Goal: Task Accomplishment & Management: Use online tool/utility

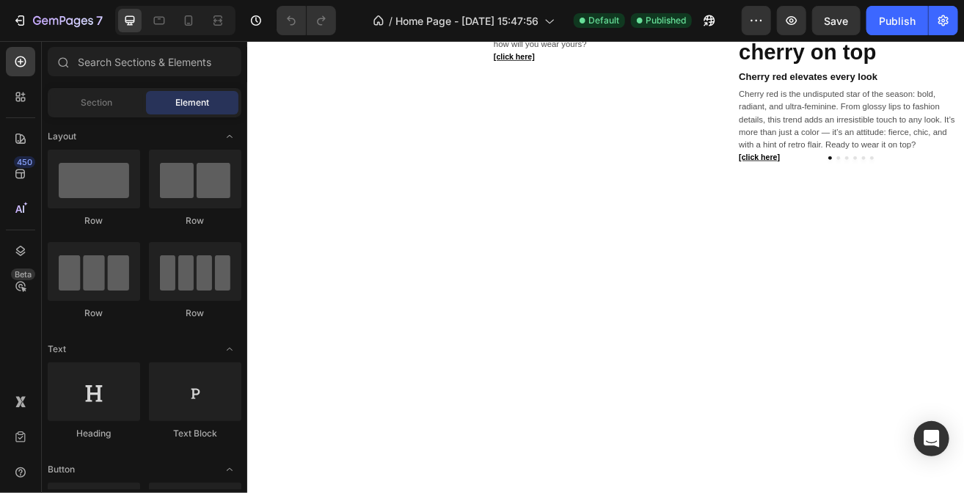
scroll to position [1076, 0]
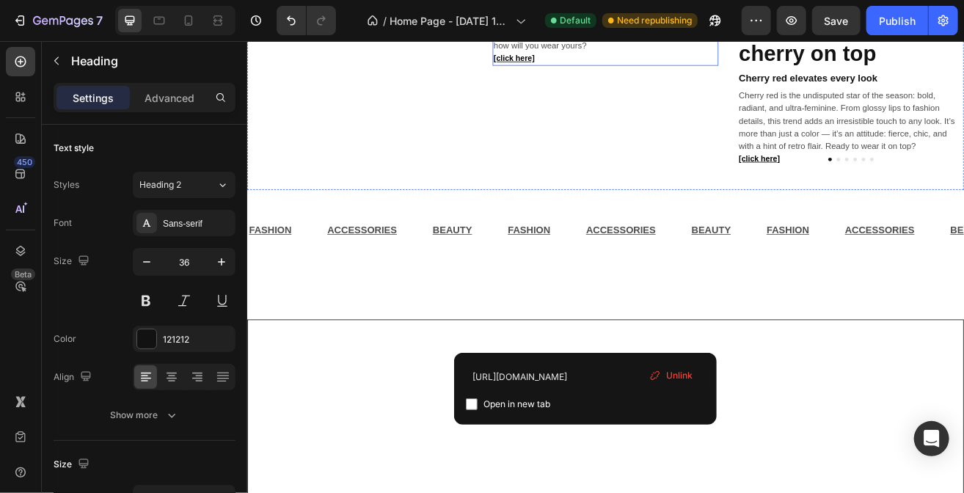
click at [652, 54] on p "From head to neck, wrist to bag – the bandana is making a bold comeback for sum…" at bounding box center [687, 7] width 275 height 92
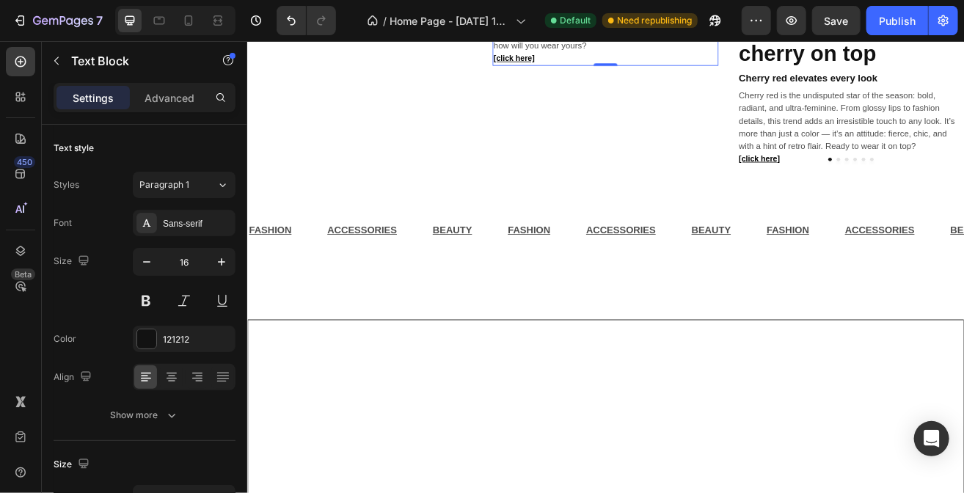
click at [589, 54] on p "From head to neck, wrist to bag – the bandana is making a bold comeback for sum…" at bounding box center [687, 7] width 275 height 92
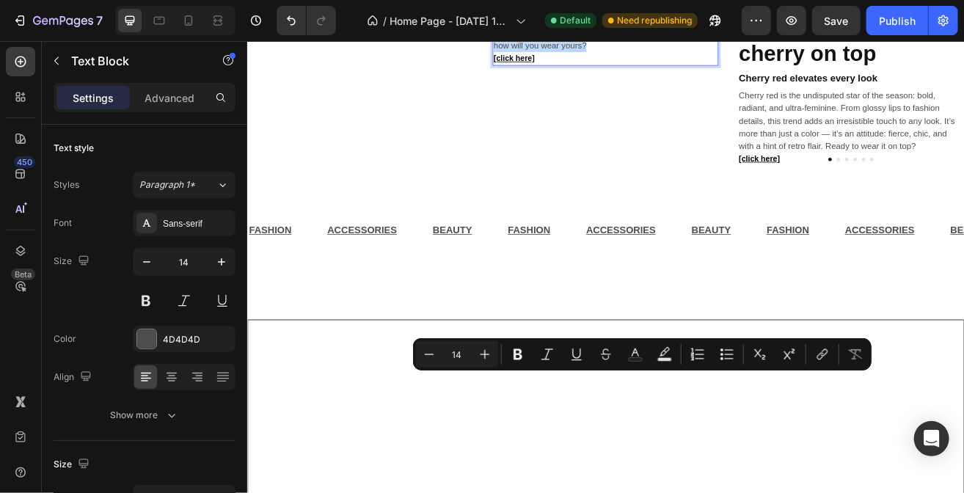
drag, startPoint x: 663, startPoint y: 532, endPoint x: 547, endPoint y: 461, distance: 136.6
click at [550, 54] on p "From head to neck, wrist to bag – the bandana is making a bold comeback for sum…" at bounding box center [687, 7] width 275 height 92
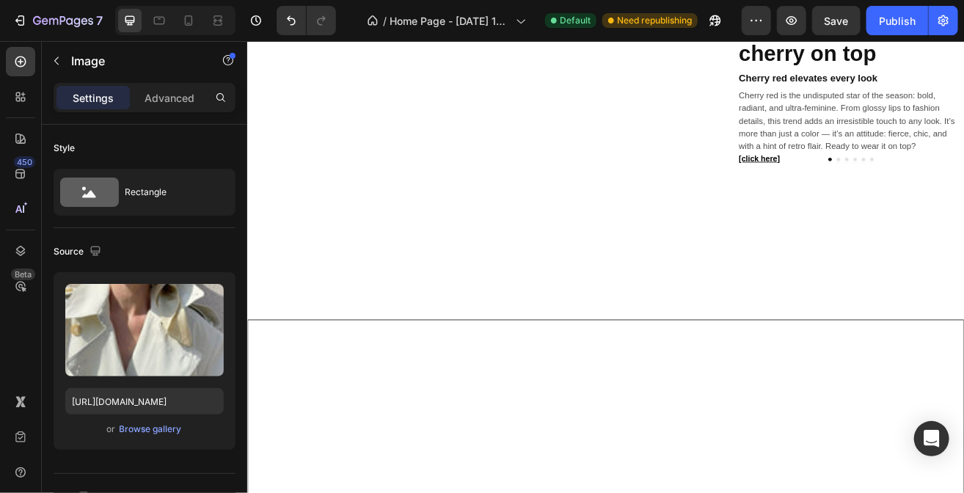
scroll to position [880, 0]
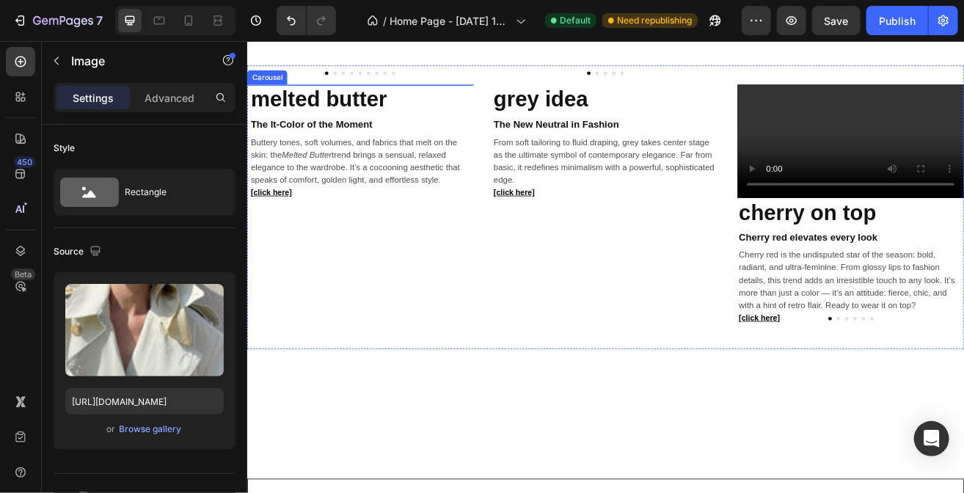
click at [366, 82] on div at bounding box center [386, 80] width 278 height 4
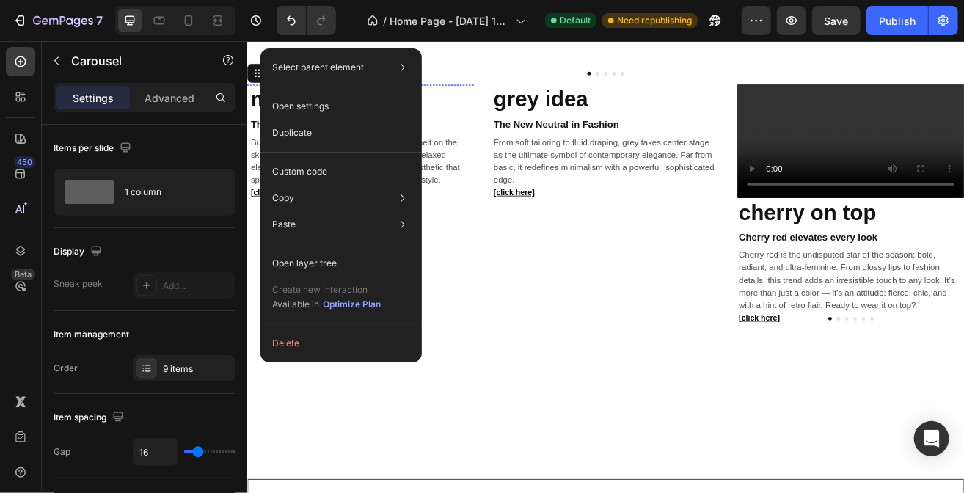
click at [472, 94] on img at bounding box center [384, 94] width 274 height 0
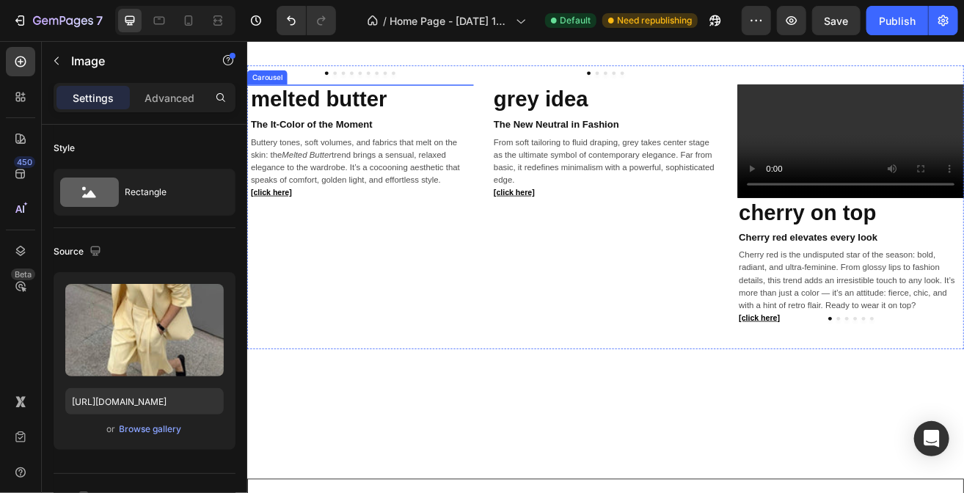
click at [362, 82] on button "Dot" at bounding box center [364, 80] width 4 height 4
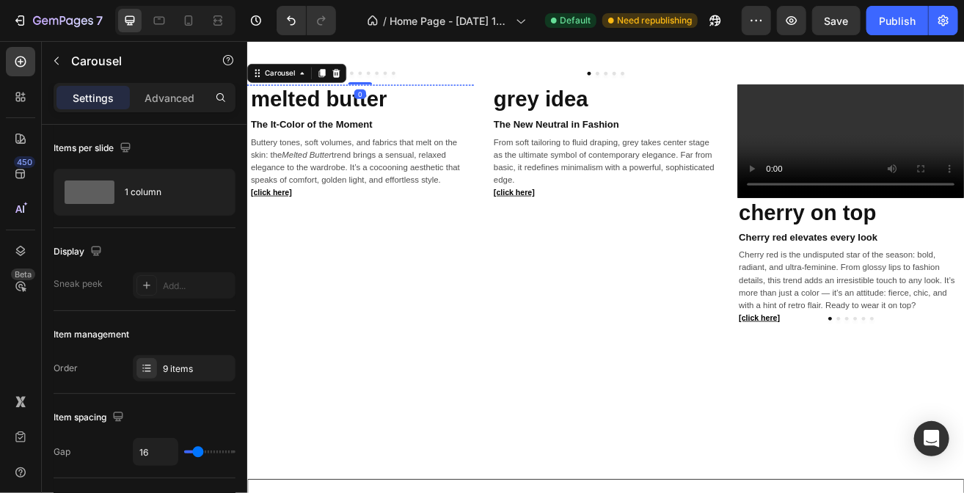
click at [380, 94] on img at bounding box center [384, 94] width 274 height 0
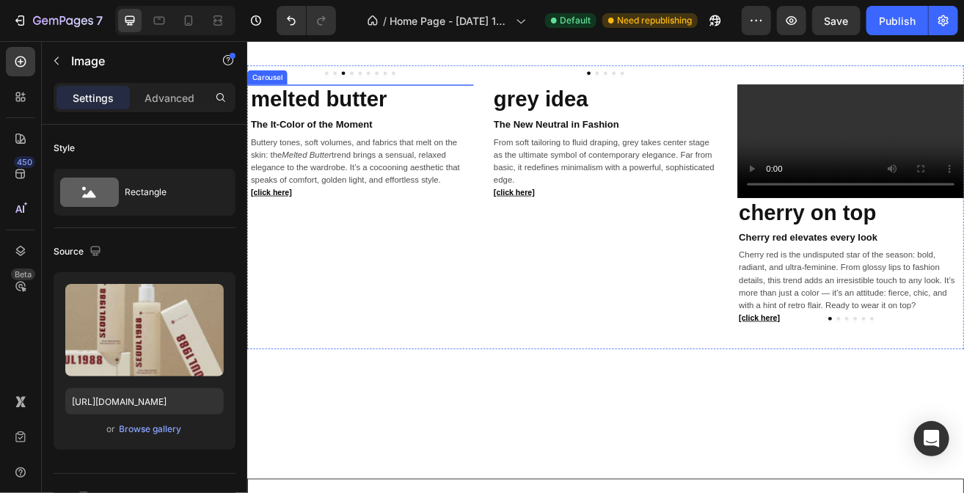
click at [394, 82] on button "Dot" at bounding box center [395, 80] width 4 height 4
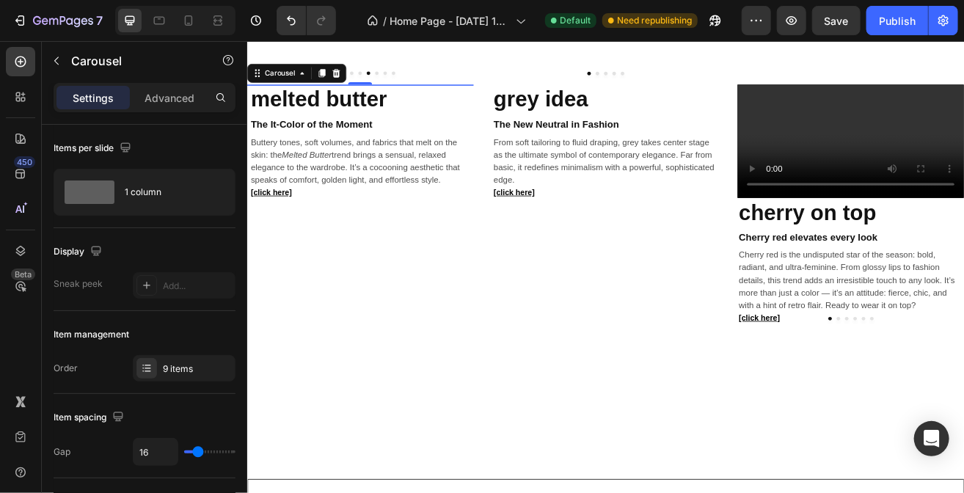
click at [404, 82] on button "Dot" at bounding box center [406, 80] width 4 height 4
click at [418, 82] on div at bounding box center [386, 80] width 278 height 4
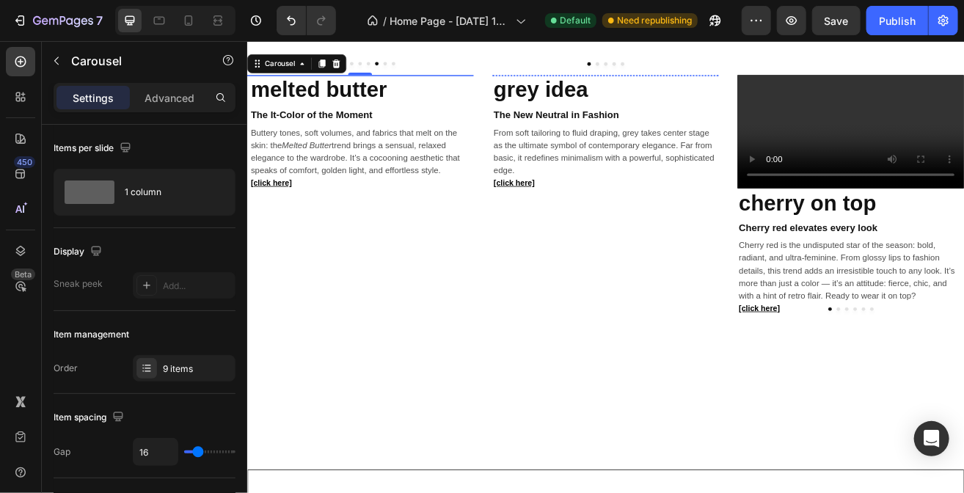
scroll to position [891, 0]
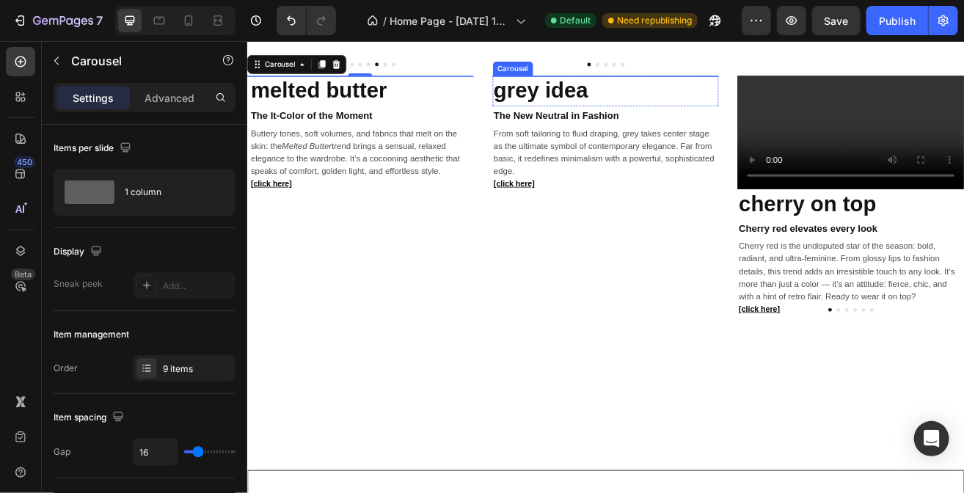
click at [674, 71] on button "Dot" at bounding box center [676, 69] width 4 height 4
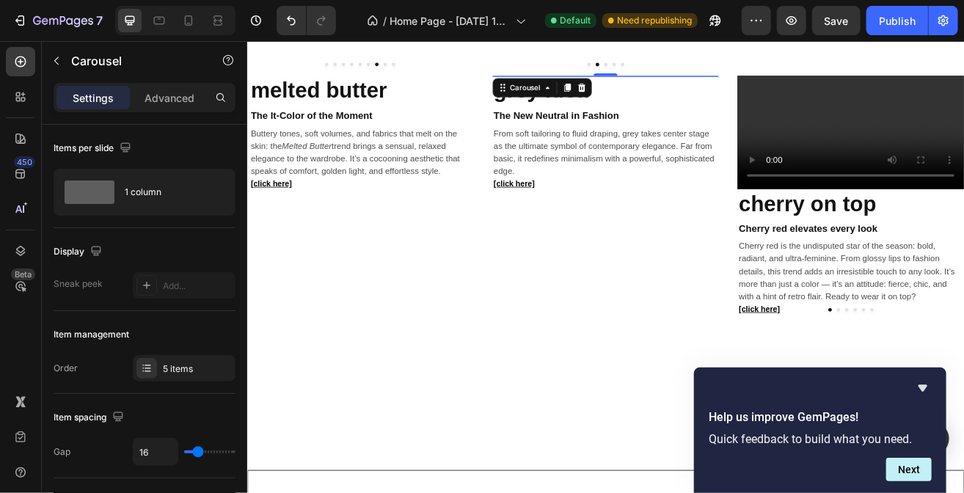
click at [664, 71] on button "Dot" at bounding box center [666, 69] width 4 height 4
click at [179, 106] on div "Advanced" at bounding box center [169, 97] width 73 height 23
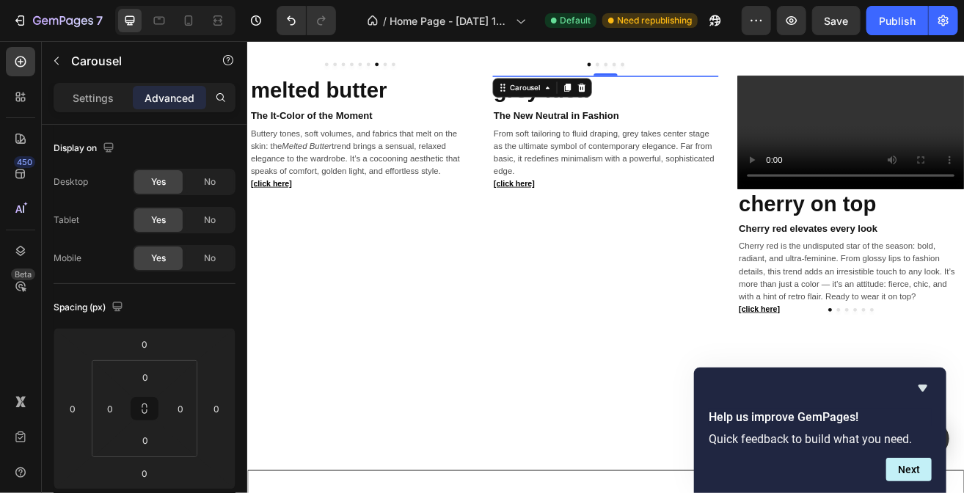
click at [101, 112] on div "Settings Advanced" at bounding box center [144, 104] width 205 height 42
click at [103, 97] on p "Settings" at bounding box center [93, 97] width 41 height 15
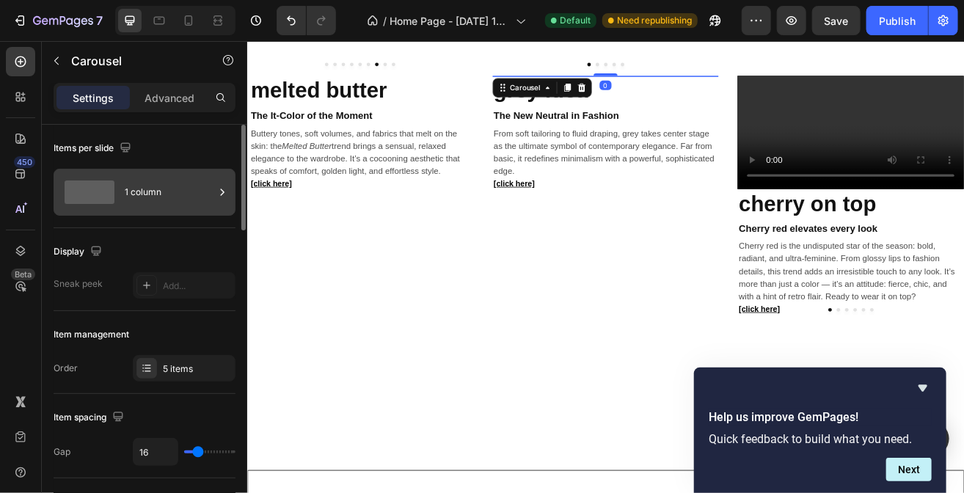
click at [140, 181] on div "1 column" at bounding box center [170, 192] width 90 height 34
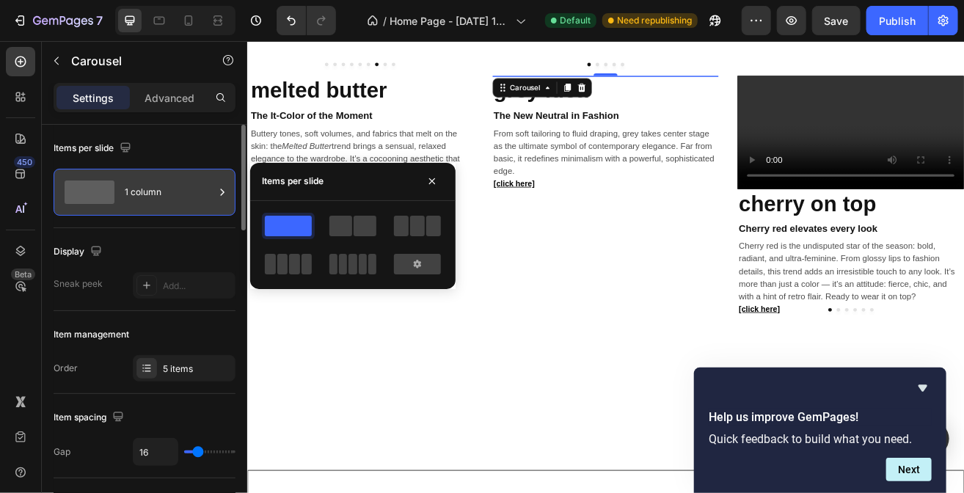
click at [141, 181] on div "1 column" at bounding box center [170, 192] width 90 height 34
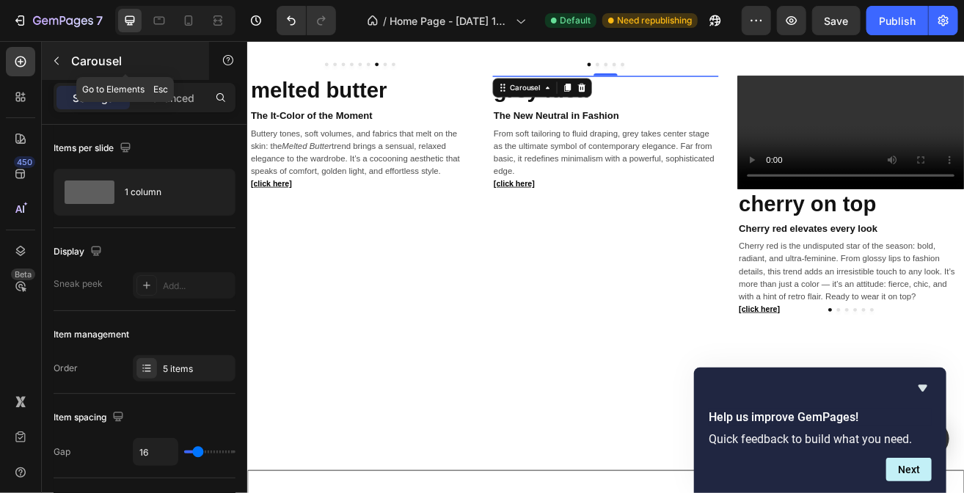
click at [62, 66] on button "button" at bounding box center [56, 60] width 23 height 23
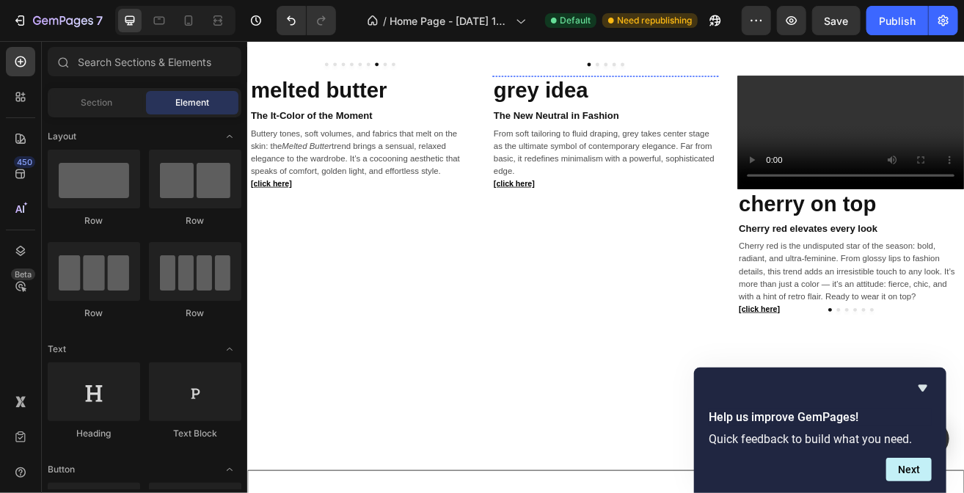
click at [748, 83] on img at bounding box center [685, 83] width 274 height 0
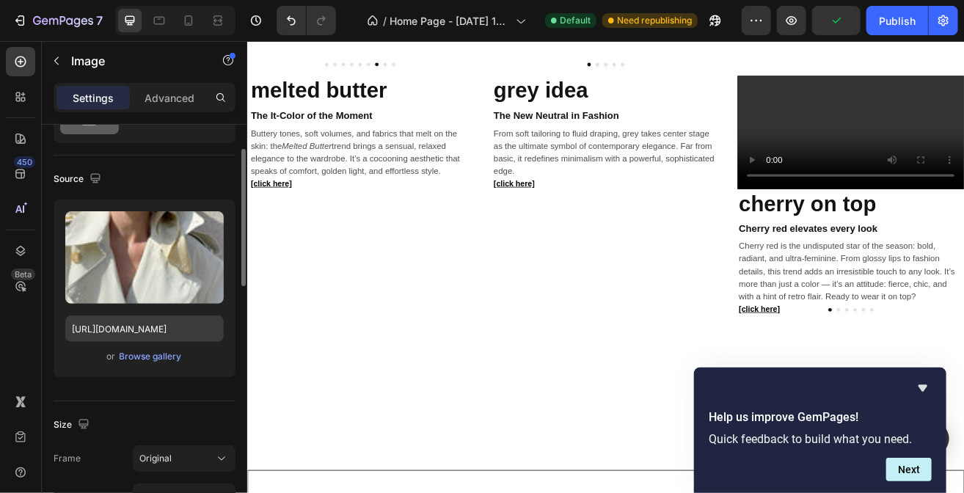
scroll to position [73, 0]
click at [919, 390] on icon "Hide survey" at bounding box center [923, 388] width 18 height 18
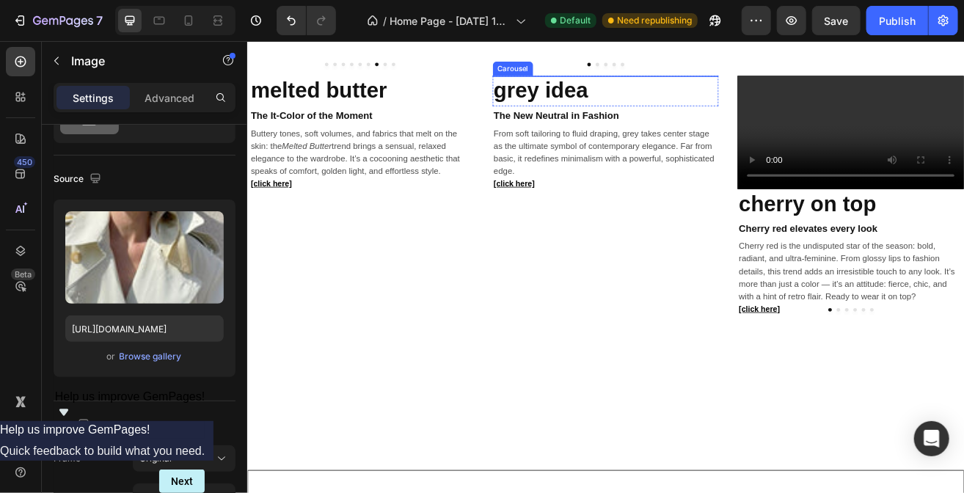
click at [674, 71] on button "Dot" at bounding box center [676, 69] width 4 height 4
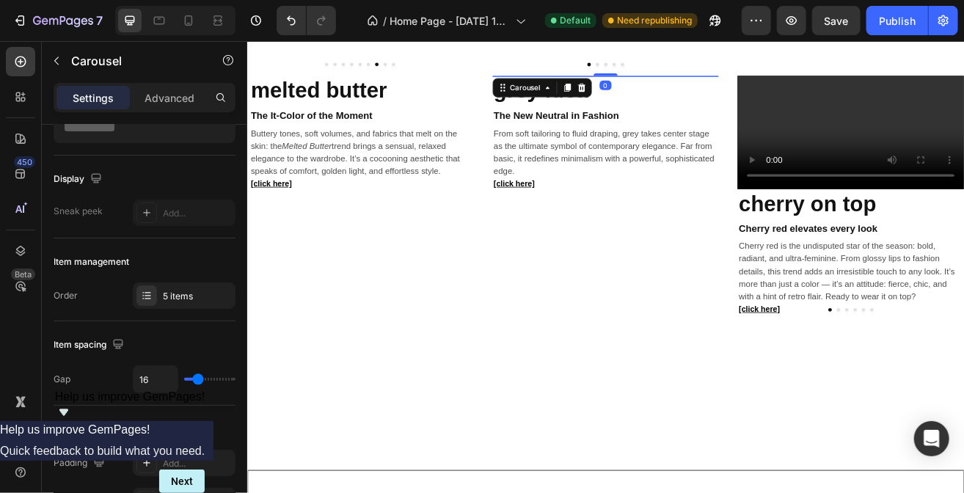
scroll to position [0, 0]
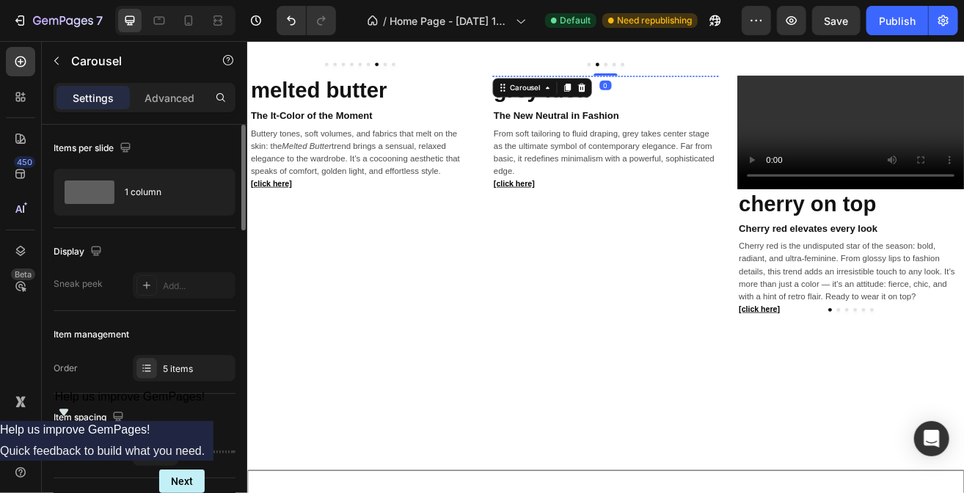
click at [663, 83] on img at bounding box center [685, 83] width 274 height 0
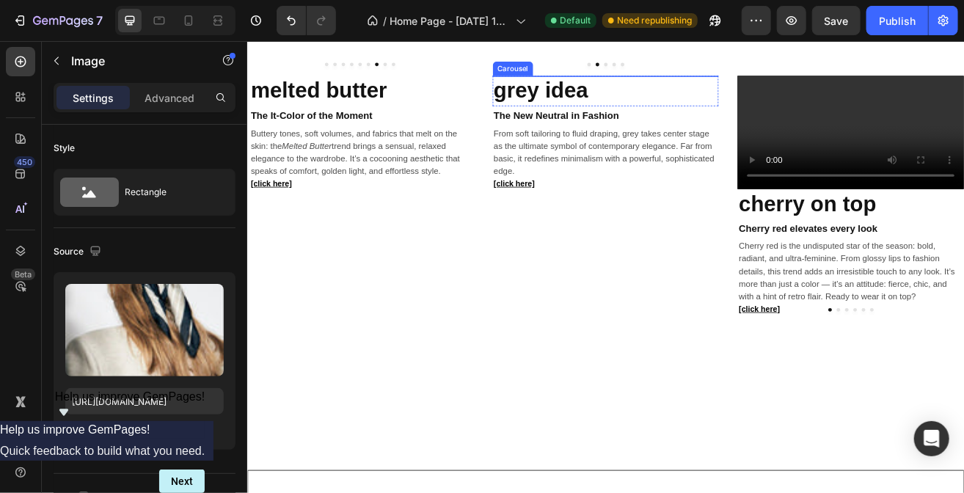
click at [664, 71] on button "Dot" at bounding box center [666, 69] width 4 height 4
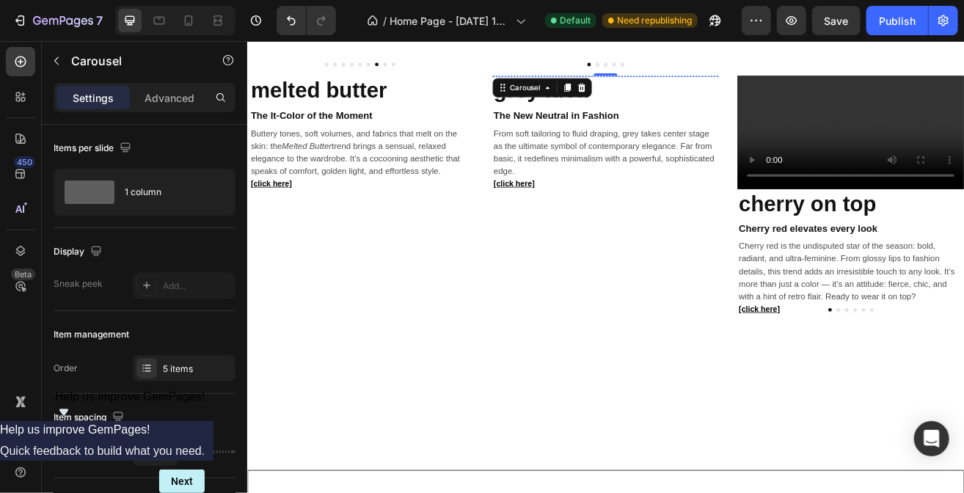
click at [633, 83] on img at bounding box center [685, 83] width 274 height 0
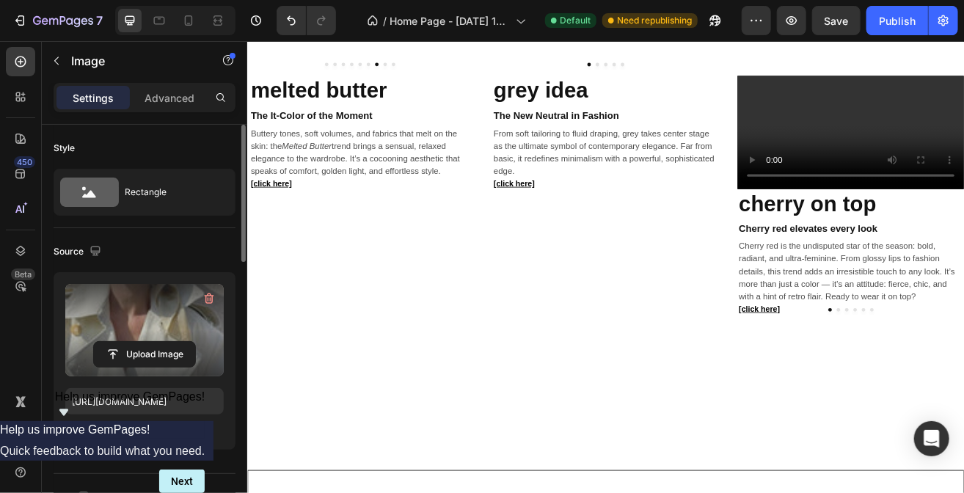
click at [156, 335] on label at bounding box center [144, 330] width 158 height 92
click at [156, 342] on input "file" at bounding box center [144, 354] width 101 height 25
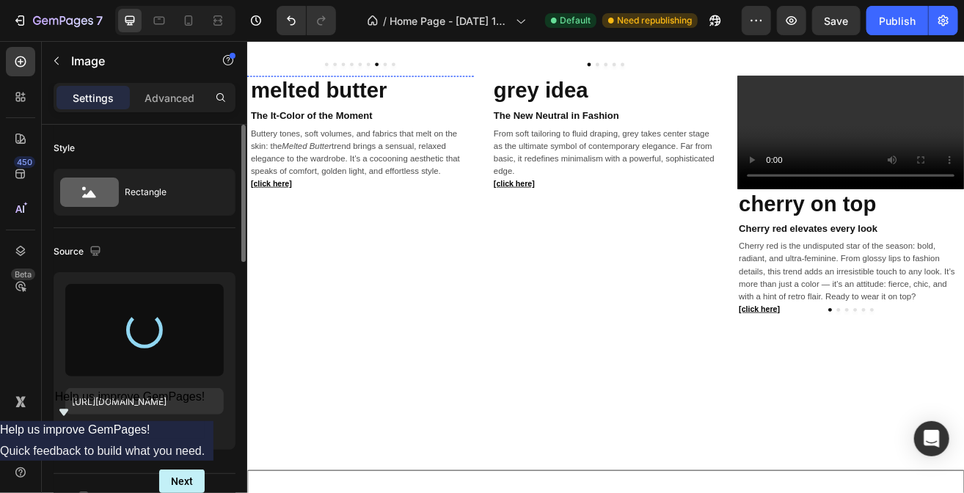
type input "[URL][DOMAIN_NAME]"
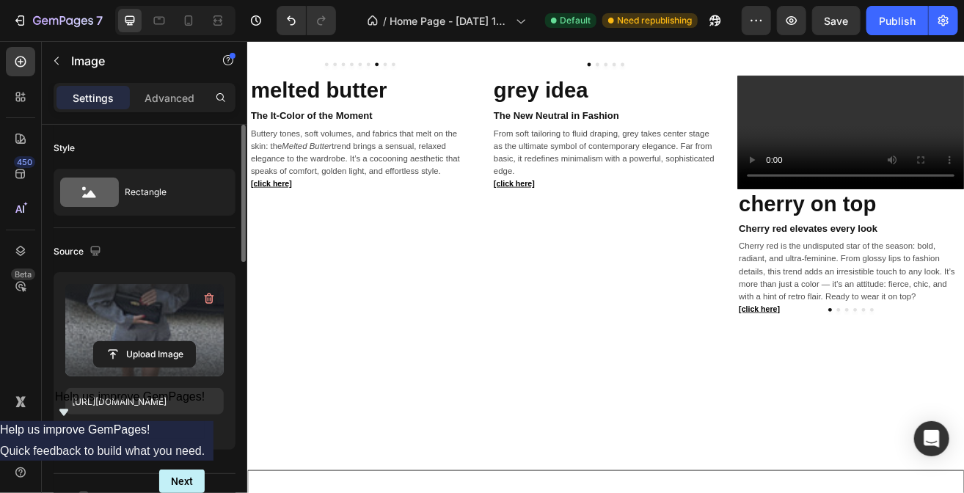
click at [668, 71] on div at bounding box center [687, 69] width 278 height 4
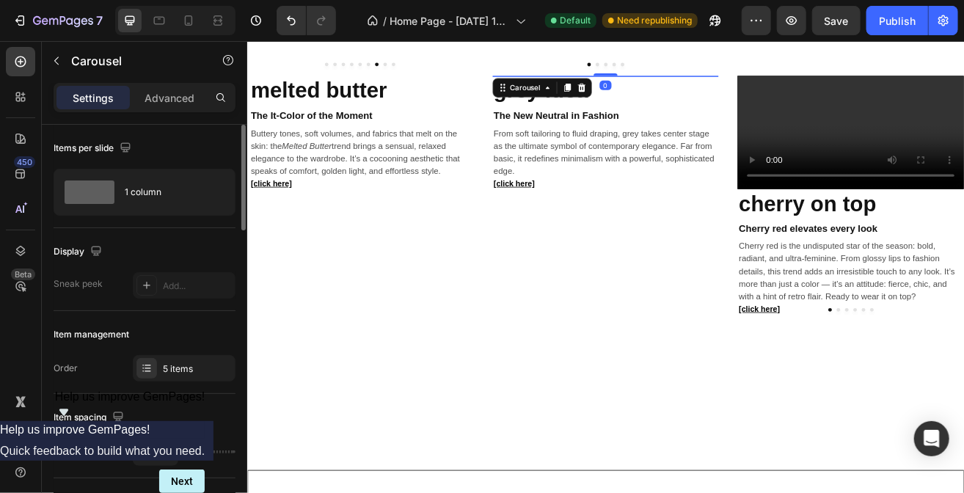
click at [674, 71] on button "Dot" at bounding box center [676, 69] width 4 height 4
click at [676, 83] on img at bounding box center [685, 83] width 274 height 0
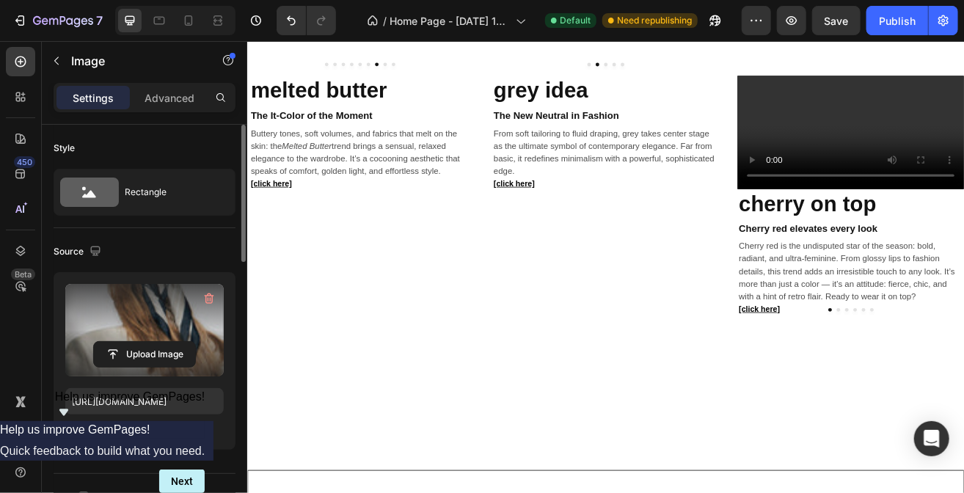
click at [161, 324] on label at bounding box center [144, 330] width 158 height 92
click at [161, 342] on input "file" at bounding box center [144, 354] width 101 height 25
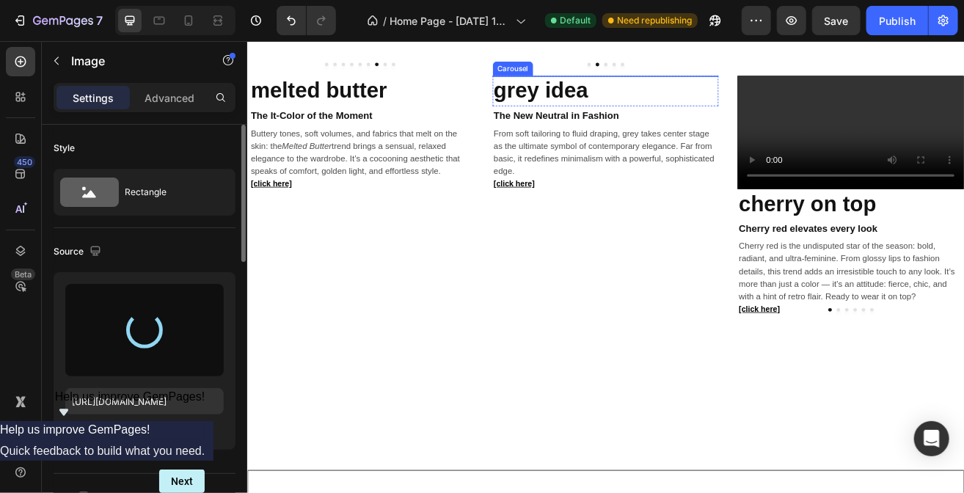
type input "[URL][DOMAIN_NAME]"
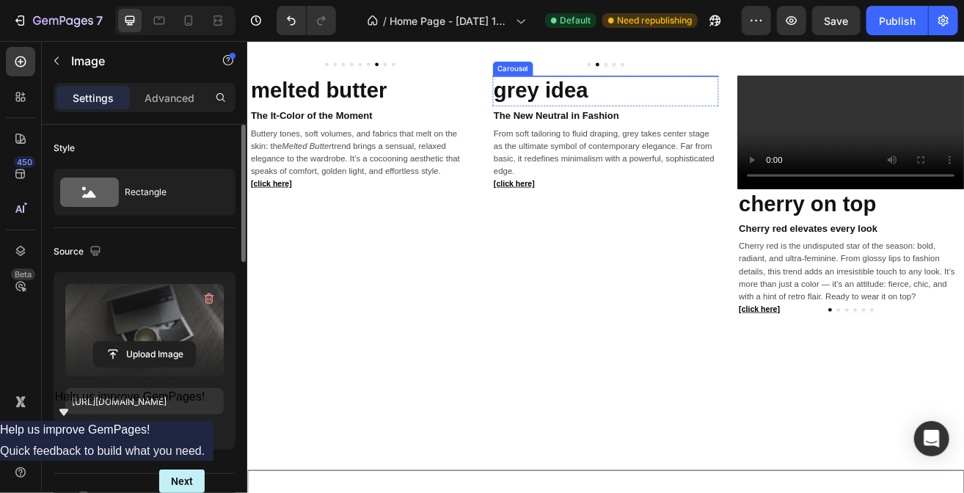
click at [685, 71] on button "Dot" at bounding box center [687, 69] width 4 height 4
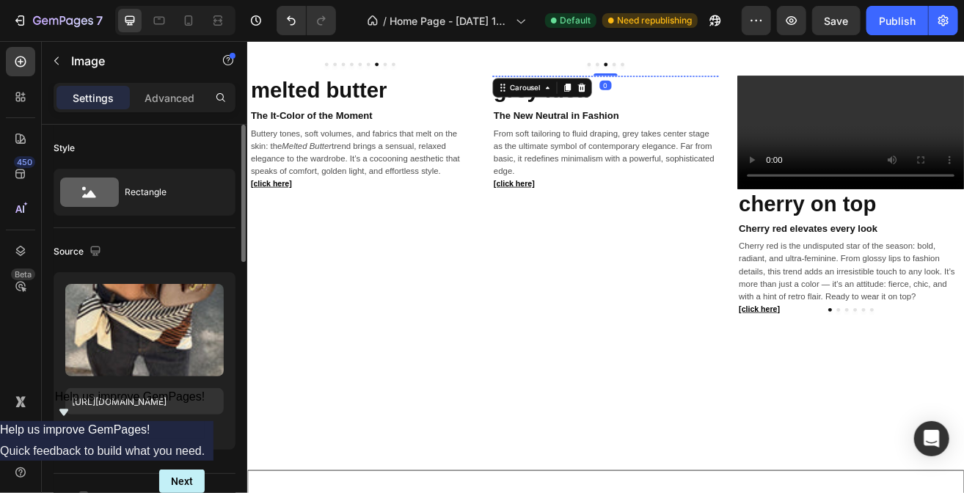
click at [651, 83] on img at bounding box center [685, 83] width 274 height 0
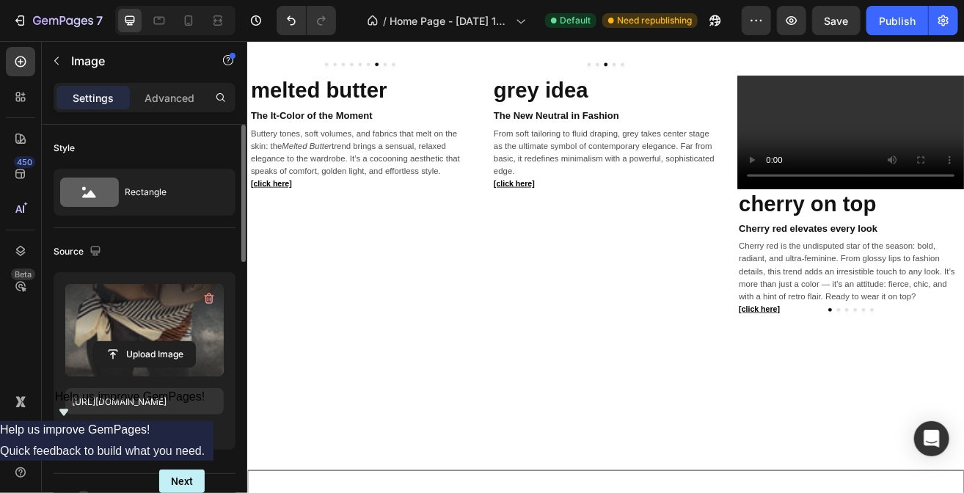
click at [161, 322] on label at bounding box center [144, 330] width 158 height 92
click at [161, 342] on input "file" at bounding box center [144, 354] width 101 height 25
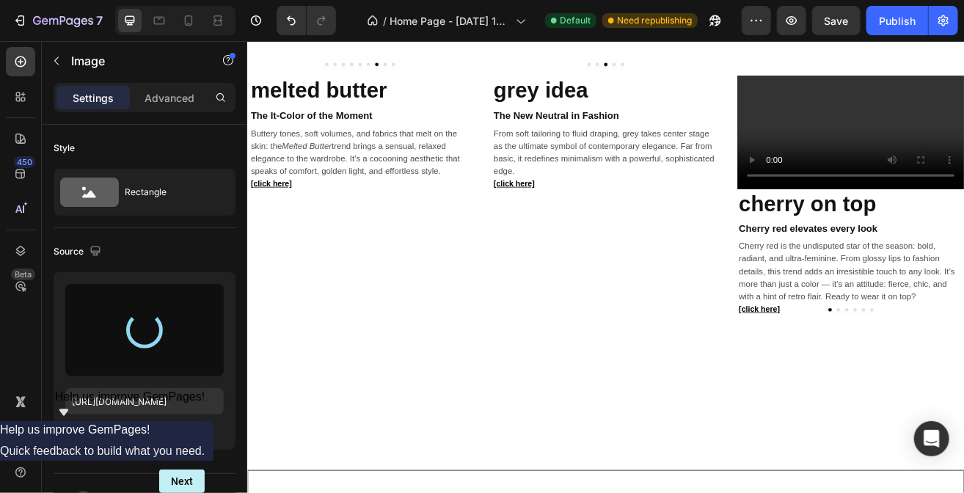
type input "[URL][DOMAIN_NAME]"
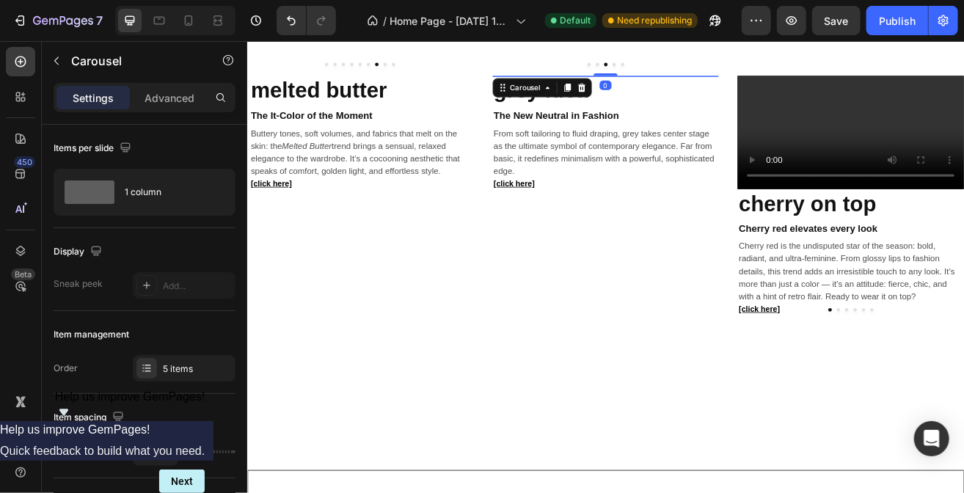
click at [695, 71] on button "Dot" at bounding box center [697, 69] width 4 height 4
click at [671, 83] on img at bounding box center [685, 83] width 274 height 0
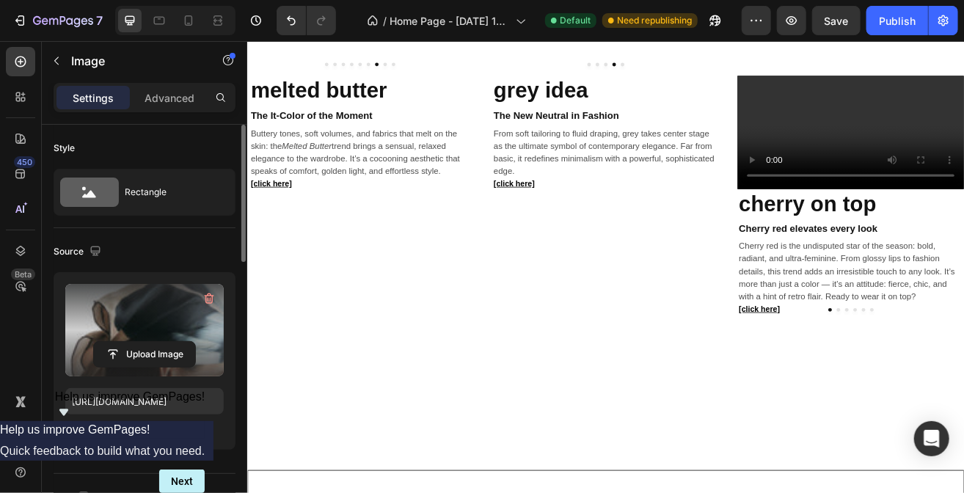
click at [166, 325] on label at bounding box center [144, 330] width 158 height 92
click at [166, 342] on input "file" at bounding box center [144, 354] width 101 height 25
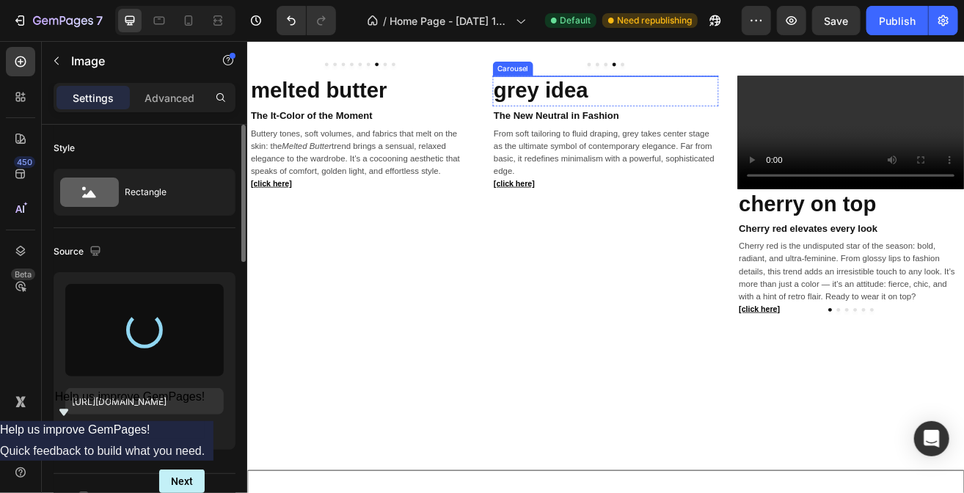
type input "[URL][DOMAIN_NAME]"
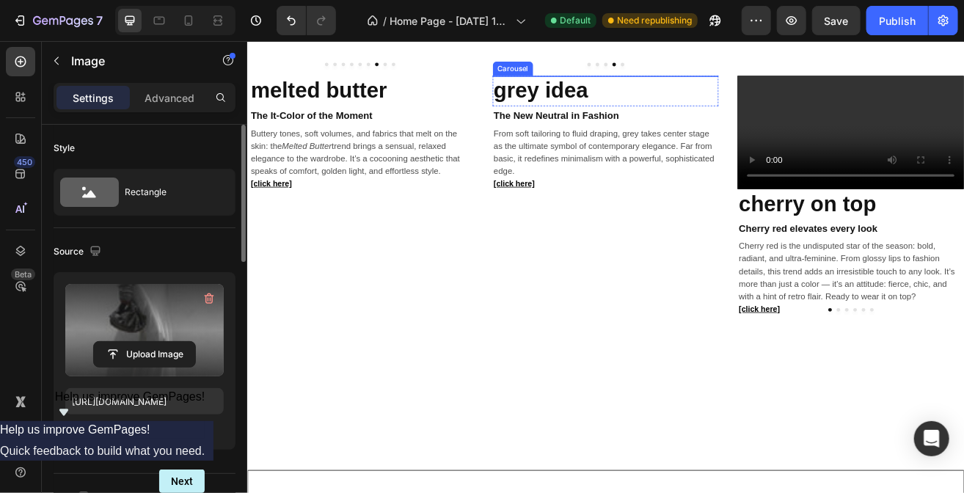
click at [705, 71] on button "Dot" at bounding box center [707, 69] width 4 height 4
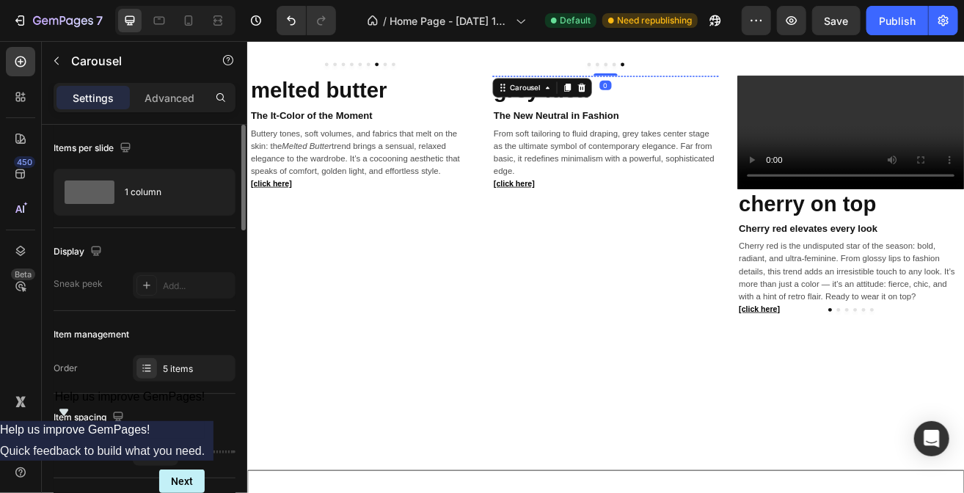
click at [646, 83] on img at bounding box center [685, 83] width 274 height 0
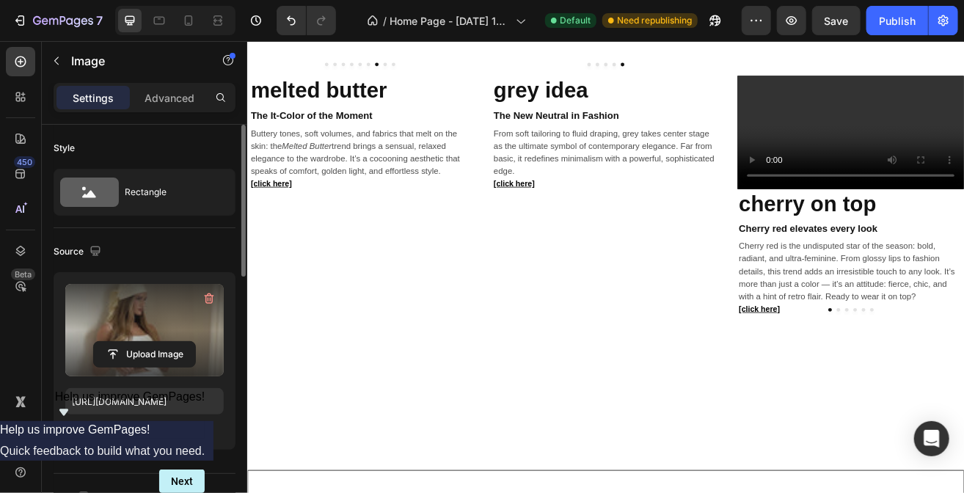
click at [145, 332] on label at bounding box center [144, 330] width 158 height 92
click at [145, 342] on input "file" at bounding box center [144, 354] width 101 height 25
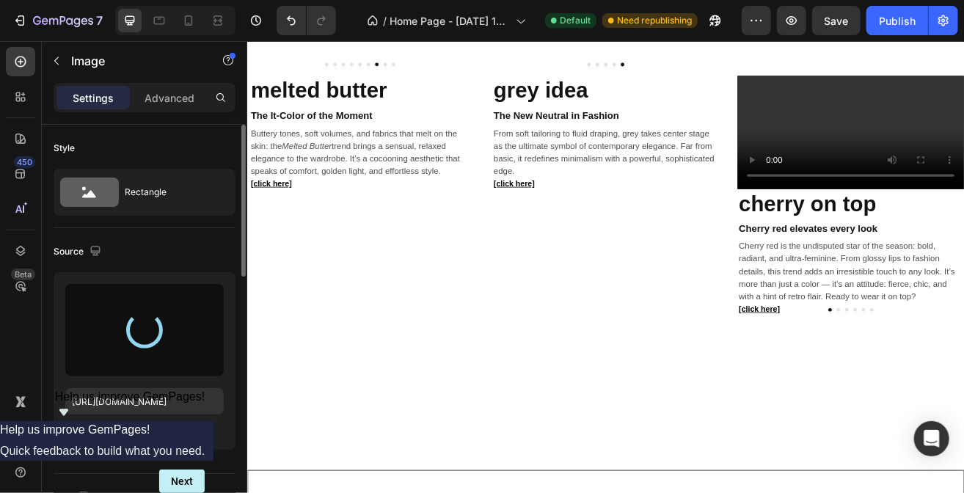
type input "[URL][DOMAIN_NAME]"
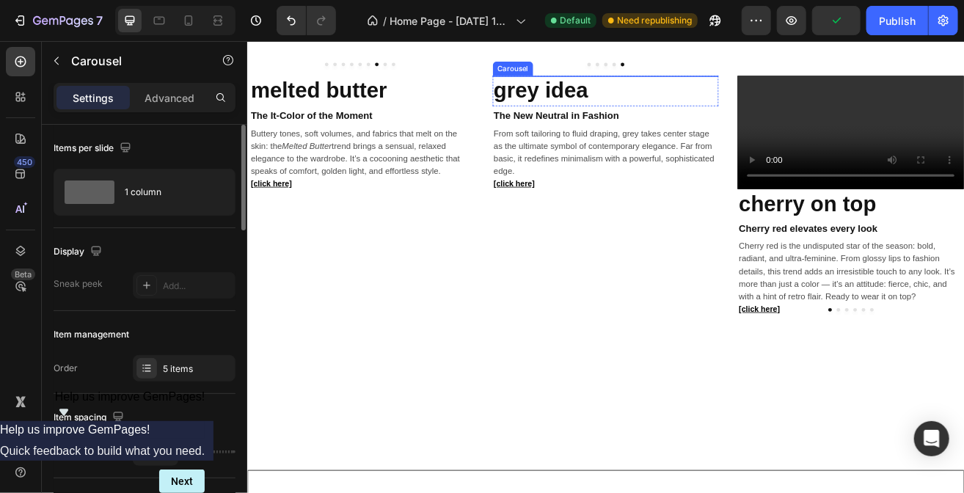
click at [695, 71] on button "Dot" at bounding box center [697, 69] width 4 height 4
click at [678, 71] on div at bounding box center [687, 69] width 278 height 4
click at [685, 71] on button "Dot" at bounding box center [687, 69] width 4 height 4
click at [698, 71] on div at bounding box center [687, 69] width 278 height 4
click at [668, 71] on div at bounding box center [687, 69] width 278 height 4
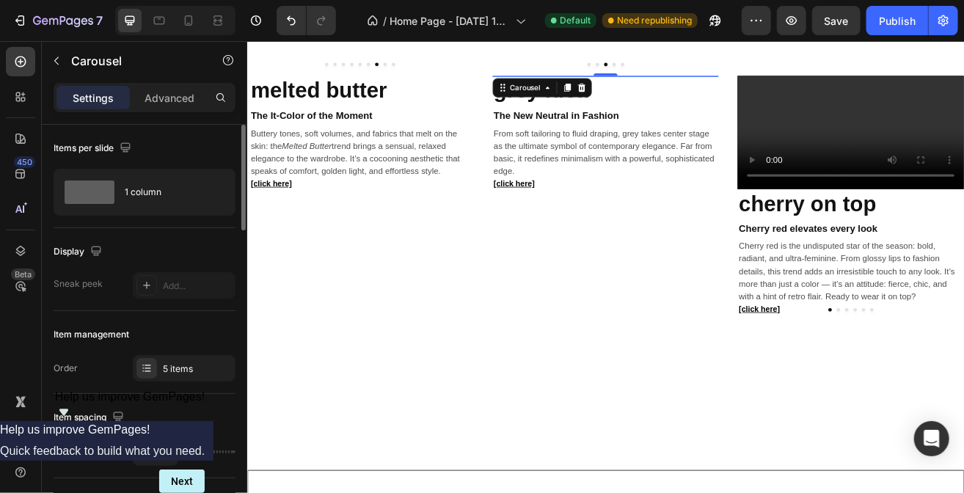
click at [674, 71] on button "Dot" at bounding box center [676, 69] width 4 height 4
click at [664, 71] on button "Dot" at bounding box center [666, 69] width 4 height 4
click at [705, 71] on button "Dot" at bounding box center [707, 69] width 4 height 4
click at [687, 83] on img at bounding box center [685, 83] width 274 height 0
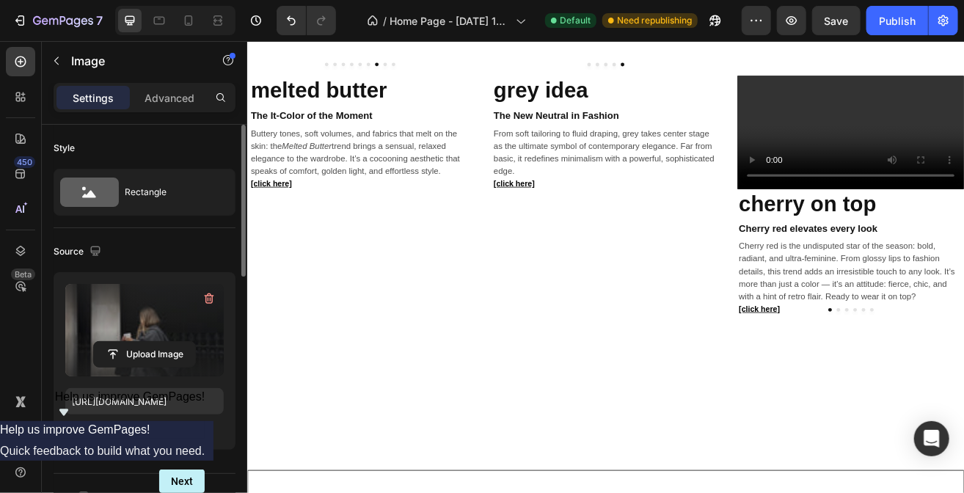
click at [170, 337] on label at bounding box center [144, 330] width 158 height 92
click at [170, 342] on input "file" at bounding box center [144, 354] width 101 height 25
type input "[URL][DOMAIN_NAME]"
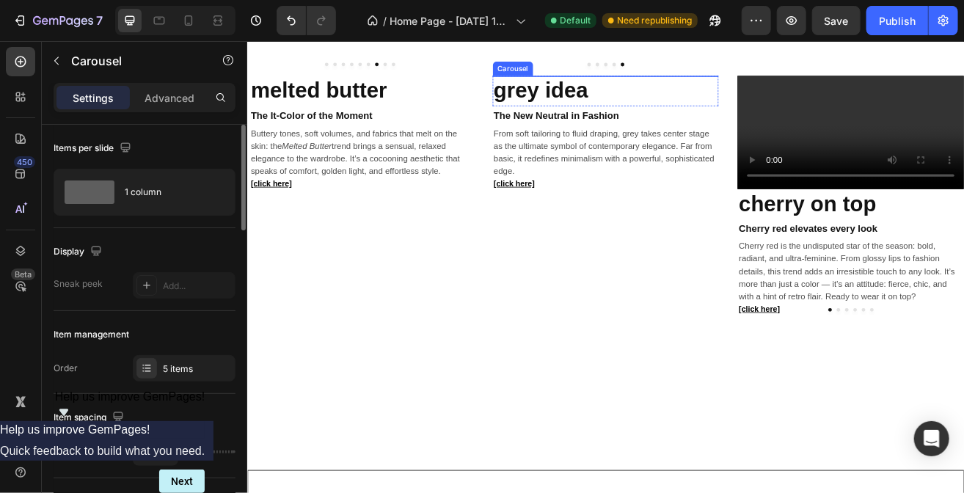
click at [685, 71] on button "Dot" at bounding box center [687, 69] width 4 height 4
click at [674, 71] on button "Dot" at bounding box center [676, 69] width 4 height 4
click at [664, 71] on button "Dot" at bounding box center [666, 69] width 4 height 4
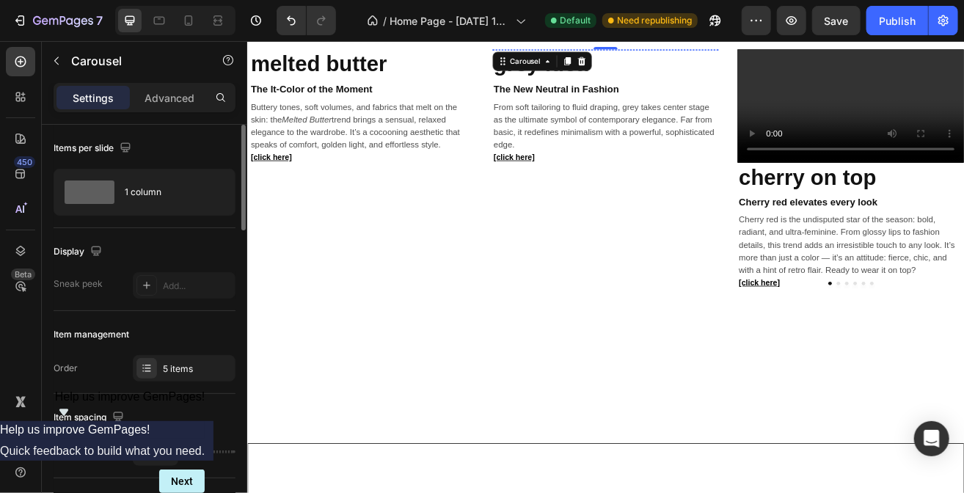
scroll to position [847, 0]
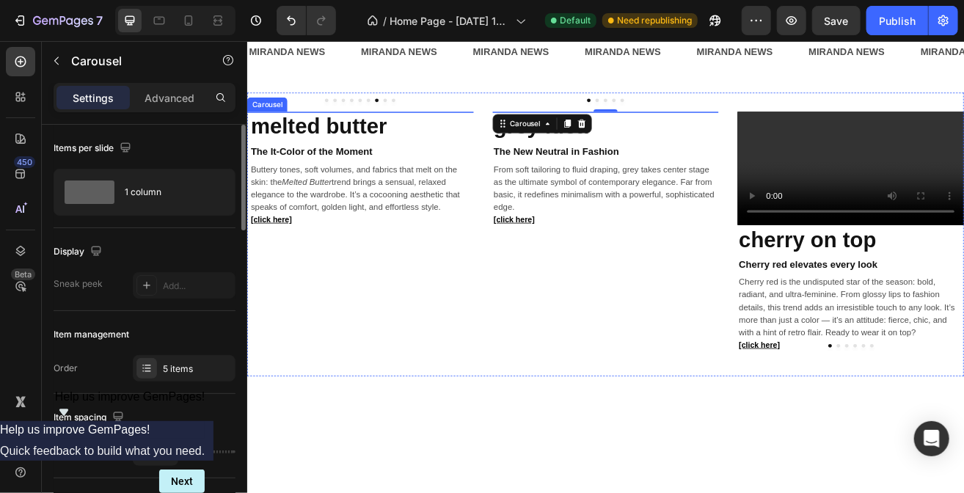
click at [414, 115] on button "Dot" at bounding box center [416, 113] width 4 height 4
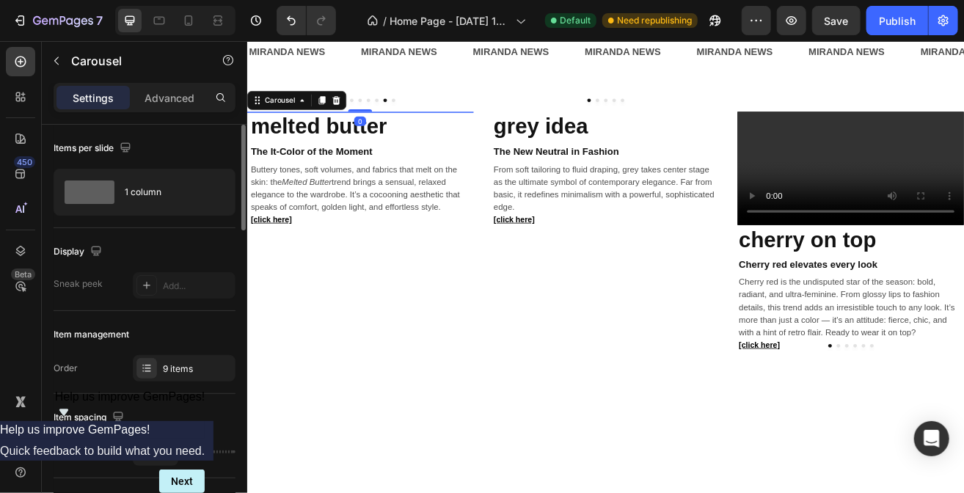
click at [425, 115] on button "Dot" at bounding box center [426, 113] width 4 height 4
click at [352, 115] on button "Dot" at bounding box center [354, 113] width 4 height 4
click at [342, 115] on button "Dot" at bounding box center [344, 113] width 4 height 4
click at [355, 127] on img at bounding box center [384, 127] width 274 height 0
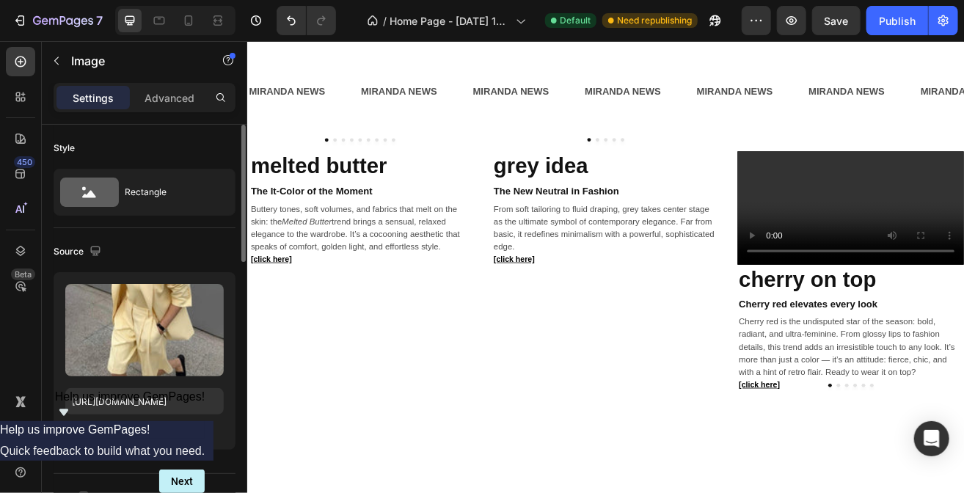
scroll to position [797, 0]
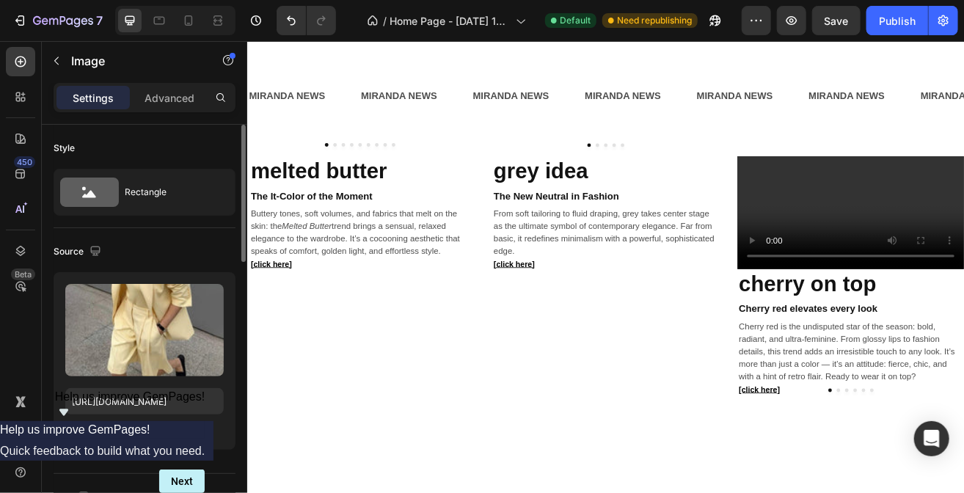
click at [281, 197] on div "Image" at bounding box center [280, 197] width 61 height 18
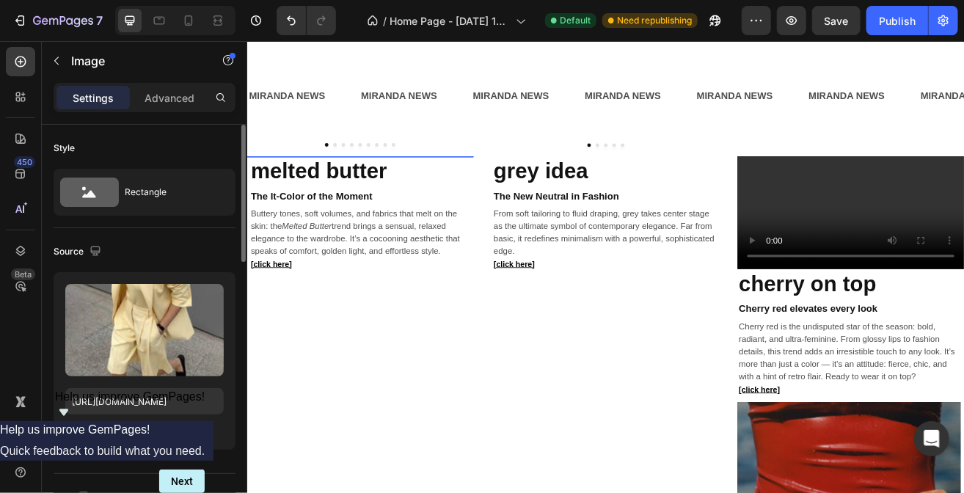
click at [284, 225] on div "Carousel" at bounding box center [274, 223] width 55 height 23
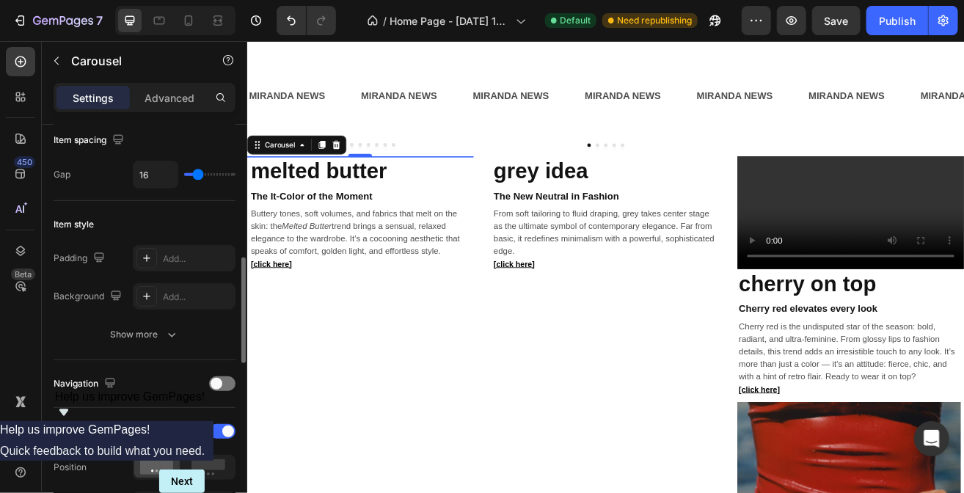
scroll to position [0, 0]
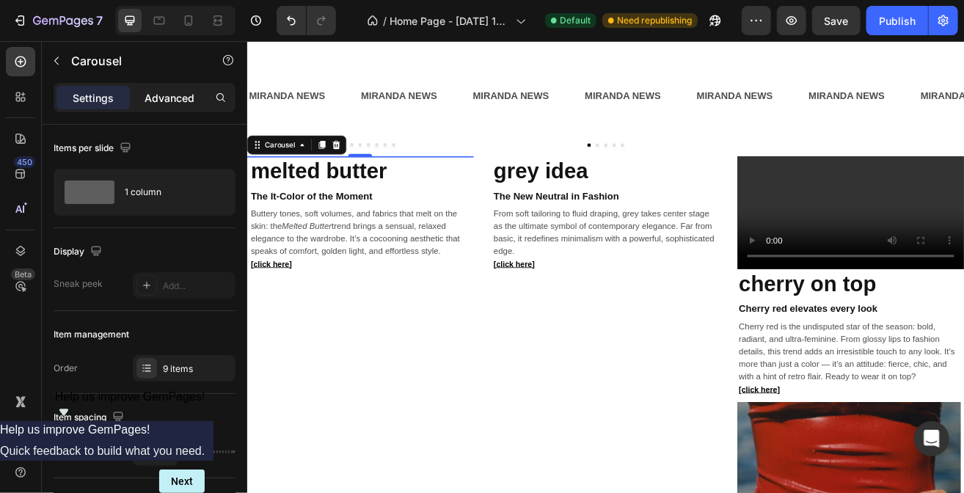
click at [164, 106] on div "Advanced" at bounding box center [169, 97] width 73 height 23
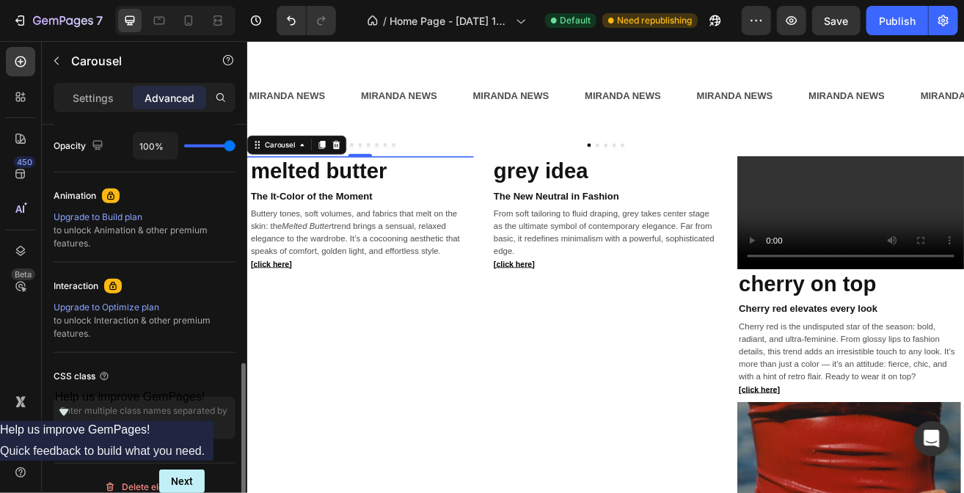
scroll to position [591, 0]
click at [301, 164] on div "Carousel" at bounding box center [286, 167] width 43 height 13
click at [315, 166] on icon at bounding box center [314, 168] width 12 height 12
click at [303, 182] on img at bounding box center [384, 182] width 274 height 0
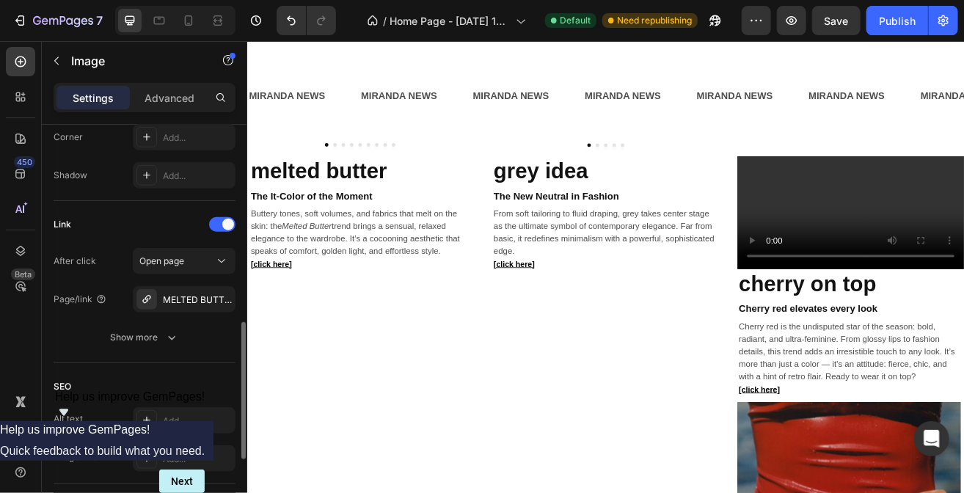
scroll to position [0, 0]
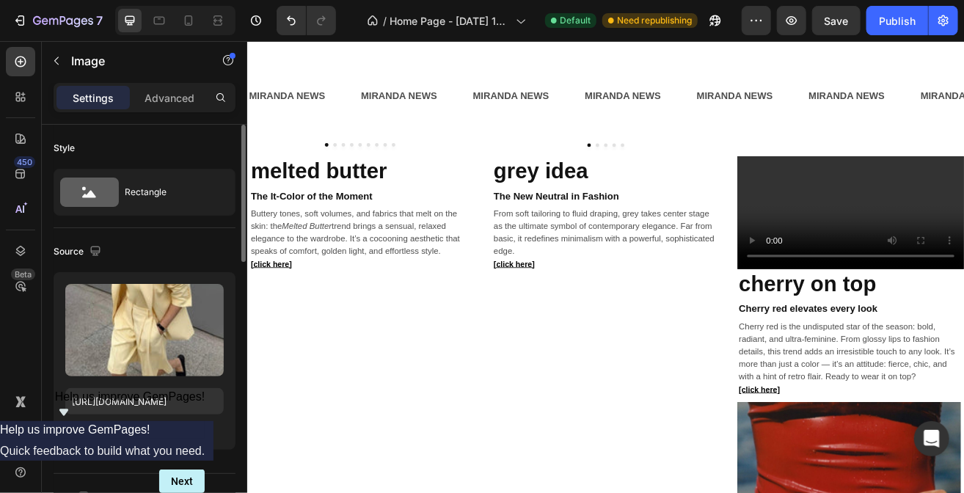
click at [301, 199] on div "Image" at bounding box center [280, 197] width 61 height 18
click at [288, 219] on div "Carousel" at bounding box center [274, 223] width 43 height 9
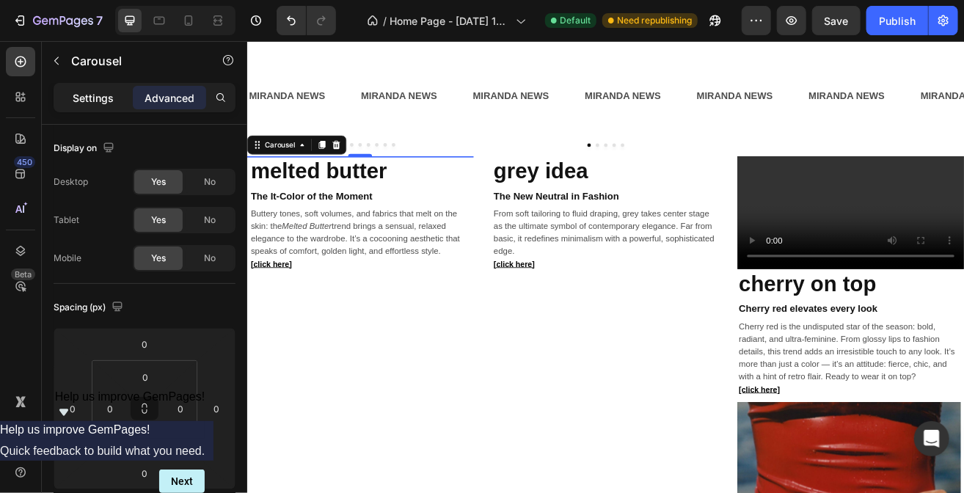
click at [104, 101] on p "Settings" at bounding box center [93, 97] width 41 height 15
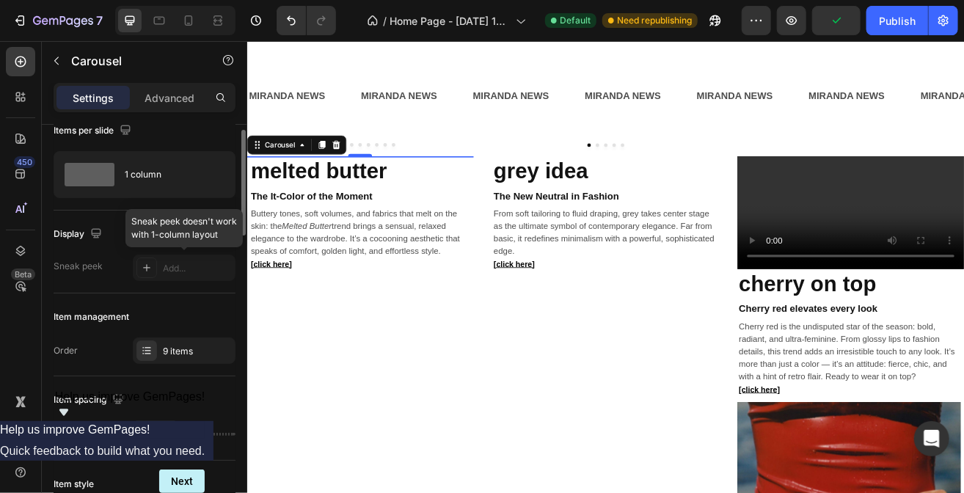
scroll to position [18, 0]
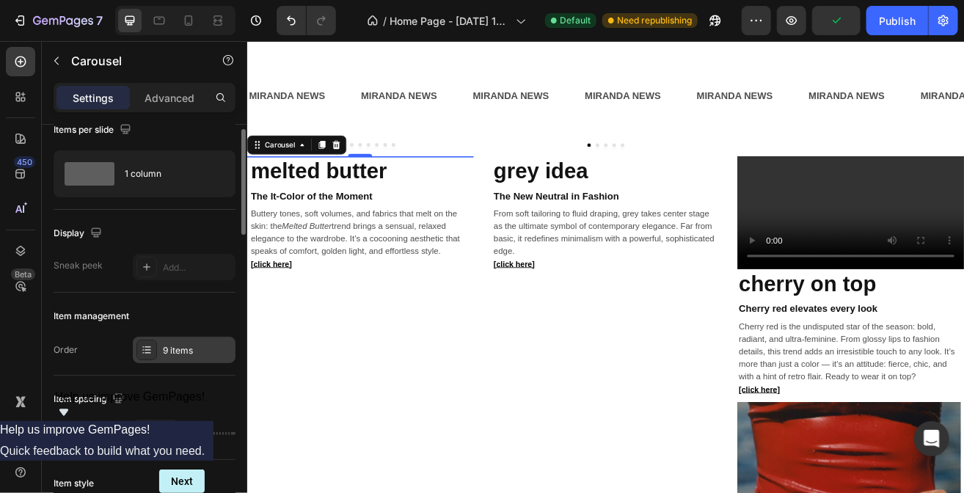
click at [174, 348] on div "9 items" at bounding box center [197, 350] width 69 height 13
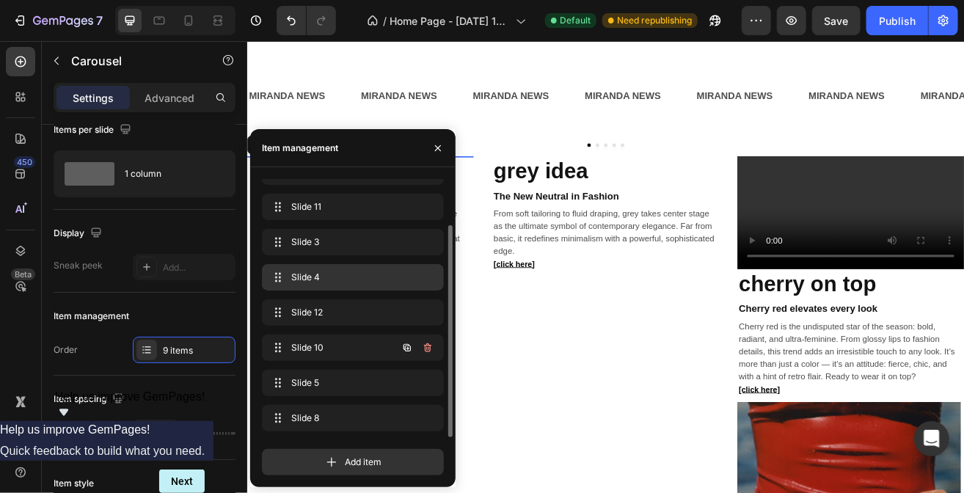
scroll to position [0, 0]
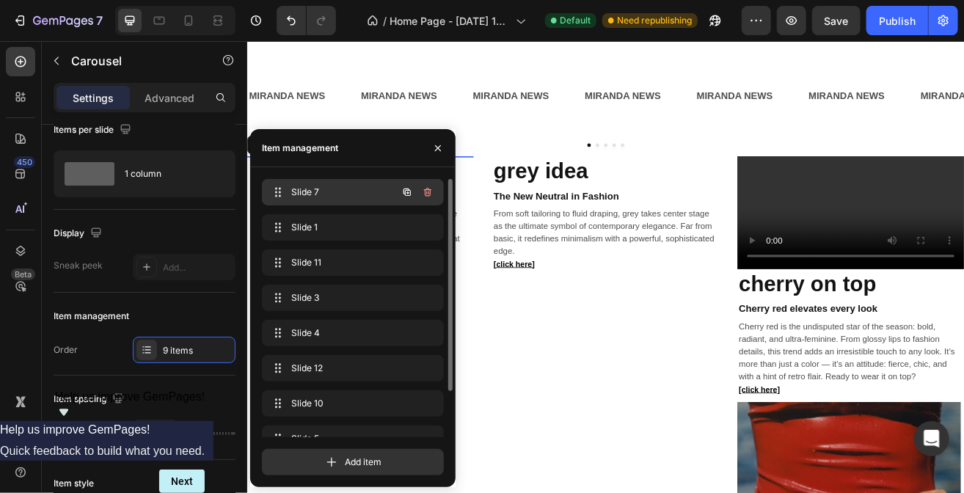
click at [363, 195] on span "Slide 7" at bounding box center [332, 192] width 83 height 13
click at [343, 193] on span "Slide 7" at bounding box center [332, 192] width 83 height 13
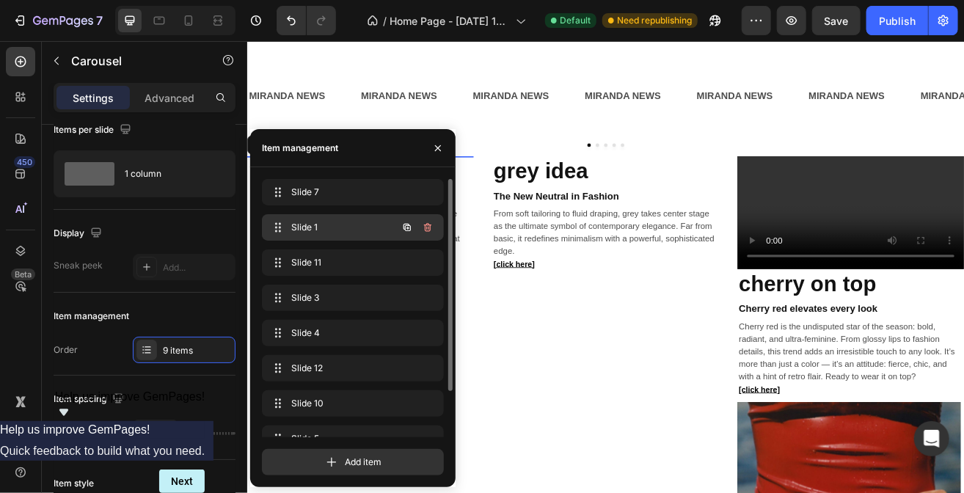
click at [343, 218] on div "Slide 1 Slide 1" at bounding box center [332, 227] width 129 height 21
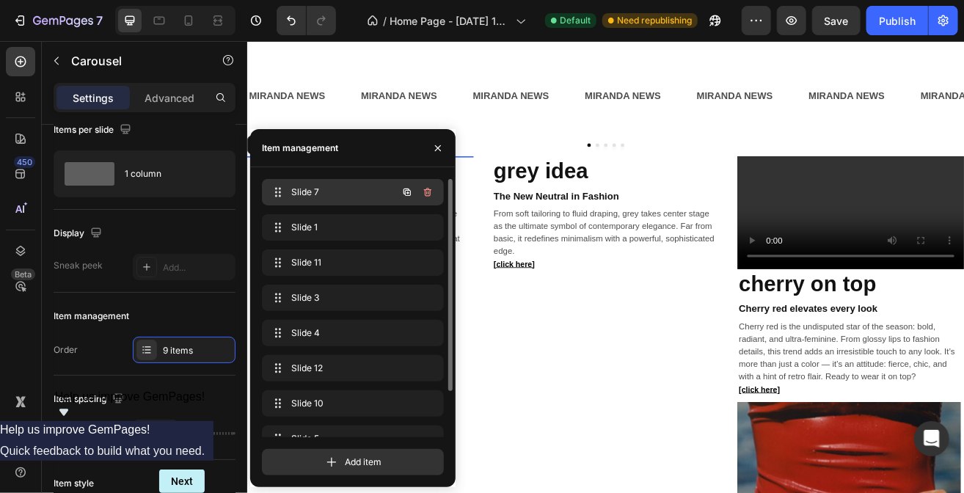
click at [343, 191] on span "Slide 7" at bounding box center [332, 192] width 83 height 13
click at [428, 190] on icon "button" at bounding box center [427, 192] width 7 height 9
click at [427, 191] on div "Delete" at bounding box center [417, 192] width 27 height 13
click at [387, 186] on div "Slide 1 Slide 1" at bounding box center [332, 192] width 129 height 21
click at [426, 187] on icon "button" at bounding box center [428, 192] width 12 height 12
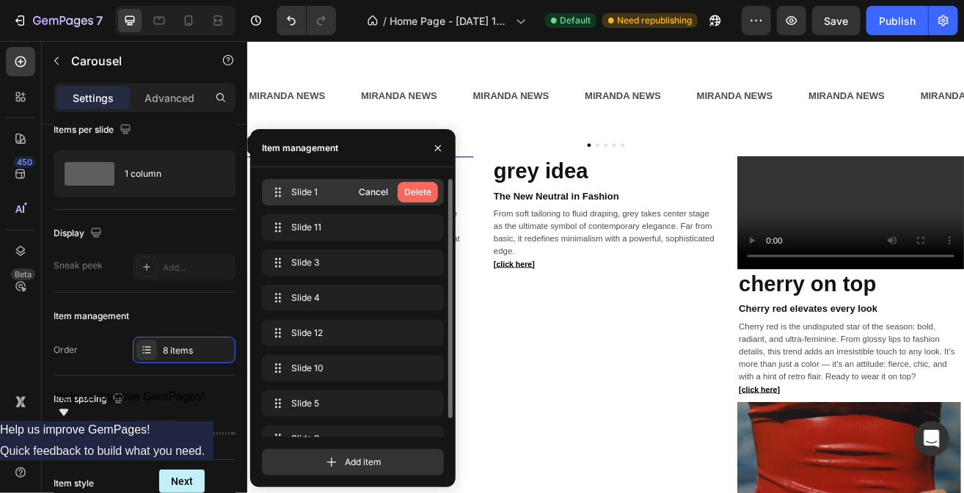
click at [425, 193] on div "Delete" at bounding box center [417, 192] width 27 height 13
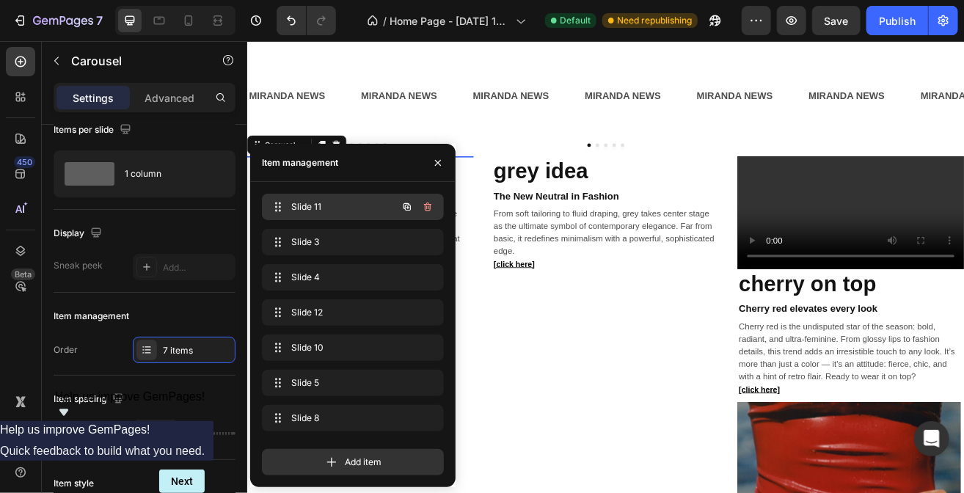
click at [364, 207] on span "Slide 11" at bounding box center [332, 206] width 83 height 13
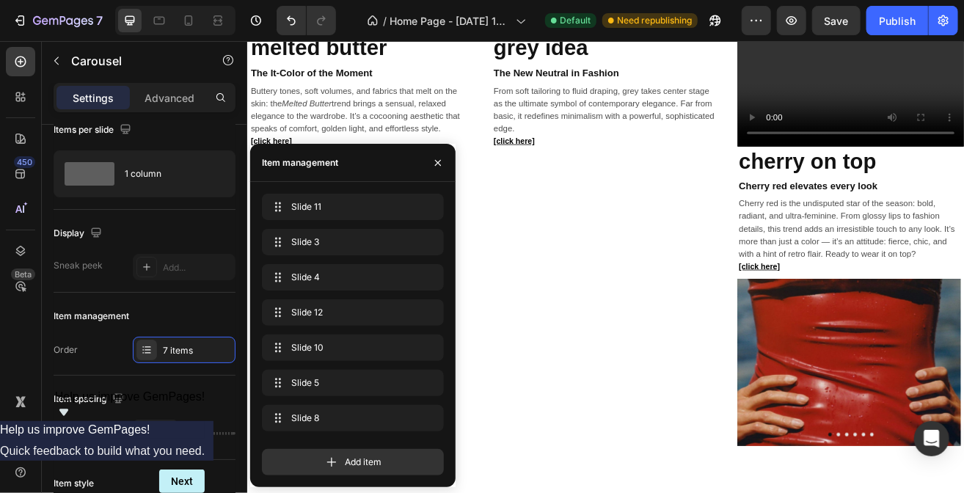
scroll to position [993, 0]
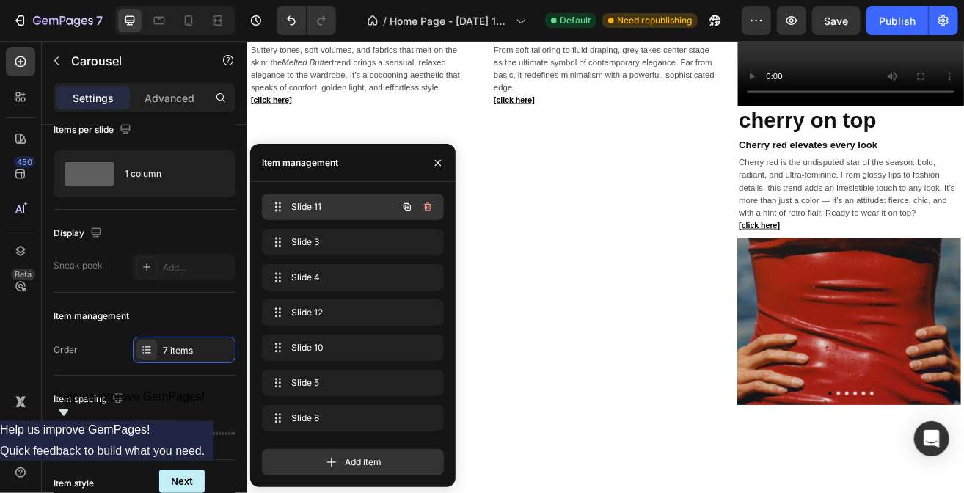
click at [348, 204] on span "Slide 11" at bounding box center [332, 206] width 83 height 13
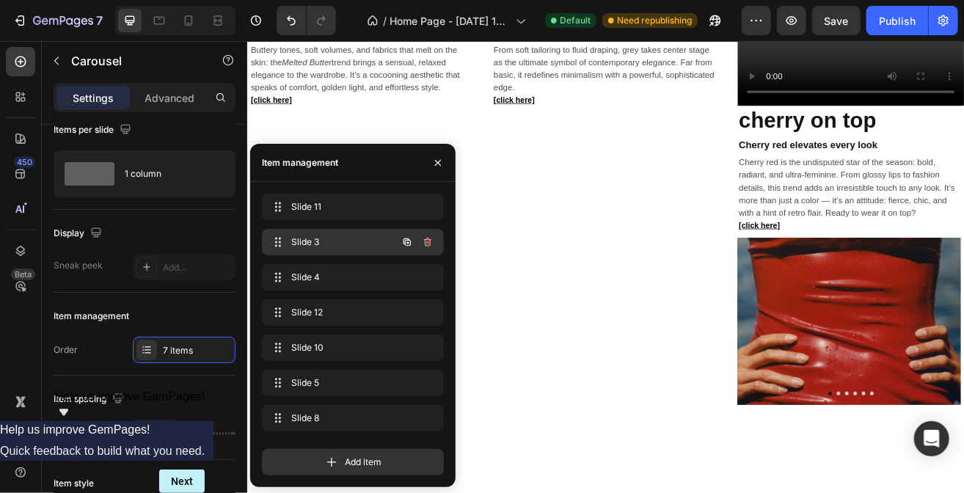
click at [337, 238] on span "Slide 3" at bounding box center [332, 242] width 83 height 13
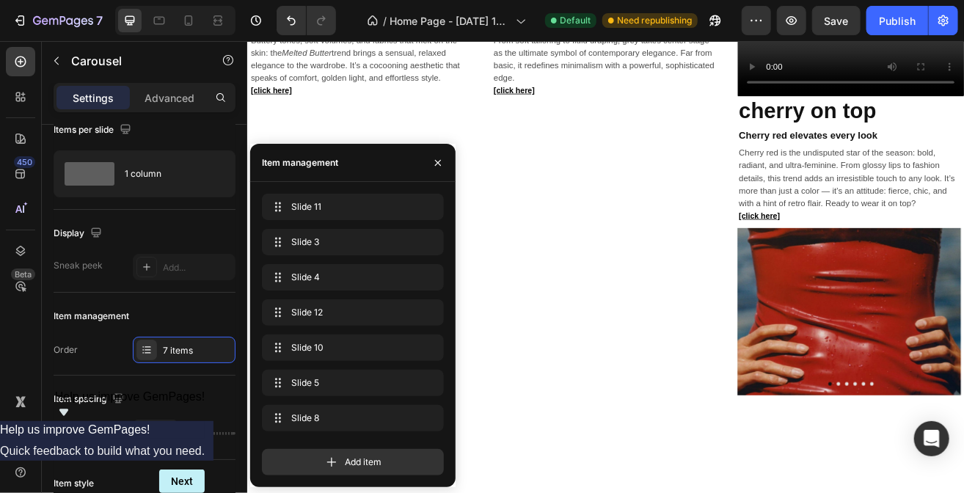
scroll to position [1004, 0]
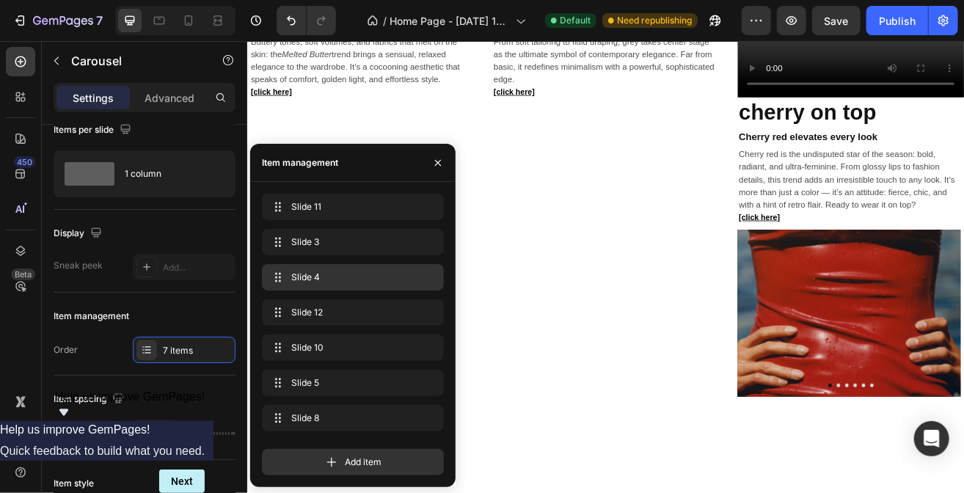
click at [354, 267] on div "Slide 4 Slide 4" at bounding box center [353, 277] width 170 height 21
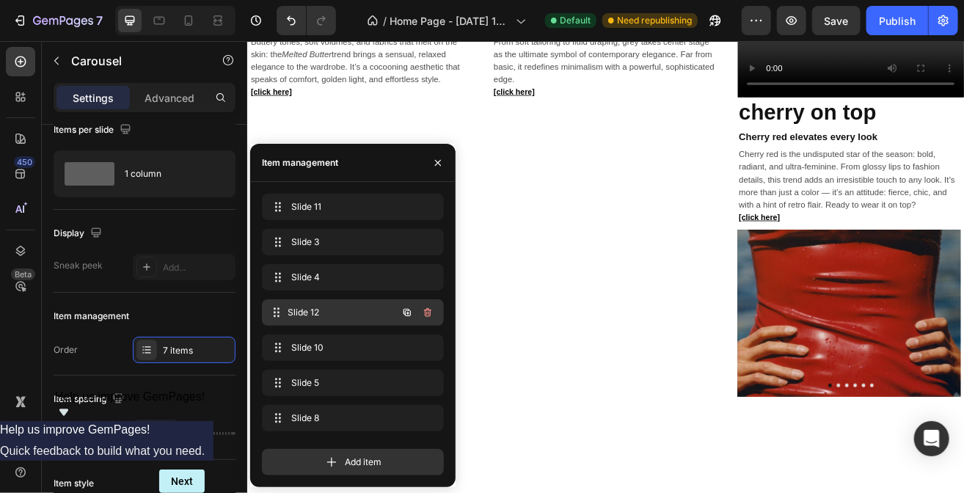
click at [351, 317] on span "Slide 12" at bounding box center [342, 312] width 109 height 13
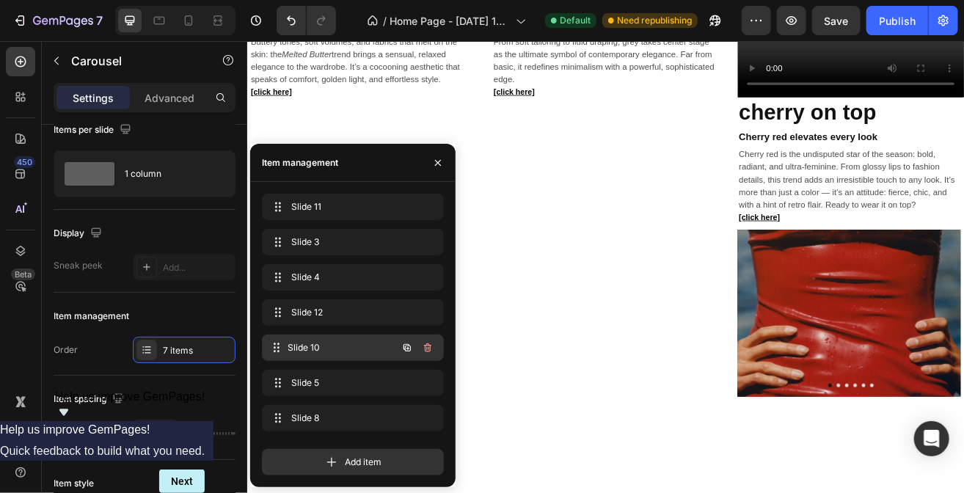
click at [351, 343] on span "Slide 10" at bounding box center [342, 347] width 109 height 13
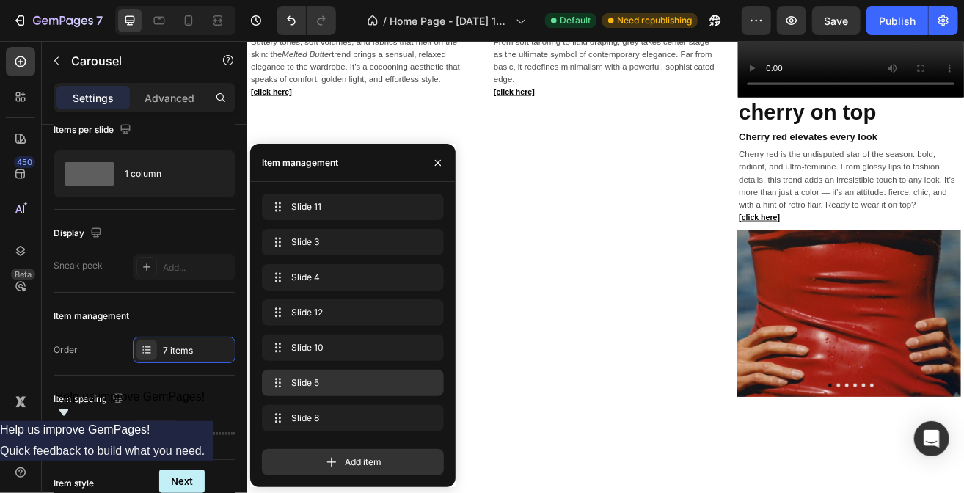
click at [349, 373] on div "Slide 5 Slide 5" at bounding box center [353, 383] width 170 height 21
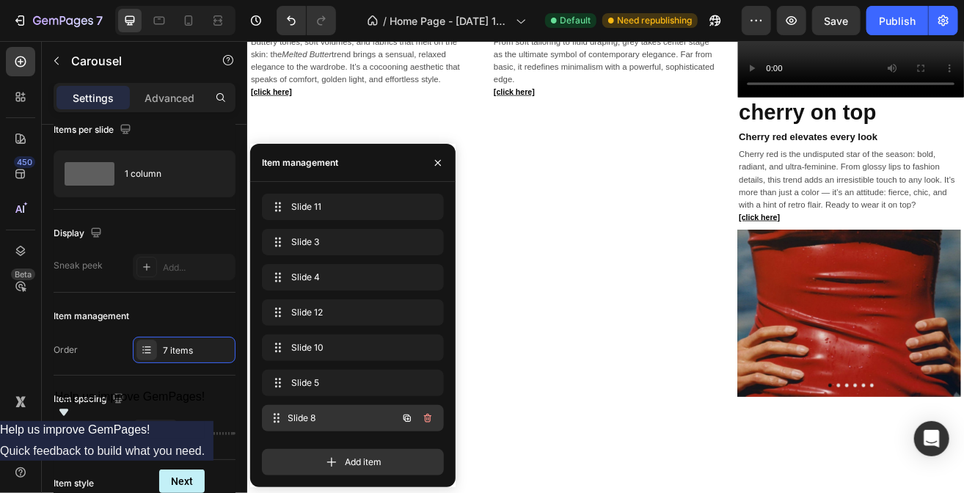
click at [344, 410] on div "Slide 8 Slide 8" at bounding box center [332, 418] width 129 height 21
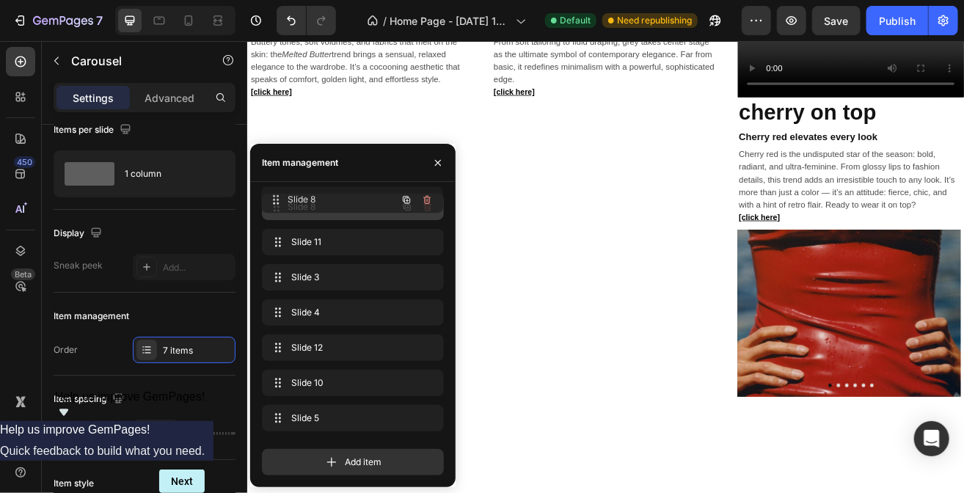
drag, startPoint x: 329, startPoint y: 420, endPoint x: 328, endPoint y: 202, distance: 218.6
click at [336, 208] on span "Slide 8" at bounding box center [342, 206] width 109 height 13
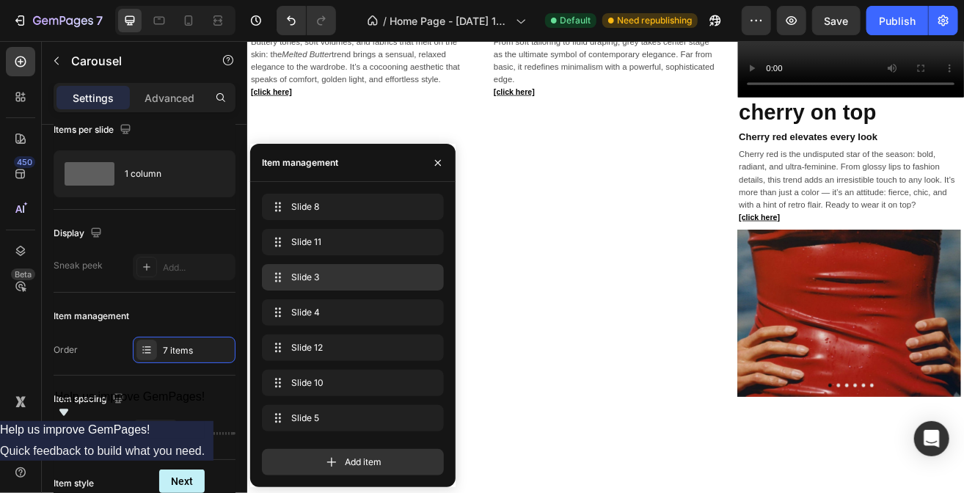
click at [339, 275] on span "Slide 3" at bounding box center [349, 277] width 117 height 13
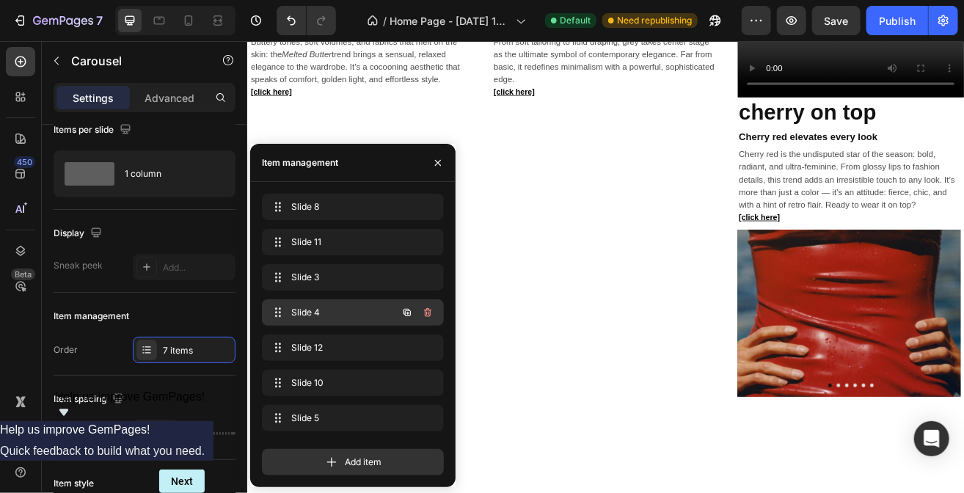
click at [339, 313] on span "Slide 4" at bounding box center [332, 312] width 83 height 13
click at [431, 309] on icon "button" at bounding box center [428, 313] width 12 height 12
click at [424, 311] on div "Delete" at bounding box center [417, 312] width 27 height 13
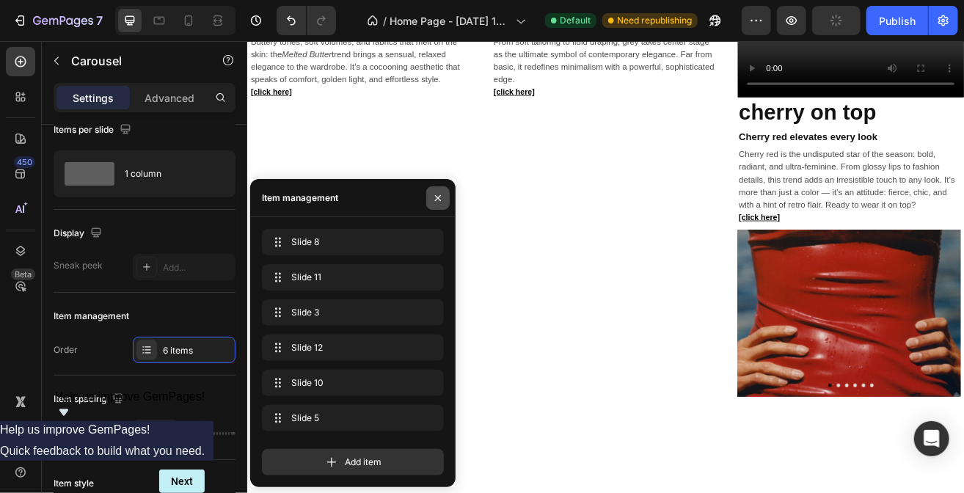
click at [440, 197] on icon "button" at bounding box center [438, 198] width 12 height 12
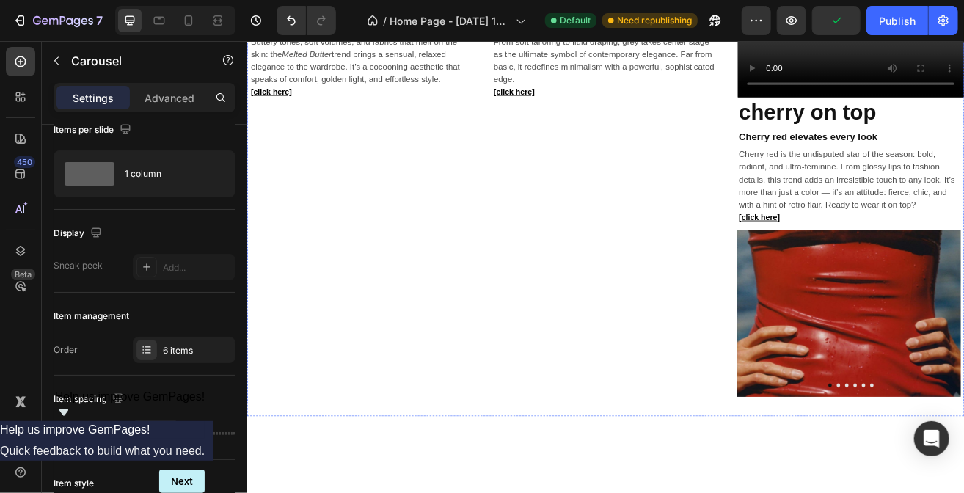
scroll to position [872, 0]
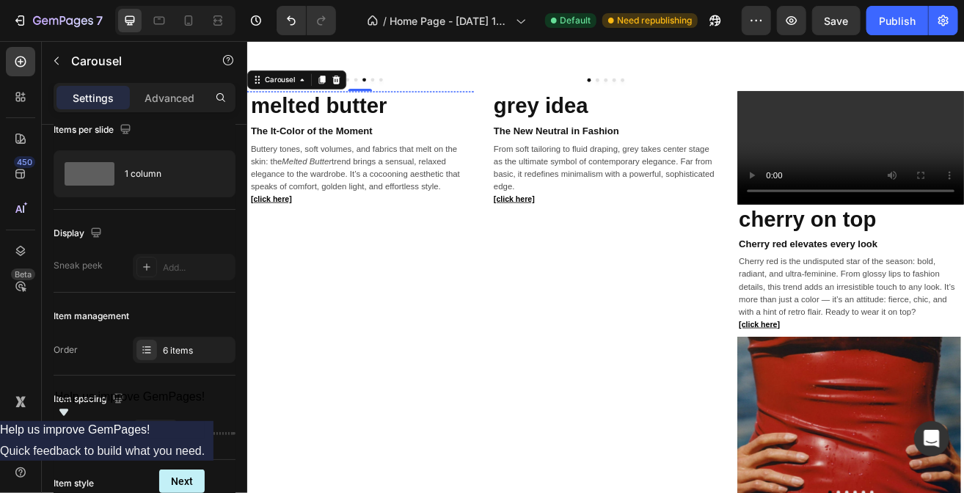
click at [357, 102] on img at bounding box center [384, 102] width 274 height 0
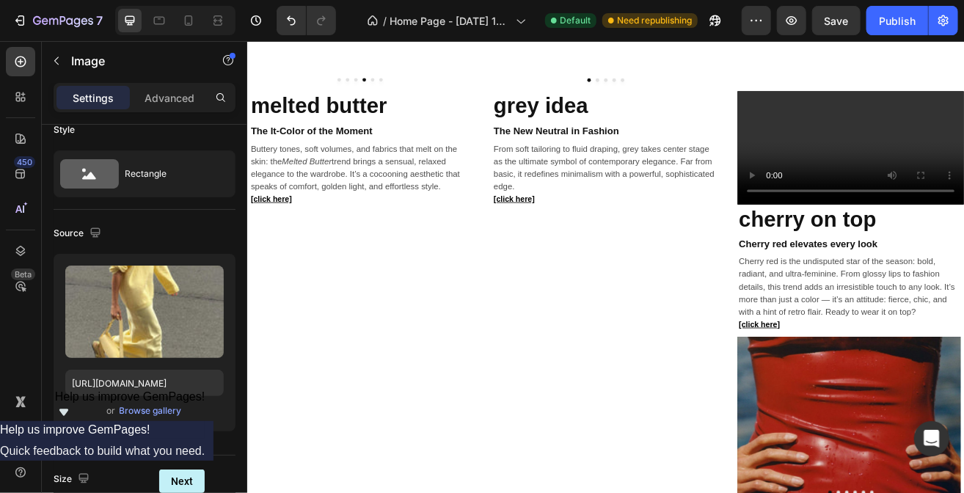
scroll to position [0, 0]
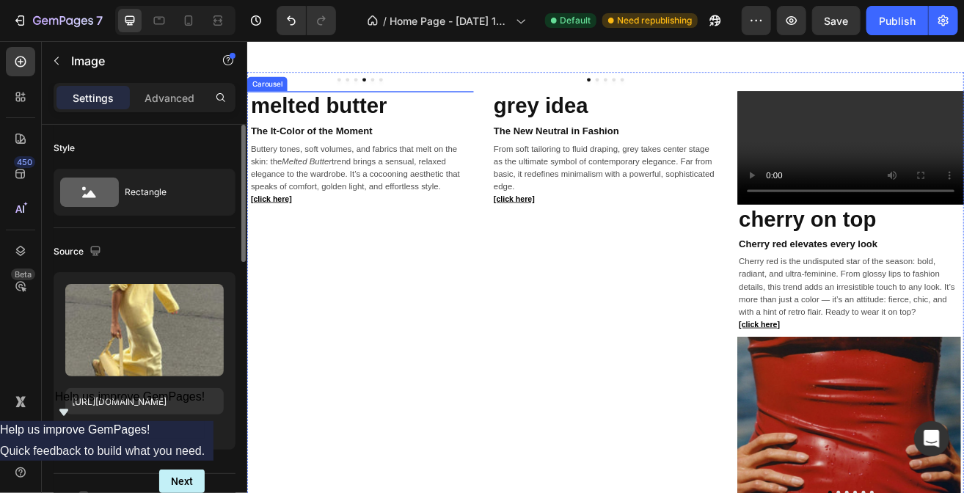
click at [357, 90] on button "Dot" at bounding box center [359, 88] width 4 height 4
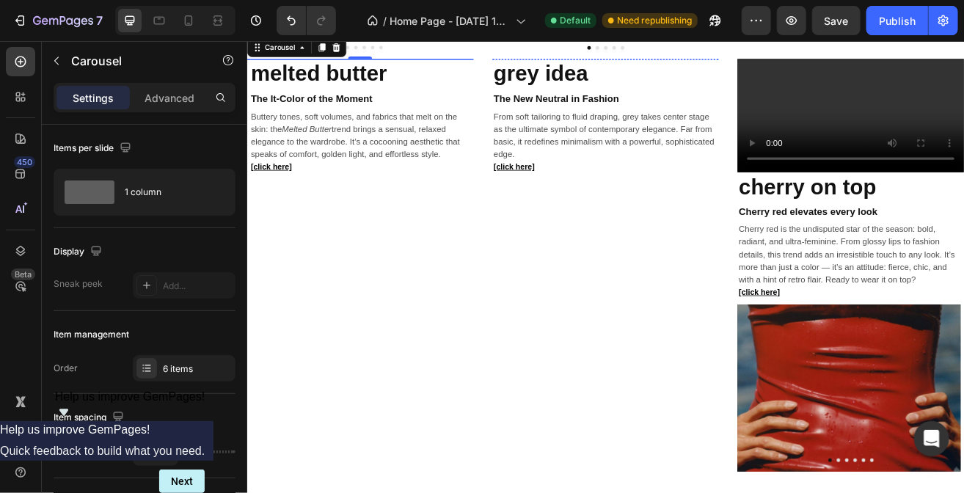
scroll to position [927, 0]
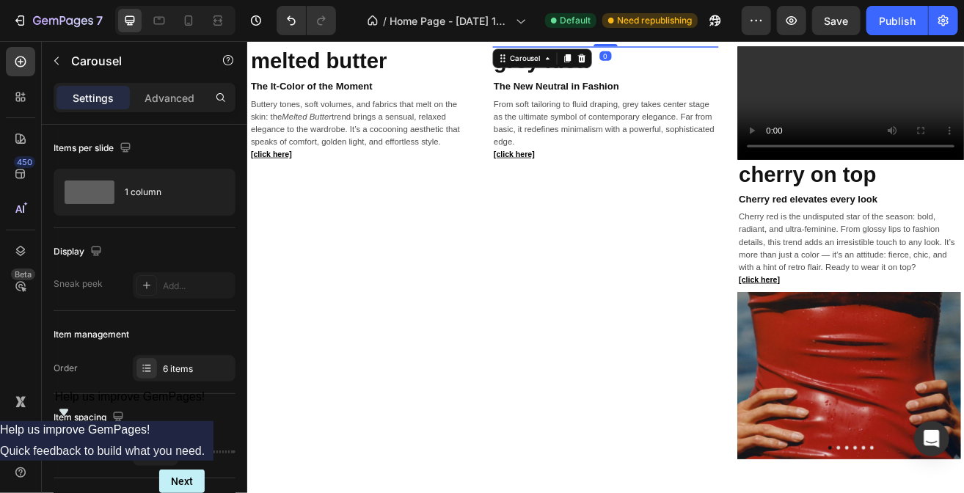
click at [674, 35] on button "Dot" at bounding box center [676, 33] width 4 height 4
click at [685, 35] on button "Dot" at bounding box center [687, 33] width 4 height 4
click at [695, 35] on button "Dot" at bounding box center [697, 33] width 4 height 4
click at [705, 35] on button "Dot" at bounding box center [707, 33] width 4 height 4
click at [615, 47] on img at bounding box center [685, 47] width 274 height 0
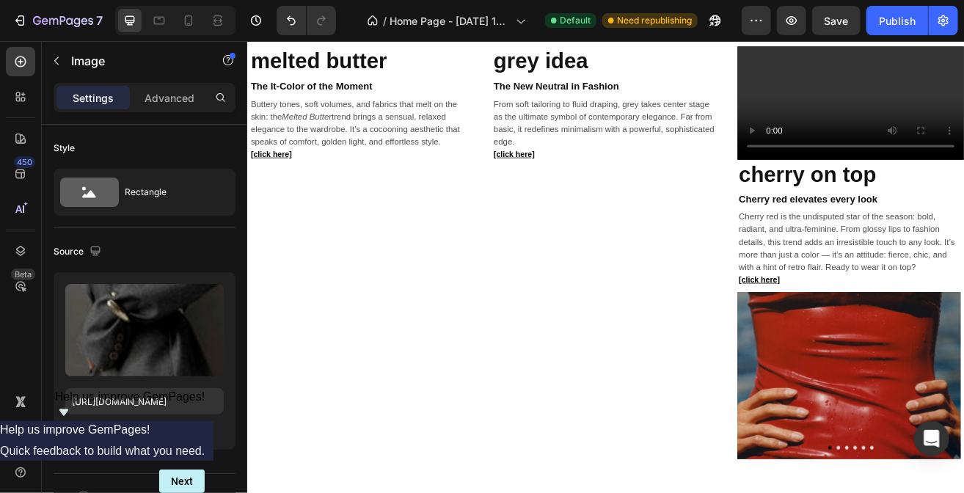
click at [577, 62] on div "Image" at bounding box center [582, 61] width 32 height 13
click at [576, 87] on div "Carousel" at bounding box center [576, 88] width 43 height 9
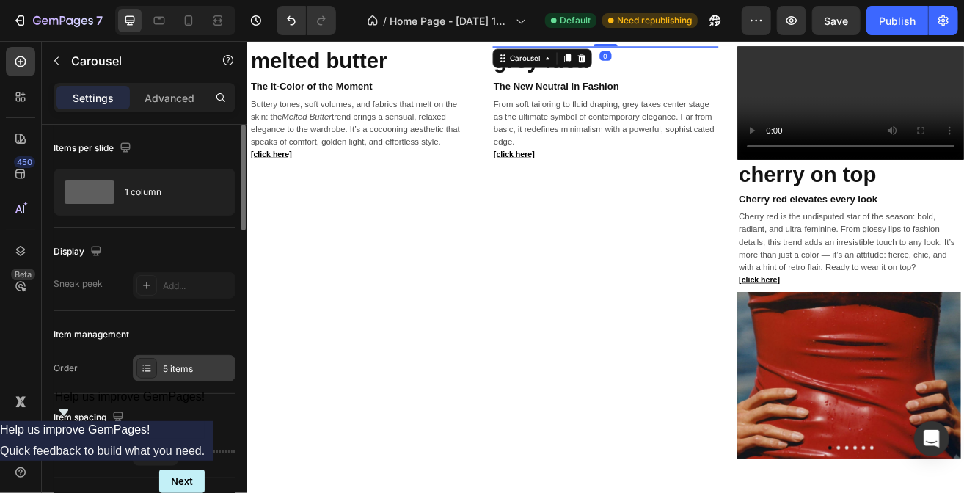
click at [155, 372] on div at bounding box center [146, 368] width 21 height 21
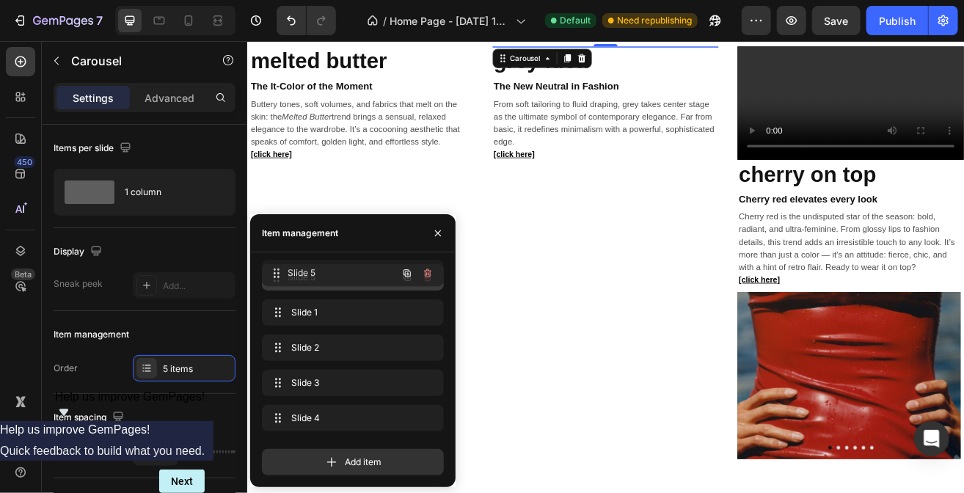
drag, startPoint x: 299, startPoint y: 423, endPoint x: 299, endPoint y: 277, distance: 145.3
click at [337, 283] on span "Slide 5" at bounding box center [332, 277] width 83 height 13
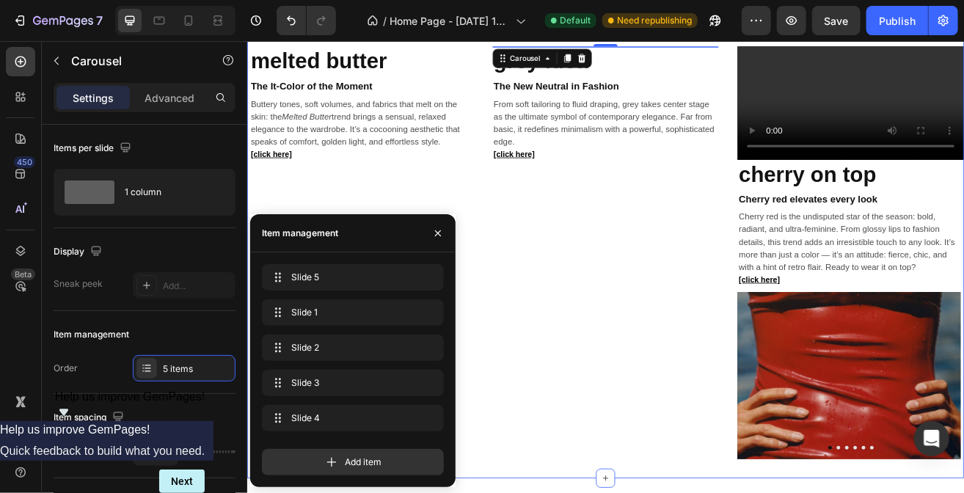
click at [829, 375] on div "Image Image Image Image Image Image Carousel melted butter Heading The It-Color…" at bounding box center [687, 300] width 880 height 554
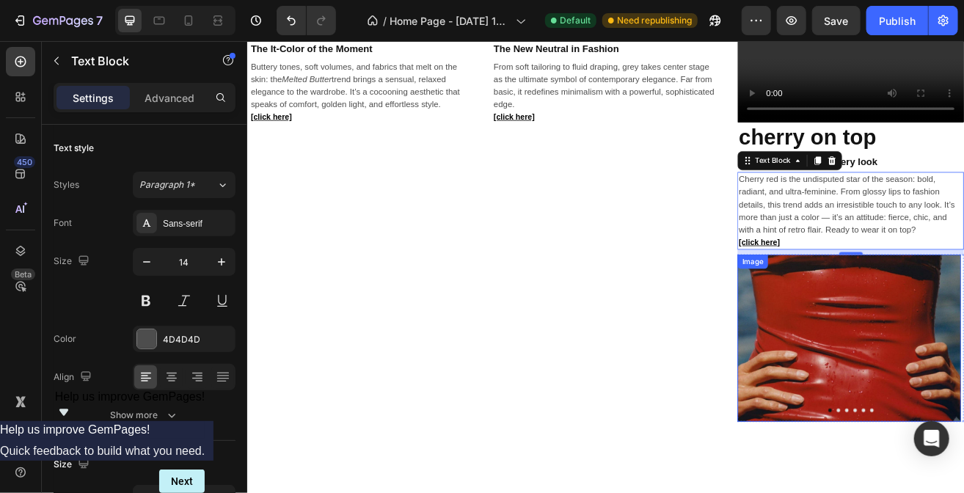
scroll to position [838, 0]
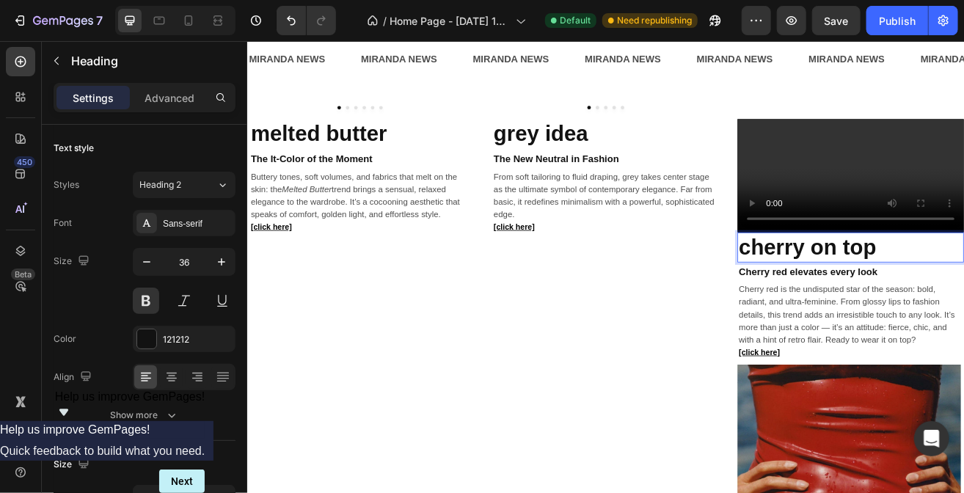
click at [901, 308] on link "cherry on top" at bounding box center [934, 293] width 169 height 30
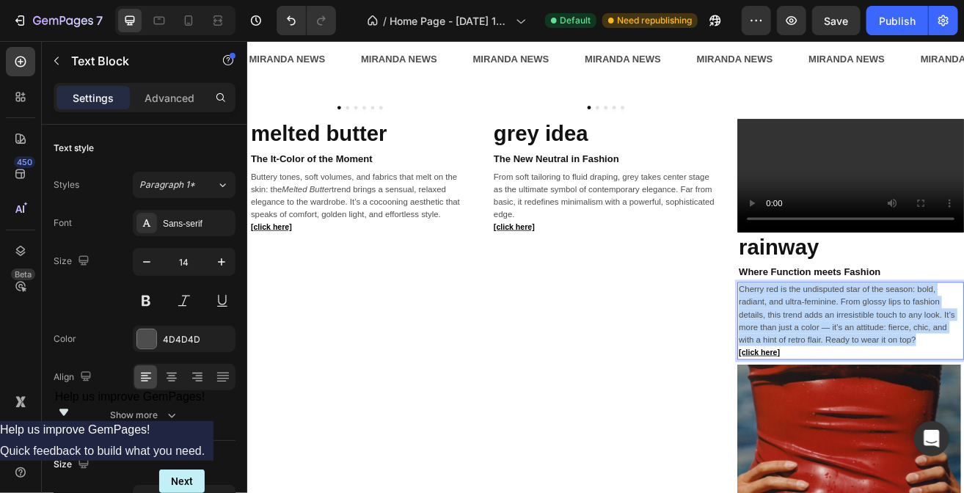
drag, startPoint x: 1063, startPoint y: 470, endPoint x: 844, endPoint y: 406, distance: 228.5
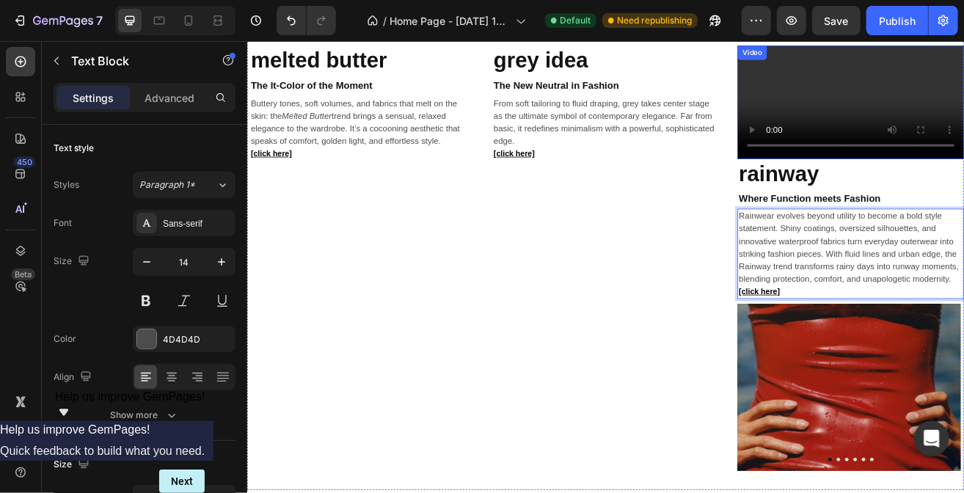
scroll to position [938, 0]
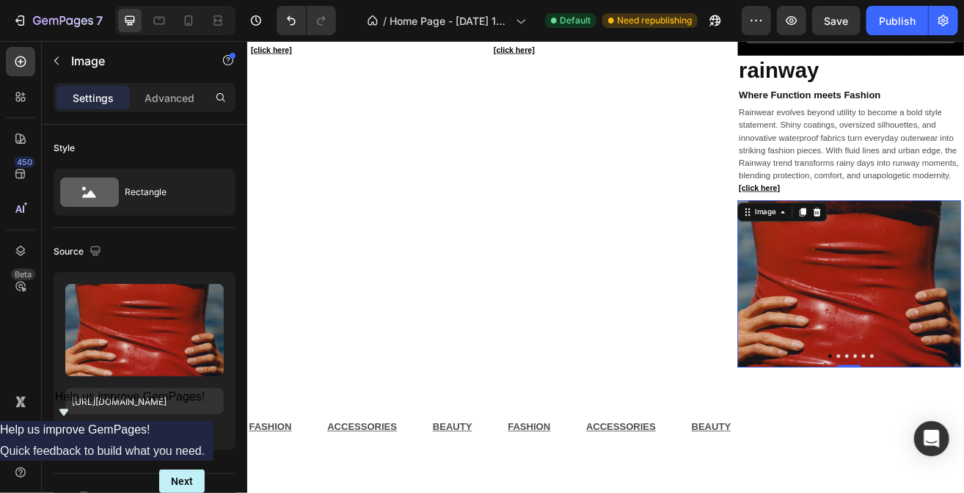
scroll to position [1067, 0]
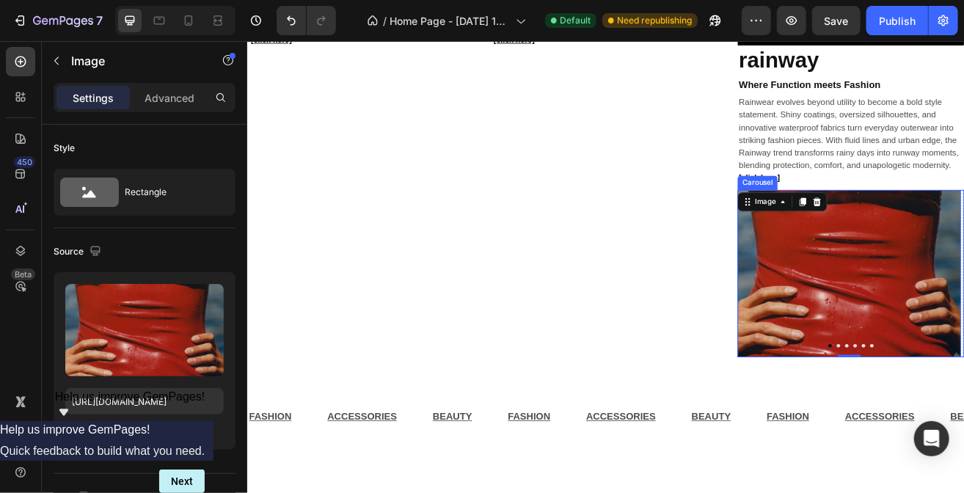
click at [963, 417] on button "Dot" at bounding box center [973, 414] width 4 height 4
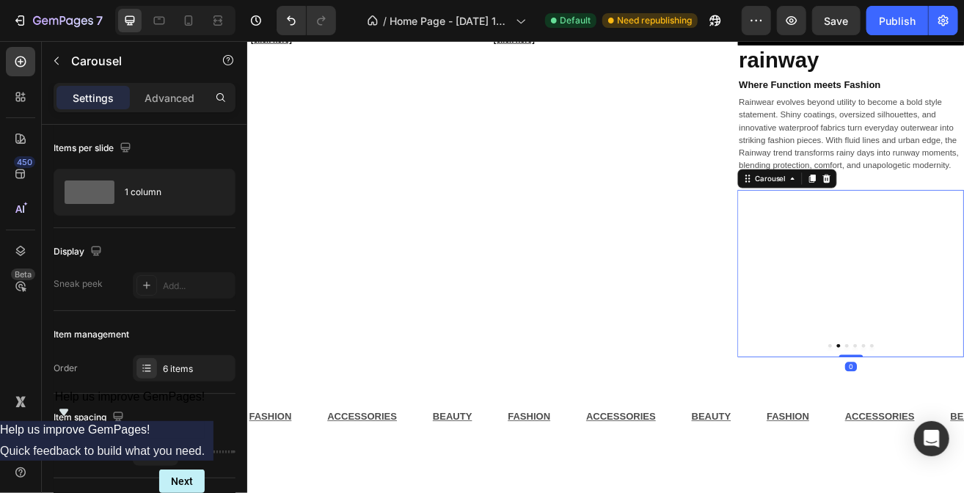
click at [963, 417] on button "Dot" at bounding box center [983, 414] width 4 height 4
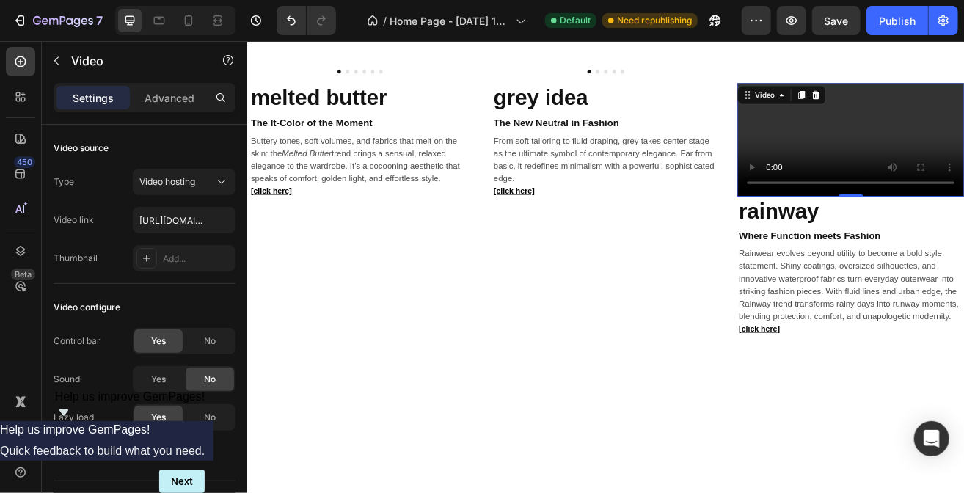
scroll to position [847, 0]
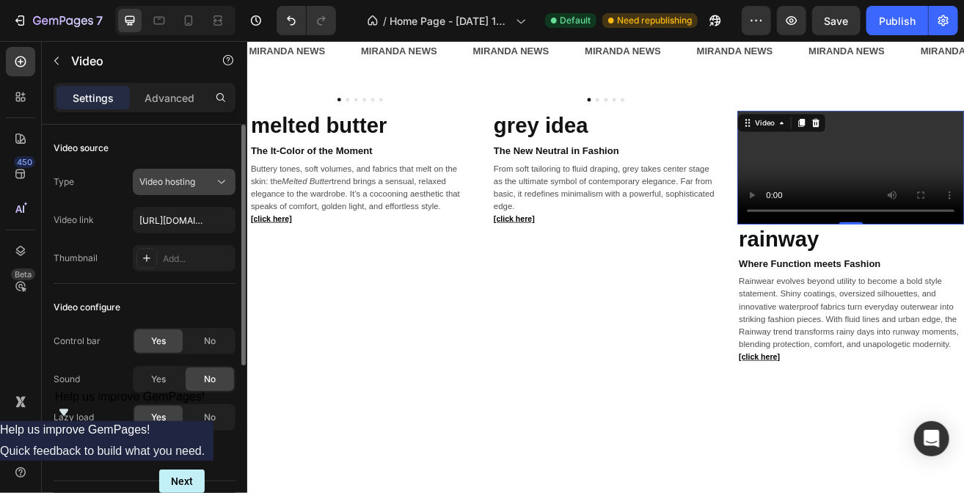
click at [202, 193] on button "Video hosting" at bounding box center [184, 182] width 103 height 26
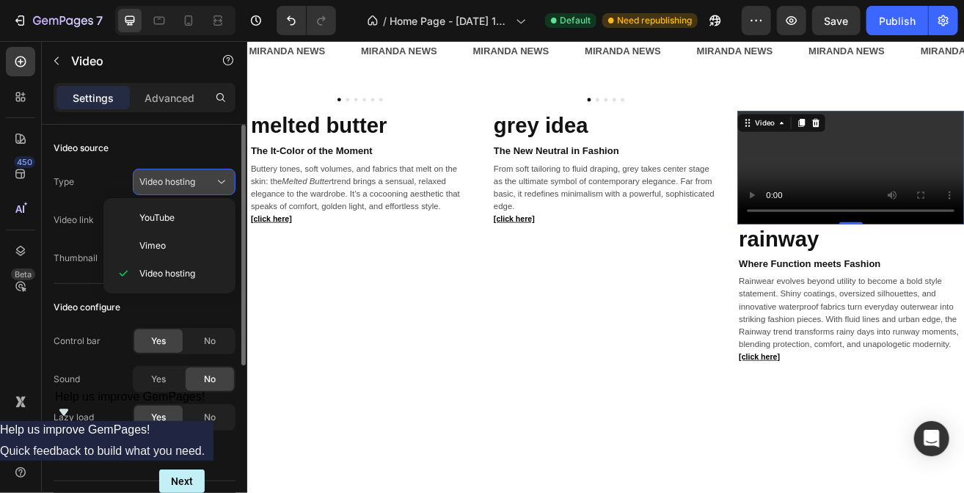
click at [202, 193] on button "Video hosting" at bounding box center [184, 182] width 103 height 26
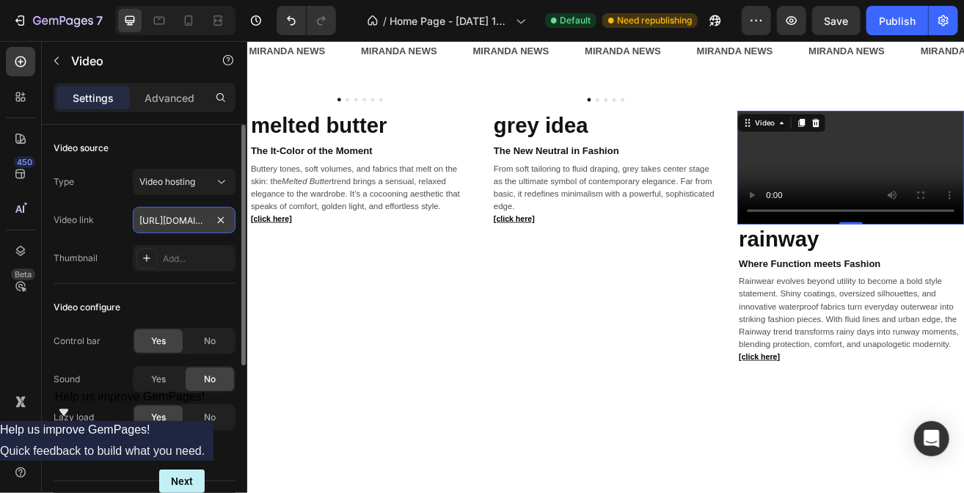
click at [195, 213] on input "[URL][DOMAIN_NAME]" at bounding box center [184, 220] width 103 height 26
click at [197, 220] on input "text" at bounding box center [184, 220] width 103 height 26
click at [133, 222] on input "text" at bounding box center [184, 220] width 103 height 26
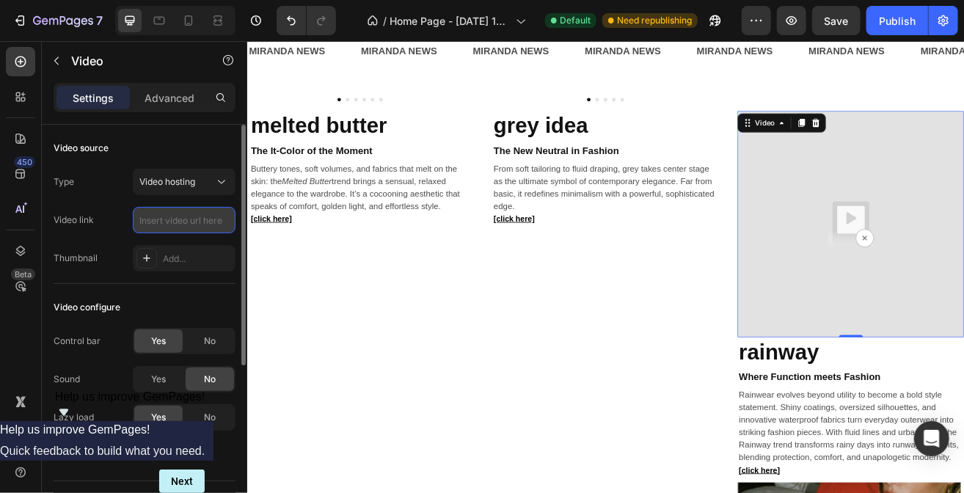
paste input "[URL][DOMAIN_NAME]"
type input "[URL][DOMAIN_NAME]"
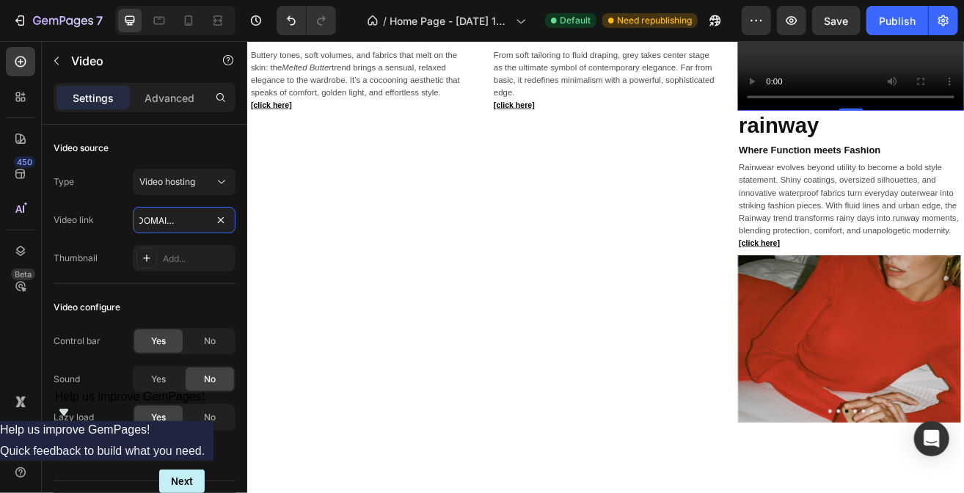
scroll to position [990, 0]
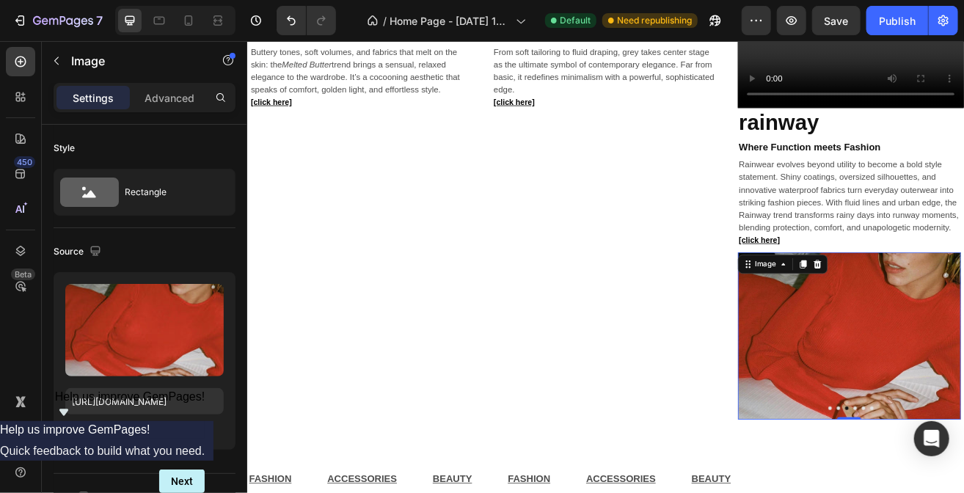
scroll to position [1096, 0]
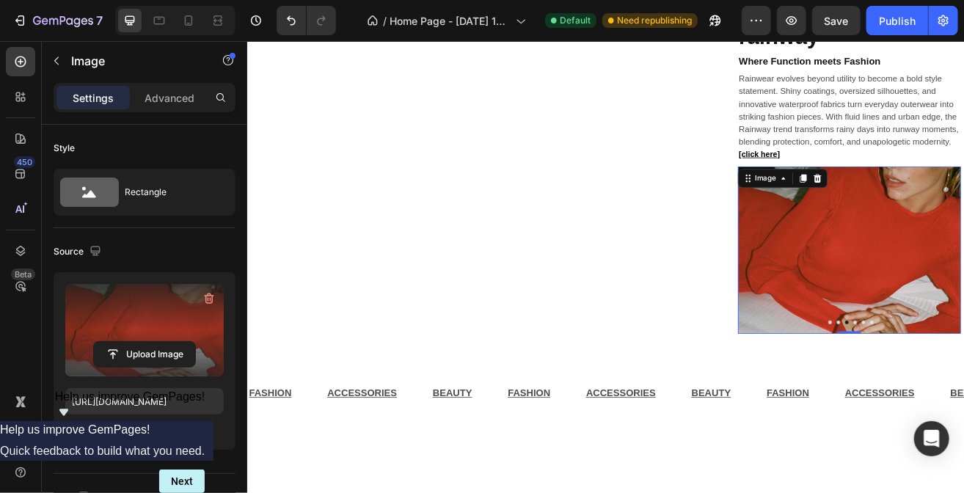
click at [146, 329] on label at bounding box center [144, 330] width 158 height 92
click at [146, 342] on input "file" at bounding box center [144, 354] width 101 height 25
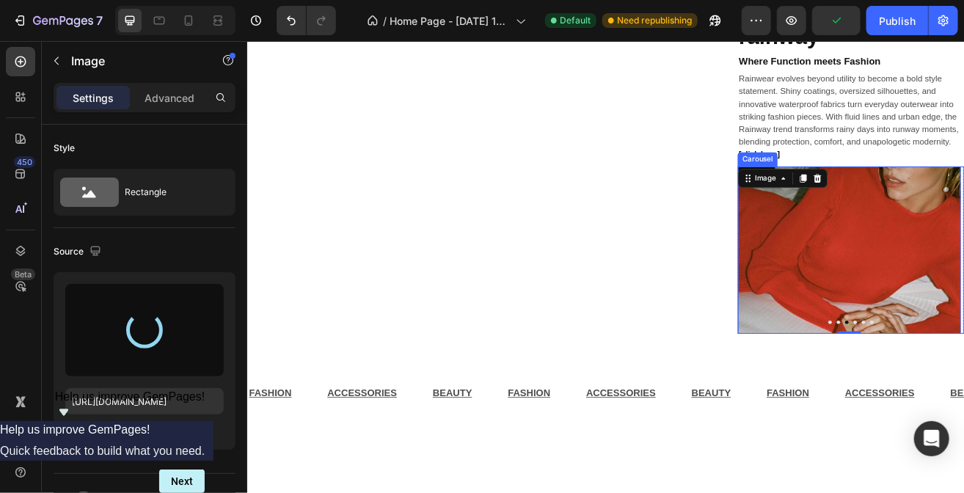
type input "[URL][DOMAIN_NAME]"
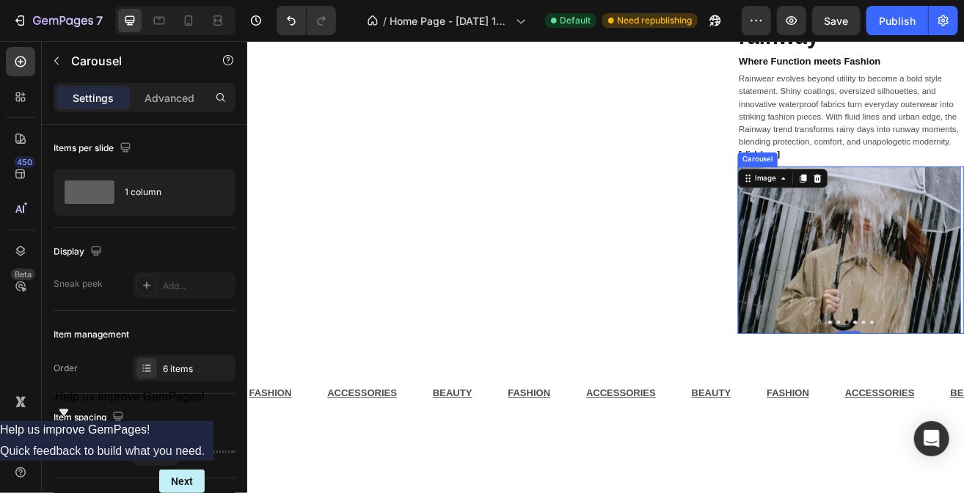
click at [960, 388] on button "Dot" at bounding box center [962, 386] width 4 height 4
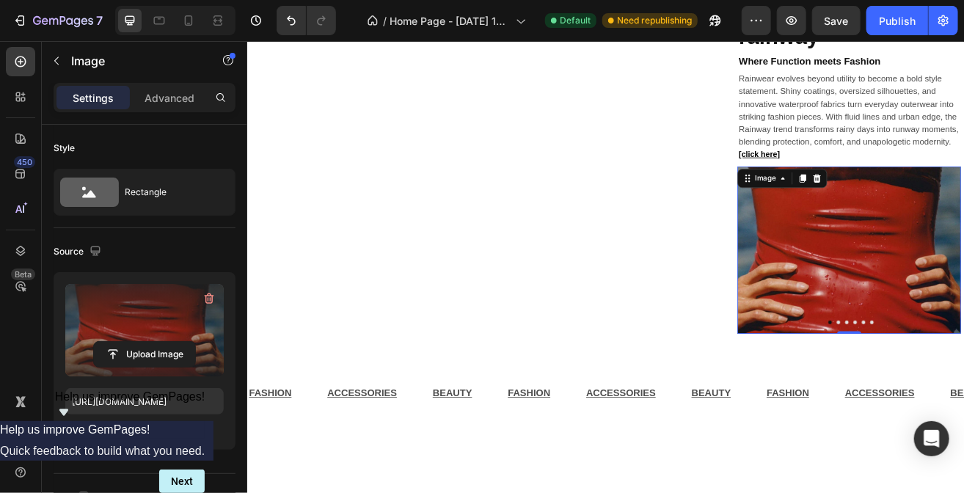
click at [70, 316] on label at bounding box center [144, 330] width 158 height 92
click at [94, 342] on input "file" at bounding box center [144, 354] width 101 height 25
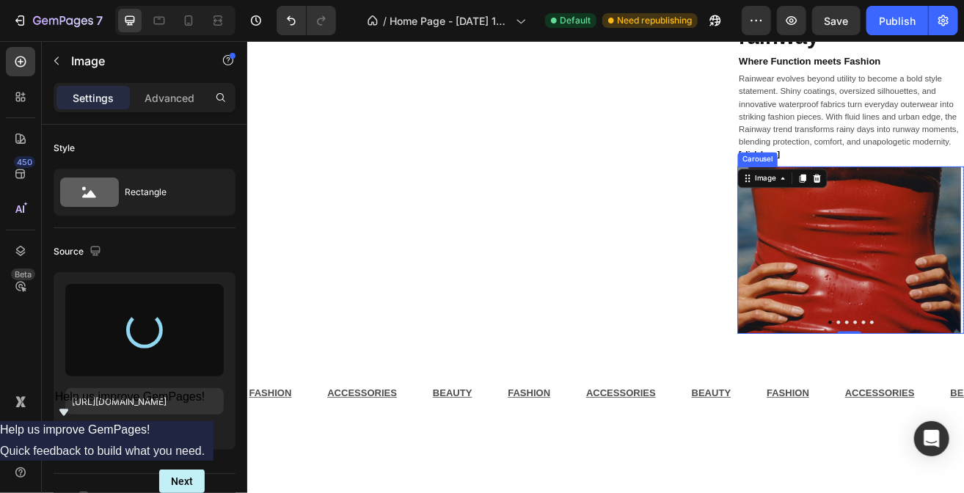
type input "[URL][DOMAIN_NAME]"
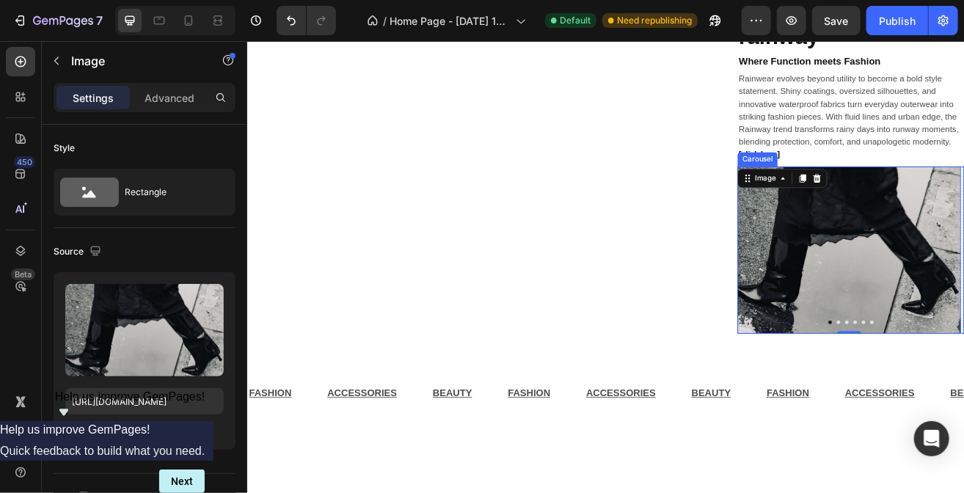
click at [963, 388] on button "Dot" at bounding box center [973, 386] width 4 height 4
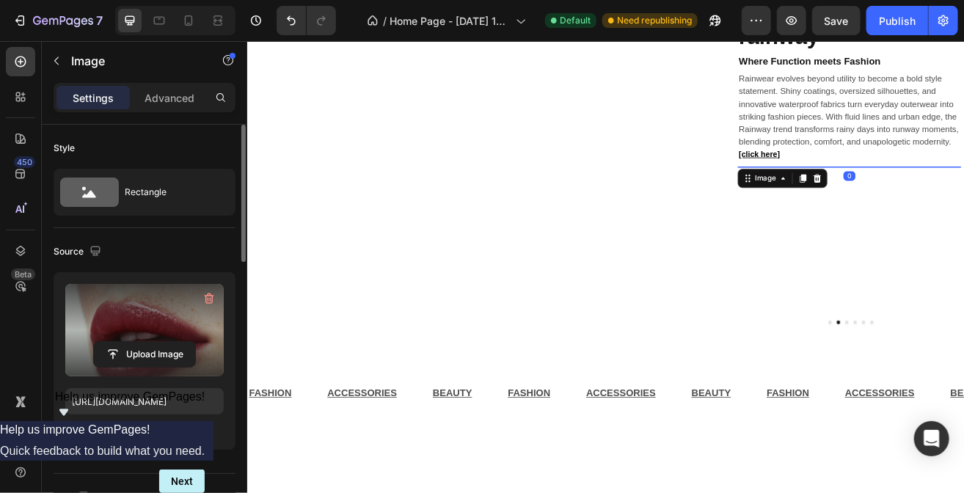
click at [119, 307] on label at bounding box center [144, 330] width 158 height 92
click at [119, 342] on input "file" at bounding box center [144, 354] width 101 height 25
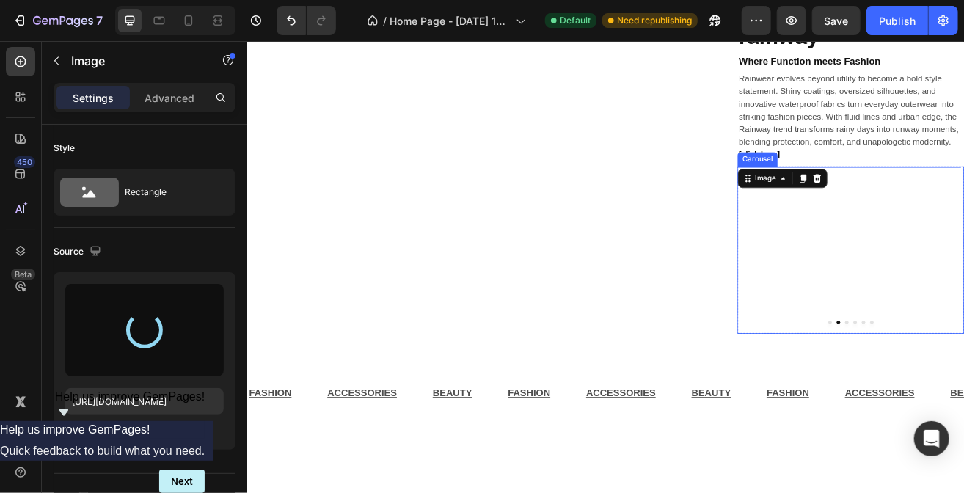
type input "[URL][DOMAIN_NAME]"
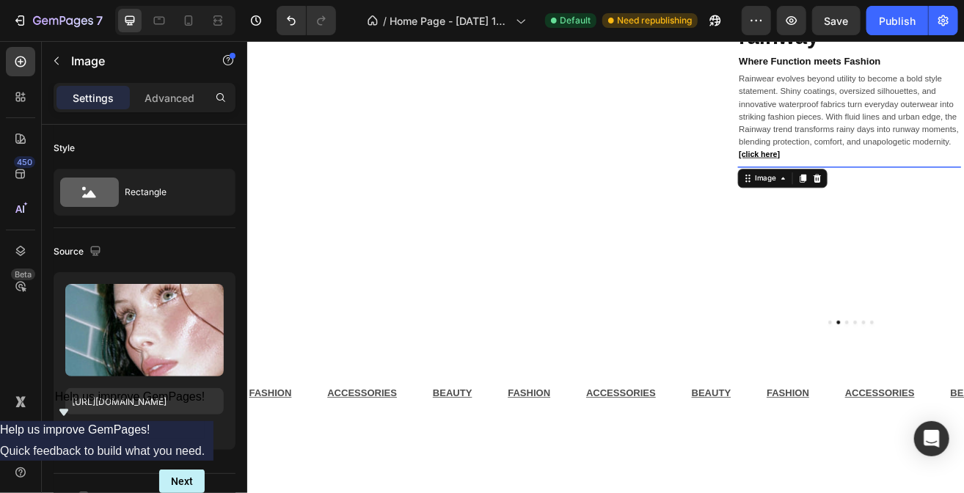
click at [963, 388] on button "Dot" at bounding box center [983, 386] width 4 height 4
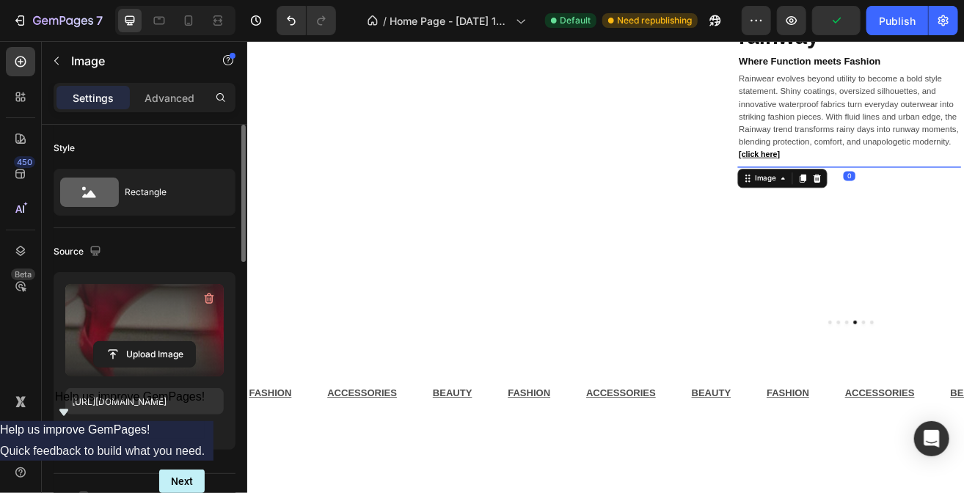
click at [167, 321] on label at bounding box center [144, 330] width 158 height 92
click at [167, 342] on input "file" at bounding box center [144, 354] width 101 height 25
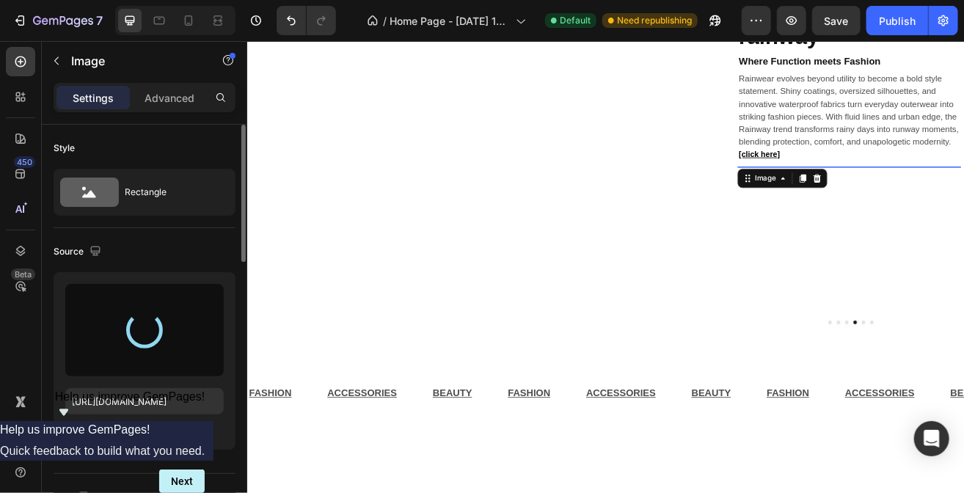
type input "[URL][DOMAIN_NAME]"
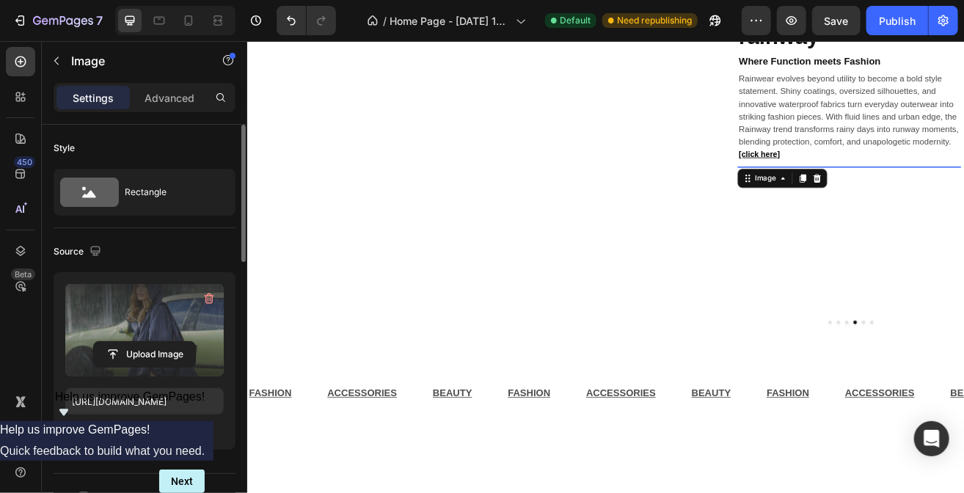
click at [888, 216] on div "Image" at bounding box center [883, 208] width 32 height 13
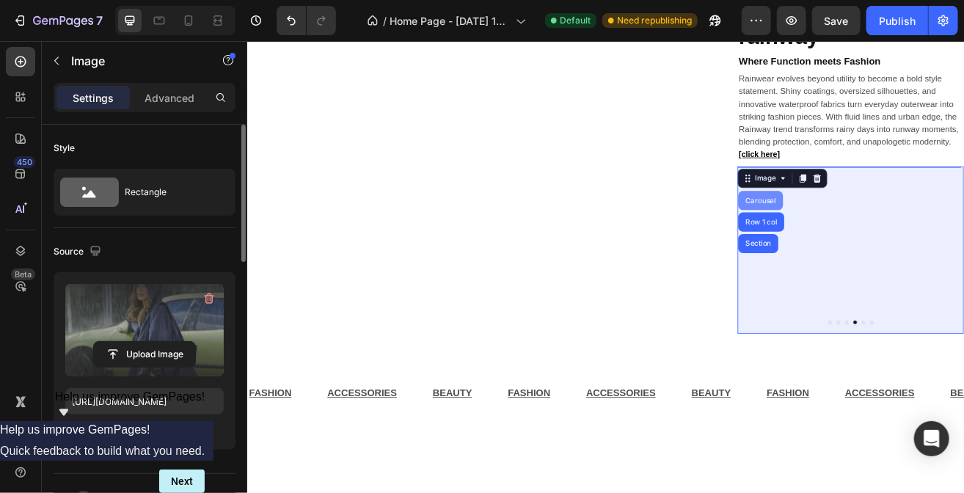
click at [875, 241] on div "Carousel" at bounding box center [876, 236] width 43 height 9
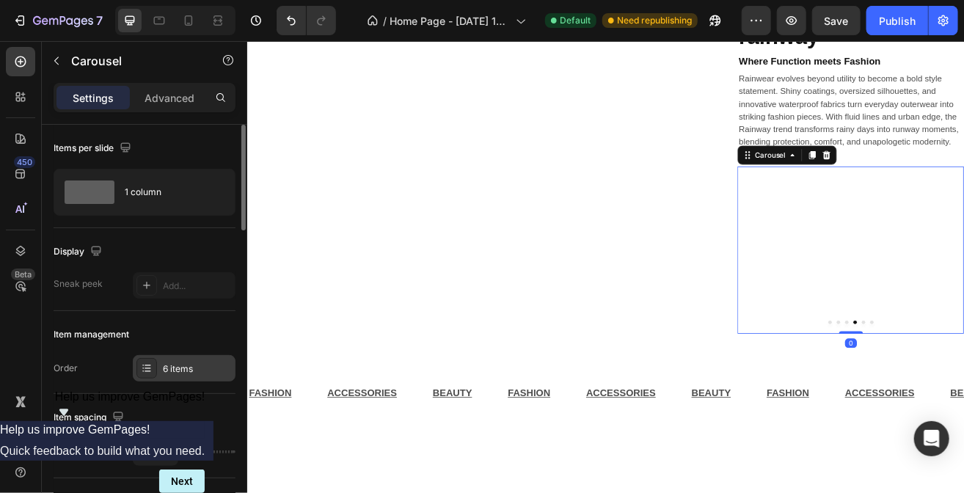
click at [165, 372] on div "6 items" at bounding box center [197, 368] width 69 height 13
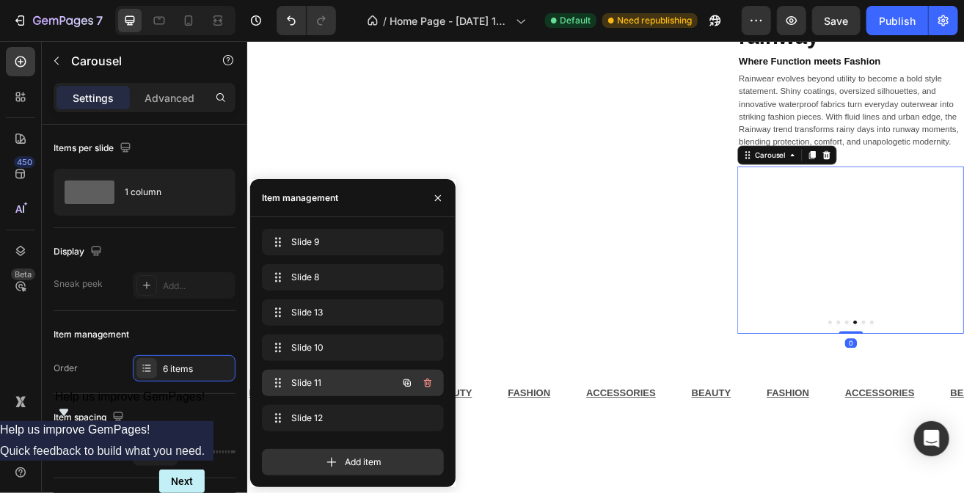
click at [323, 375] on div "Slide 11 Slide 11" at bounding box center [332, 383] width 129 height 21
click at [426, 384] on icon "button" at bounding box center [426, 384] width 1 height 4
click at [427, 384] on div "Delete" at bounding box center [417, 382] width 27 height 13
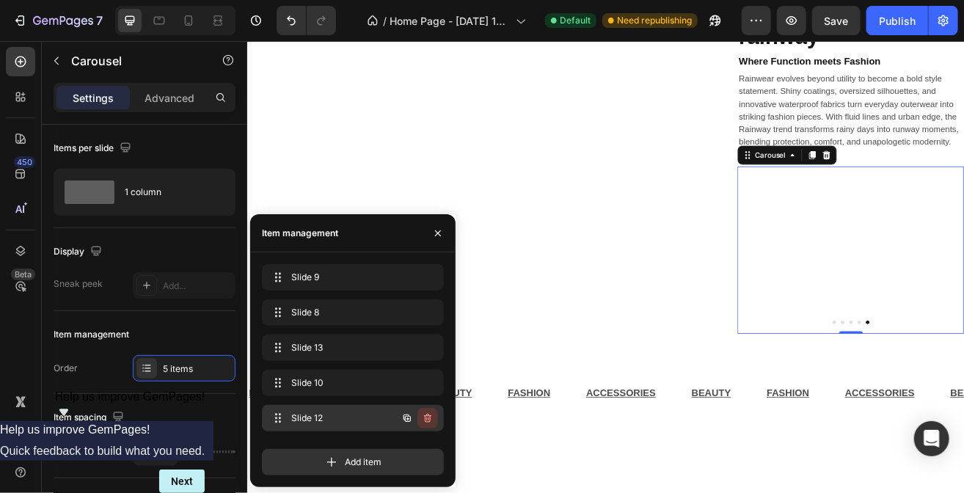
click at [428, 415] on icon "button" at bounding box center [427, 418] width 7 height 9
click at [428, 415] on div "Delete" at bounding box center [417, 418] width 27 height 13
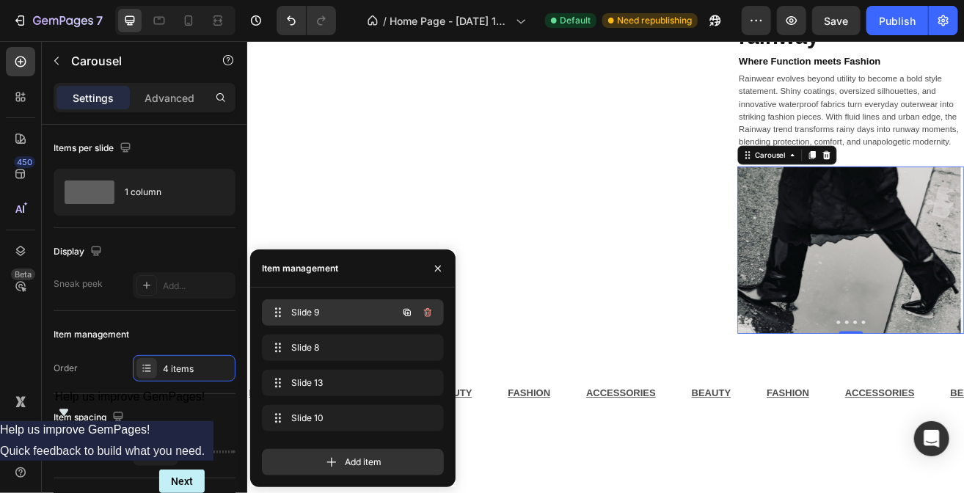
click at [326, 310] on span "Slide 9" at bounding box center [332, 312] width 83 height 13
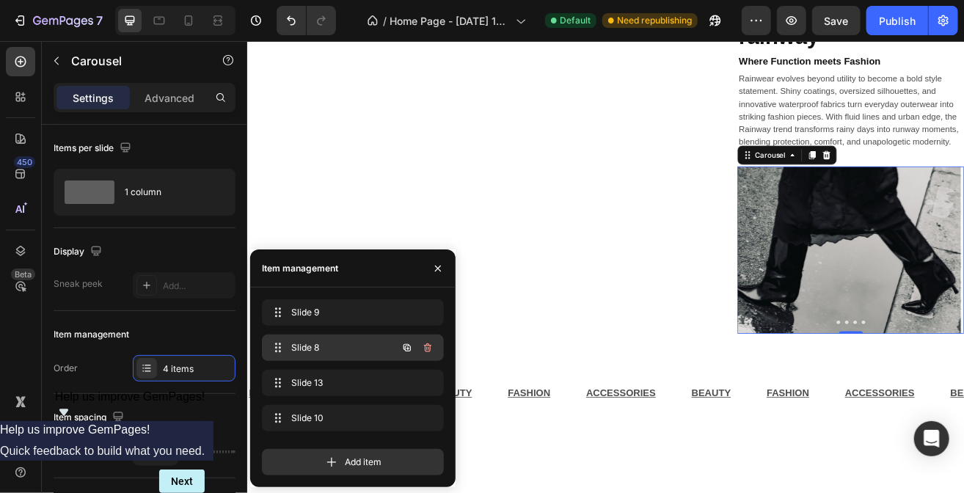
click at [318, 351] on span "Slide 8" at bounding box center [332, 347] width 83 height 13
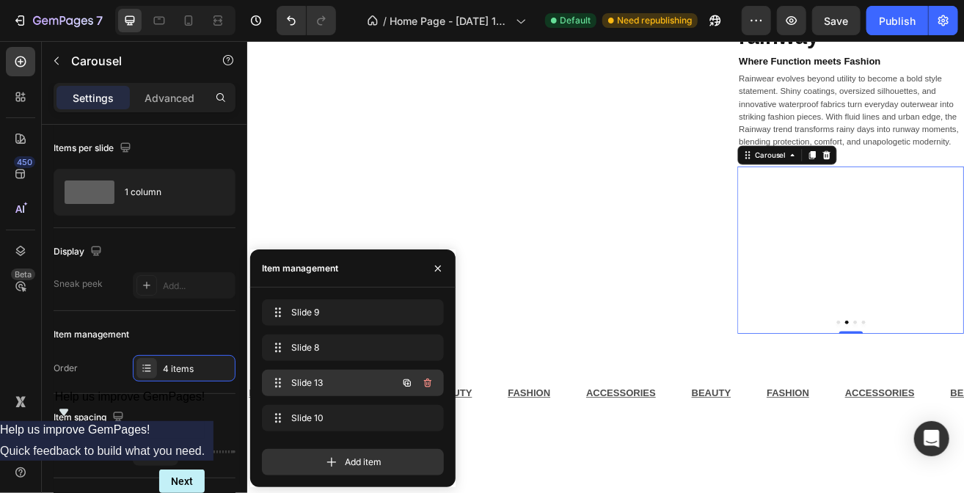
click at [316, 381] on span "Slide 13" at bounding box center [332, 382] width 83 height 13
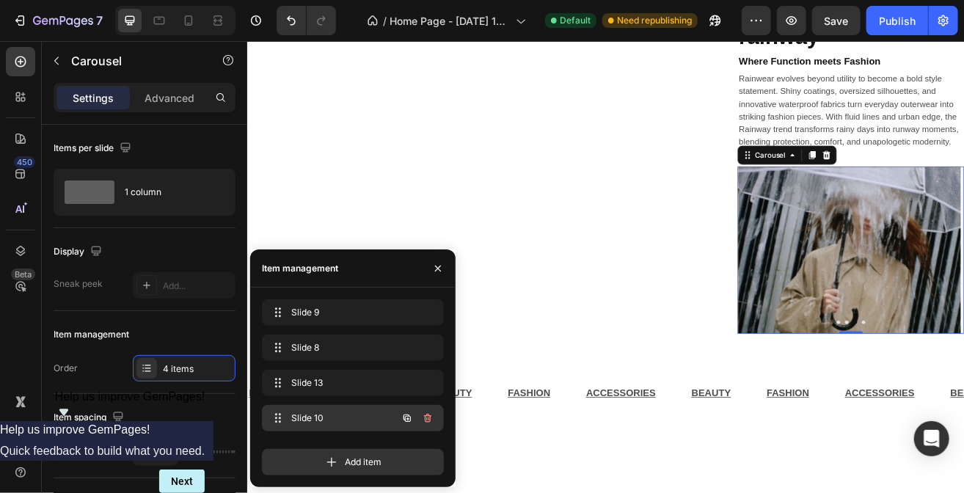
click at [316, 416] on span "Slide 10" at bounding box center [332, 418] width 83 height 13
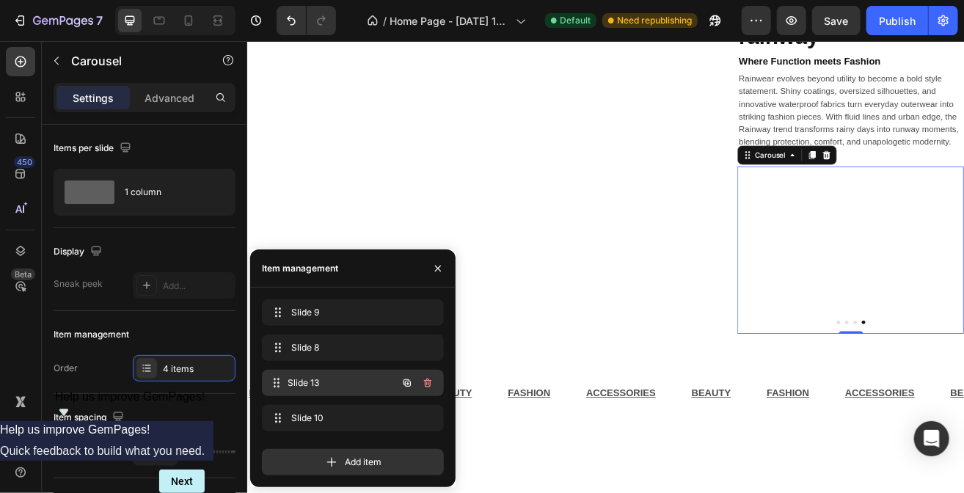
click at [328, 382] on span "Slide 13" at bounding box center [342, 382] width 109 height 13
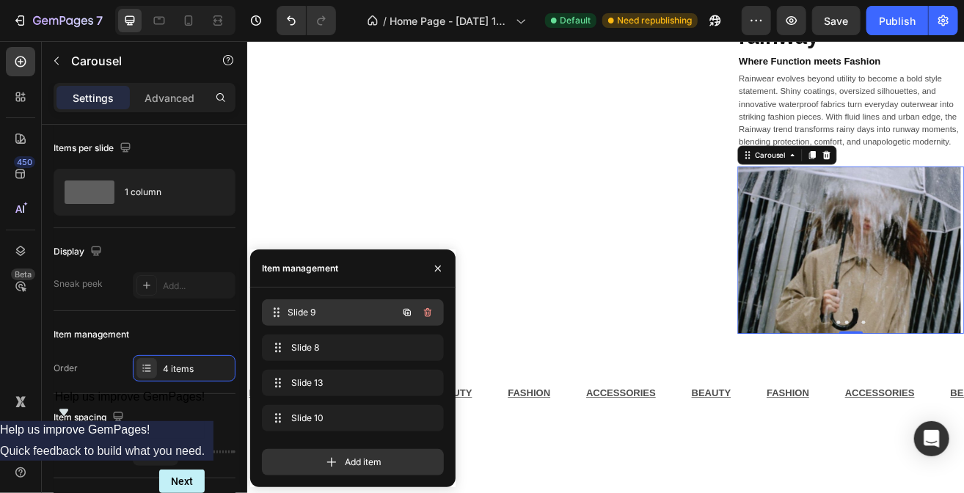
click at [323, 313] on span "Slide 9" at bounding box center [342, 312] width 109 height 13
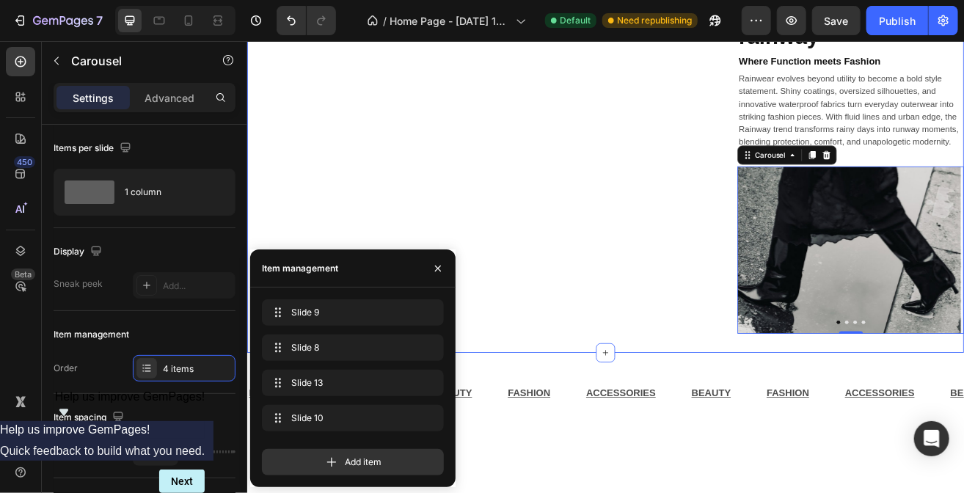
click at [831, 382] on div "Image Image Image Image Image Image Carousel melted butter Heading The It-Color…" at bounding box center [687, 138] width 880 height 569
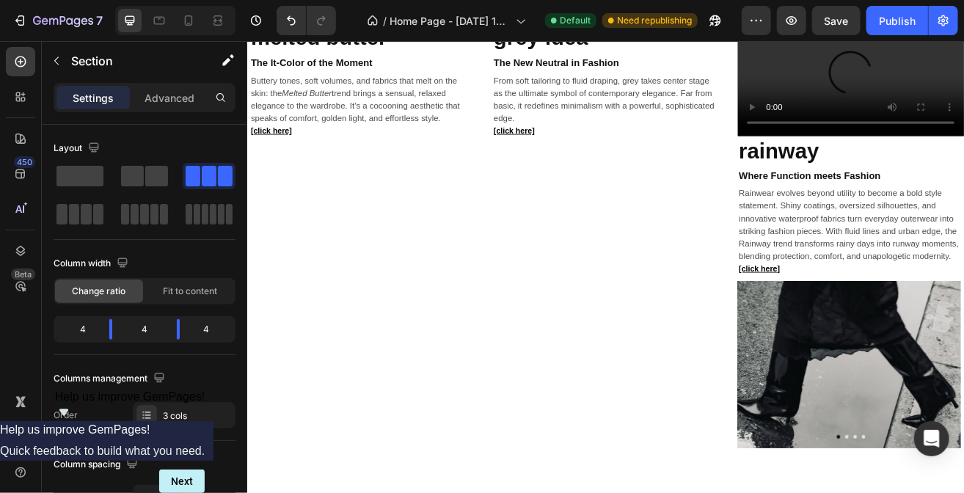
scroll to position [879, 0]
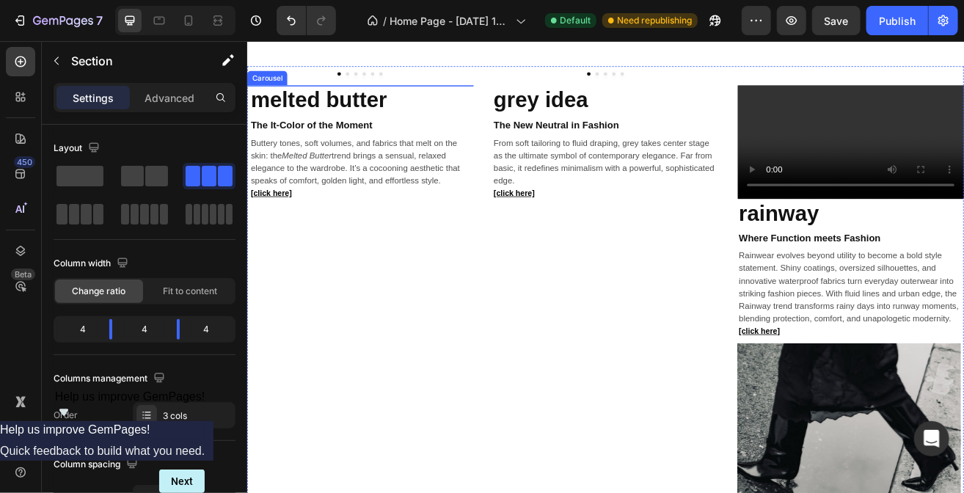
click at [368, 83] on button "Dot" at bounding box center [370, 81] width 4 height 4
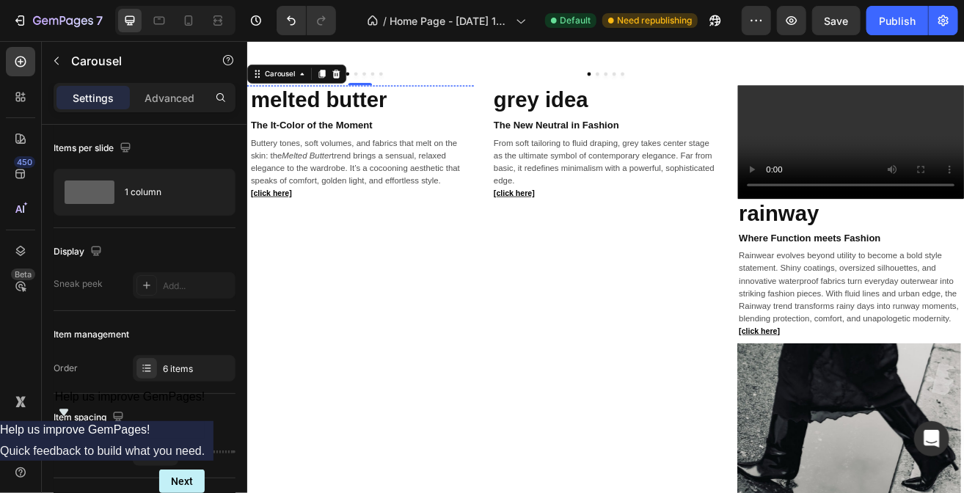
click at [374, 83] on div at bounding box center [386, 81] width 278 height 4
click at [378, 83] on button "Dot" at bounding box center [380, 81] width 4 height 4
click at [394, 83] on div at bounding box center [386, 81] width 278 height 4
click at [398, 83] on button "Dot" at bounding box center [400, 81] width 4 height 4
click at [409, 83] on button "Dot" at bounding box center [411, 81] width 4 height 4
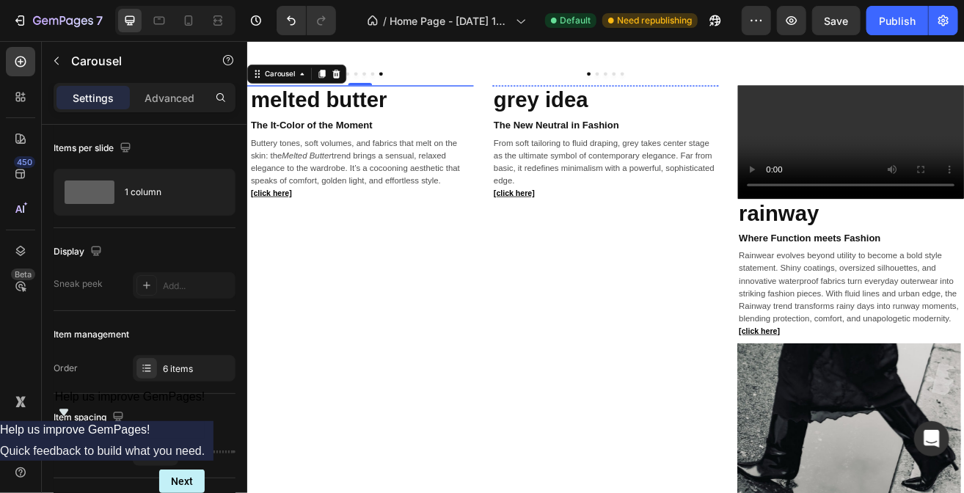
scroll to position [857, 0]
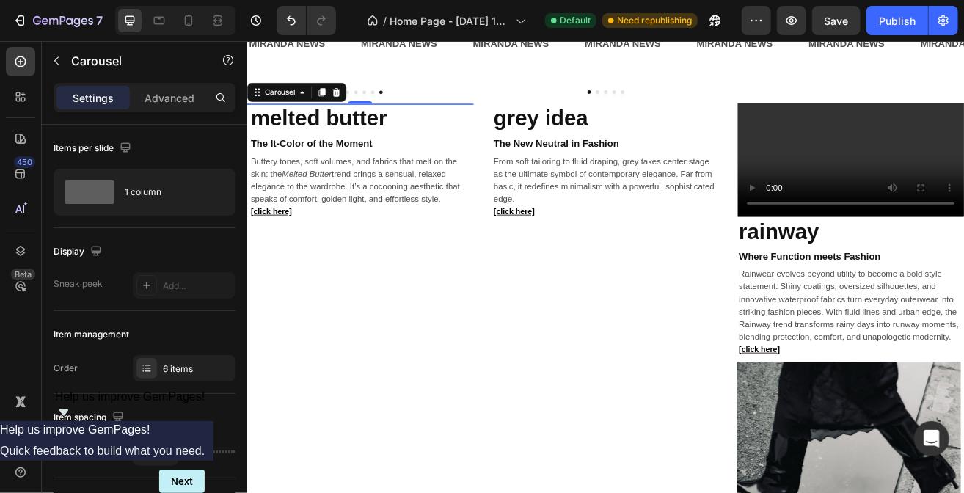
click at [357, 105] on button "Dot" at bounding box center [359, 103] width 4 height 4
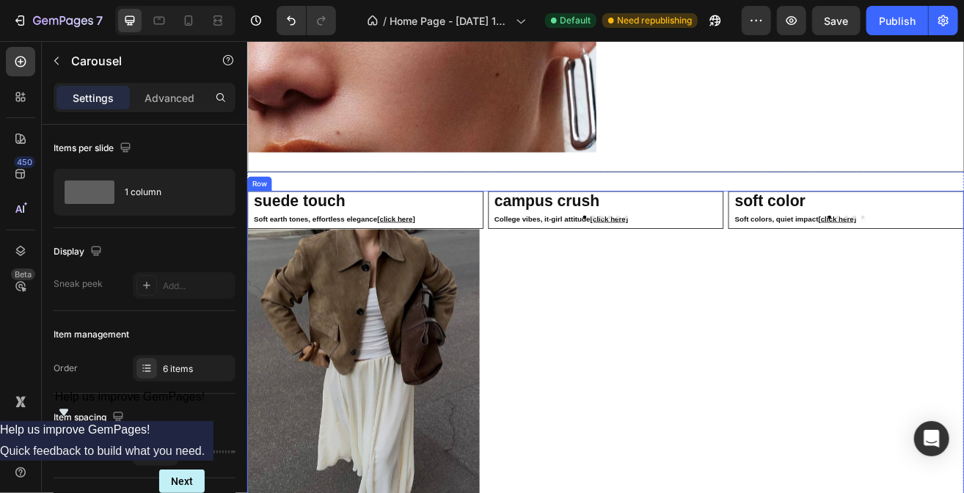
scroll to position [2329, 0]
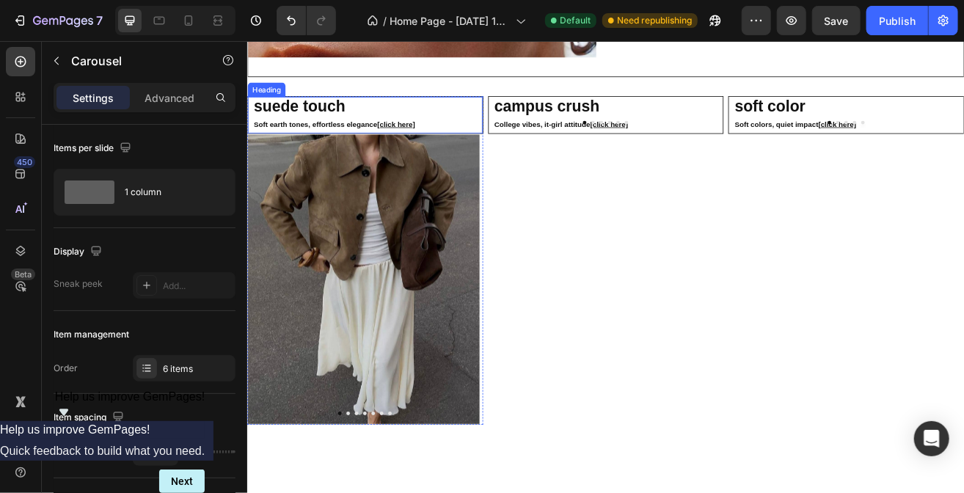
click at [315, 110] on strong "suede touch" at bounding box center [311, 120] width 112 height 22
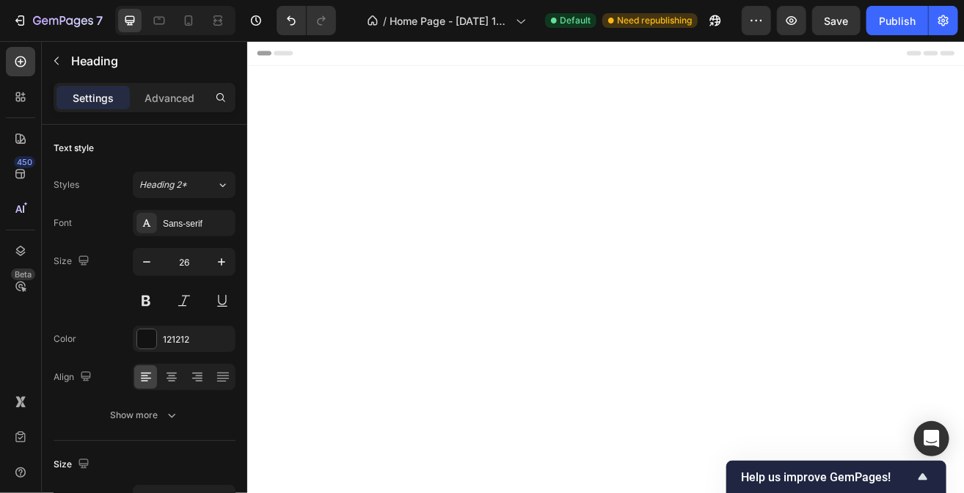
scroll to position [2329, 0]
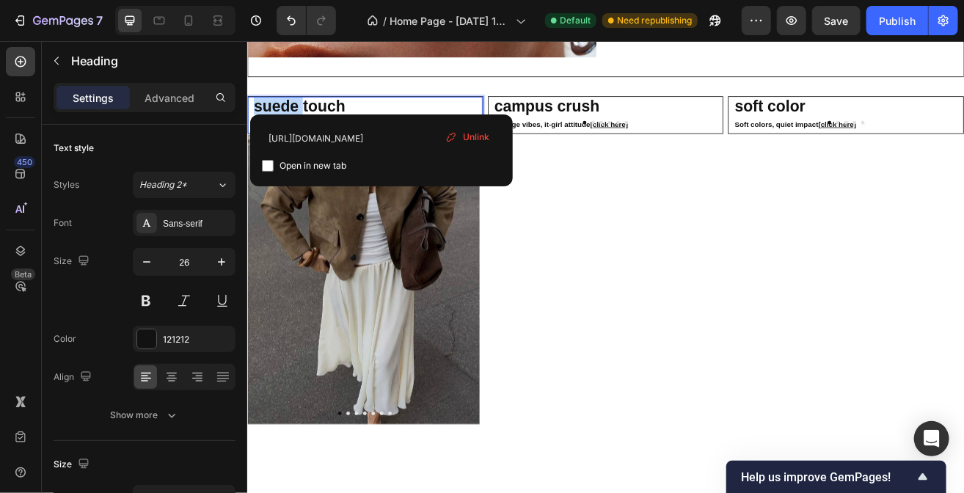
click at [325, 113] on strong "suede touch" at bounding box center [311, 120] width 112 height 22
click at [348, 264] on img at bounding box center [390, 332] width 286 height 357
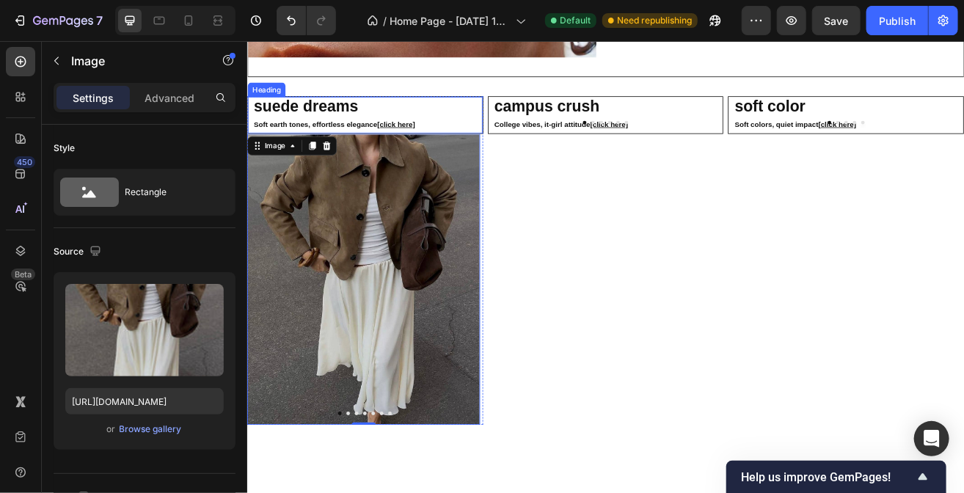
click at [350, 137] on strong "Soft earth tones, effortless elegance" at bounding box center [331, 142] width 152 height 10
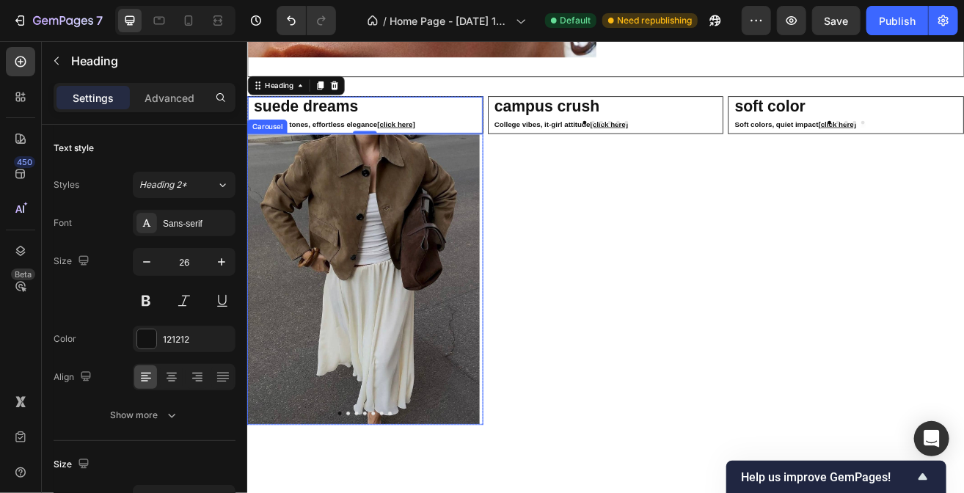
click at [504, 326] on icon "Carousel Next Arrow" at bounding box center [513, 333] width 18 height 18
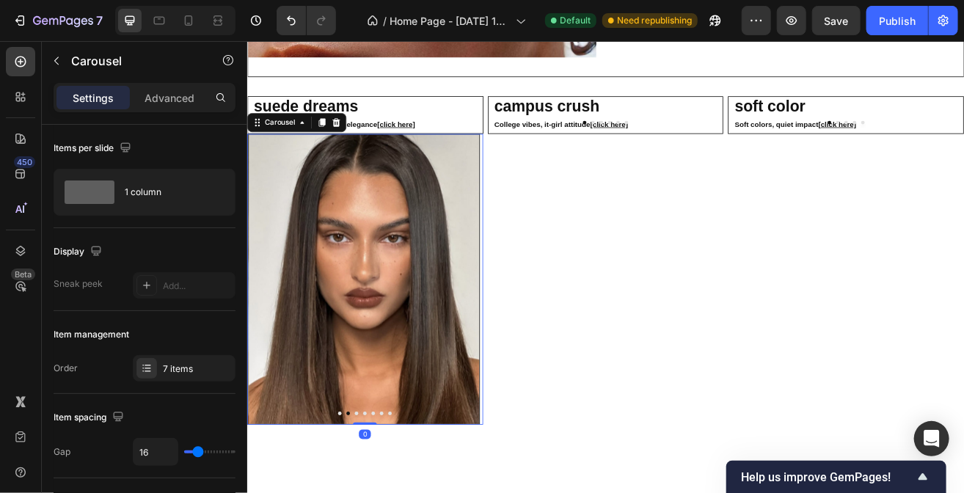
click at [505, 326] on icon "Carousel Next Arrow" at bounding box center [513, 333] width 18 height 18
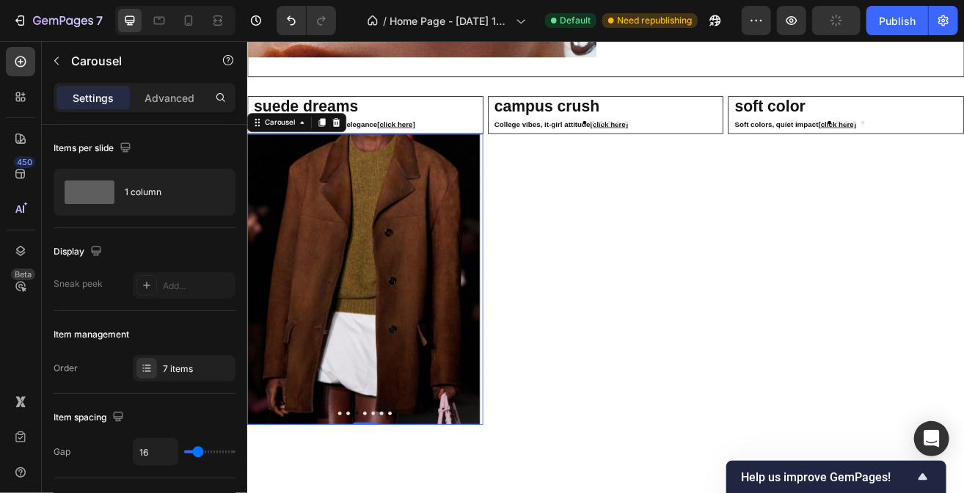
click at [508, 326] on icon "Carousel Next Arrow" at bounding box center [513, 333] width 18 height 18
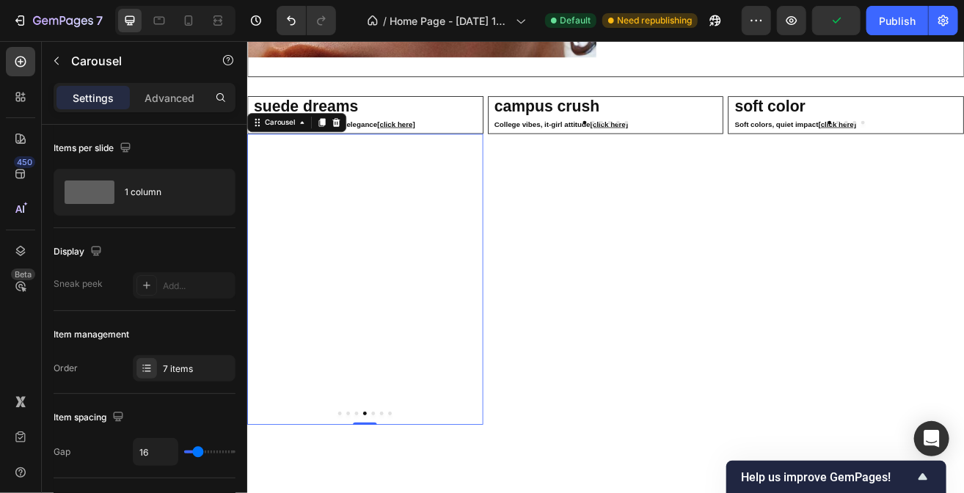
click at [508, 329] on icon "Carousel Next Arrow" at bounding box center [513, 333] width 18 height 18
click at [511, 331] on icon "Carousel Next Arrow" at bounding box center [513, 332] width 4 height 9
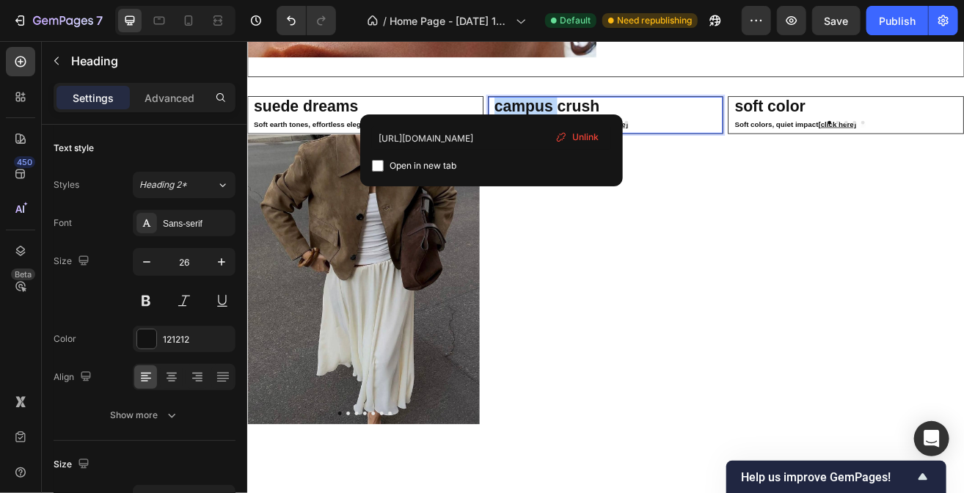
click at [587, 112] on strong "campus crush" at bounding box center [614, 120] width 129 height 22
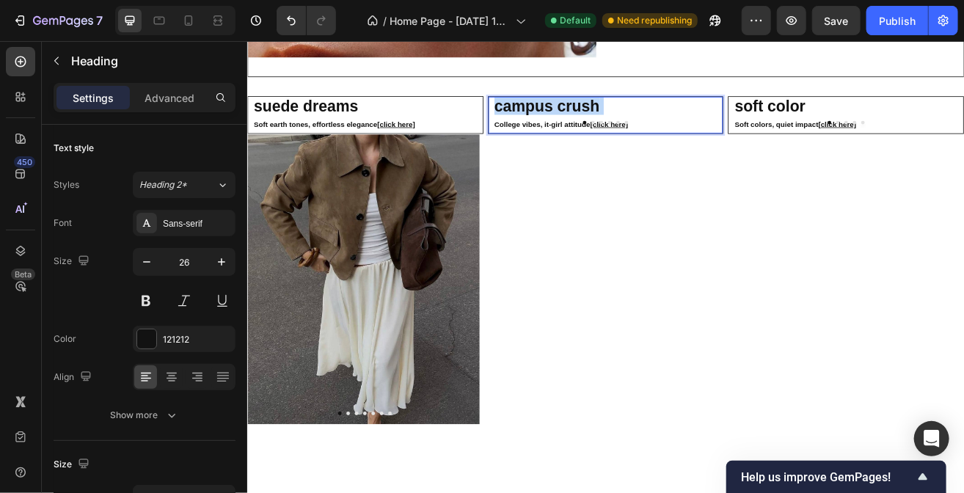
click at [587, 112] on strong "campus crush" at bounding box center [614, 120] width 129 height 22
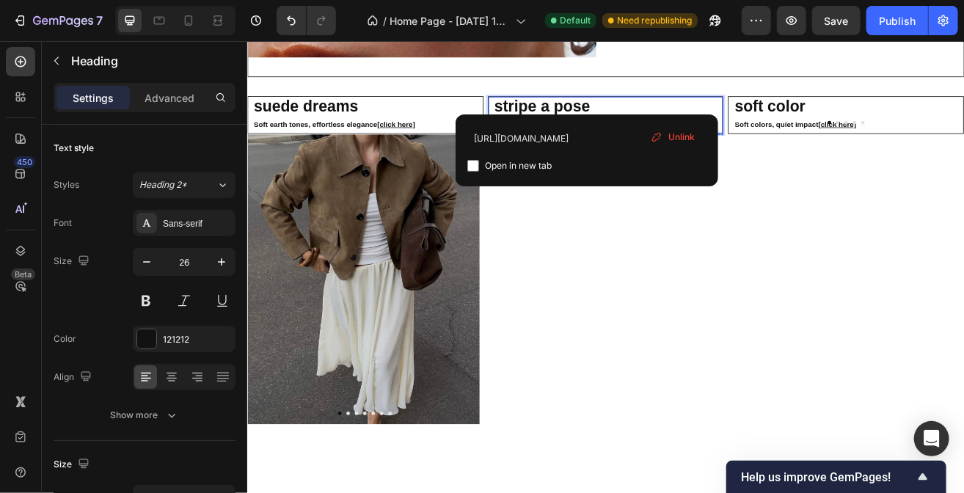
click at [615, 154] on img at bounding box center [685, 154] width 286 height 0
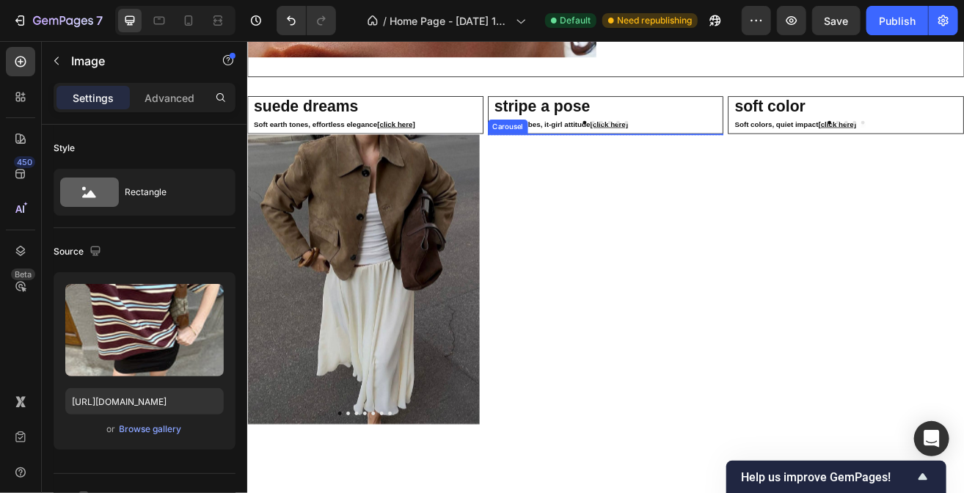
click at [669, 142] on button "Dot" at bounding box center [671, 140] width 4 height 4
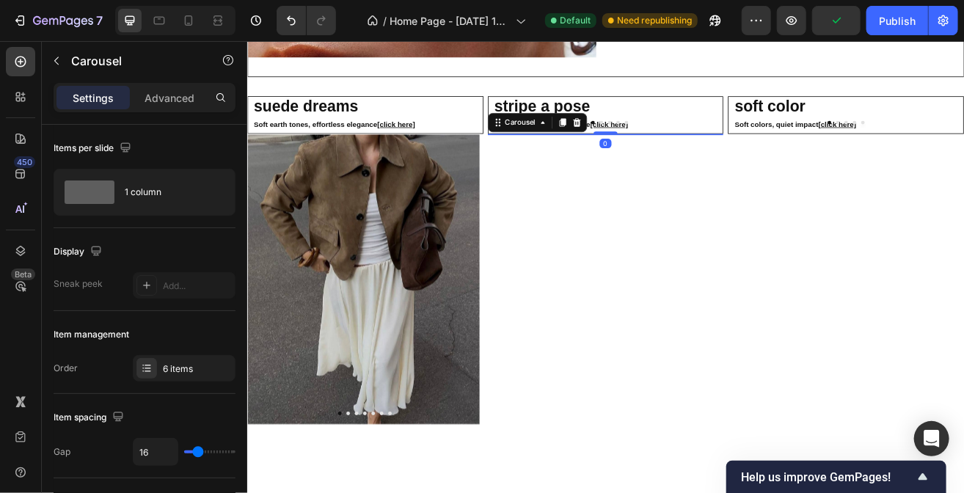
click at [679, 142] on button "Dot" at bounding box center [681, 140] width 4 height 4
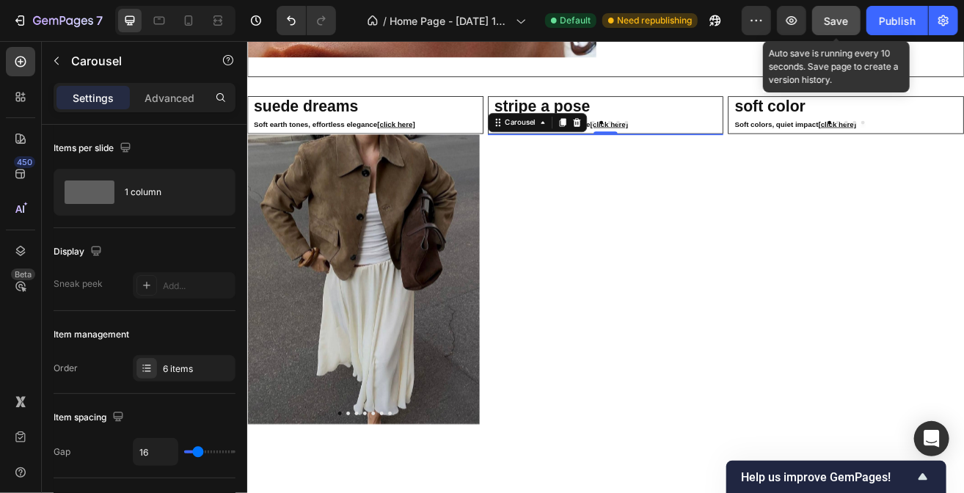
click at [840, 29] on button "Save" at bounding box center [836, 20] width 48 height 29
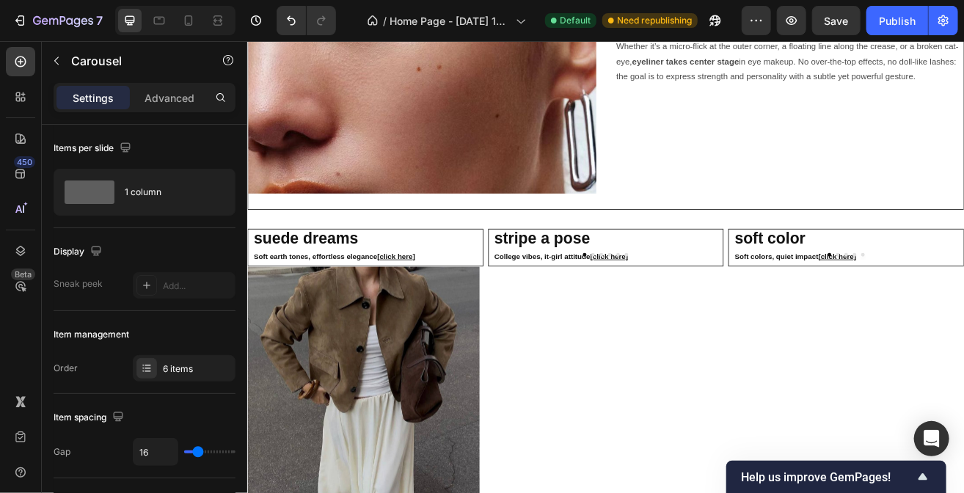
scroll to position [2160, 0]
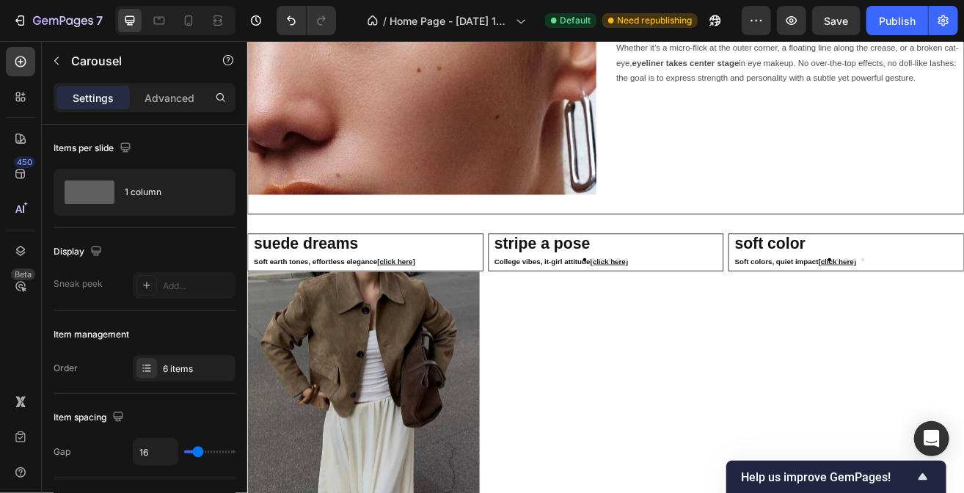
click at [805, 332] on icon "Carousel Next Arrow" at bounding box center [808, 323] width 18 height 18
click at [804, 332] on icon "Carousel Next Arrow" at bounding box center [808, 323] width 18 height 18
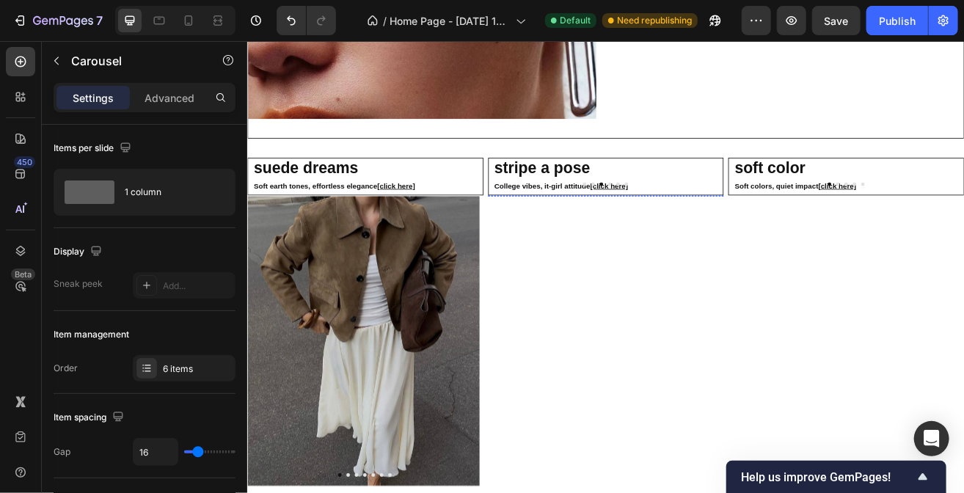
scroll to position [2254, 0]
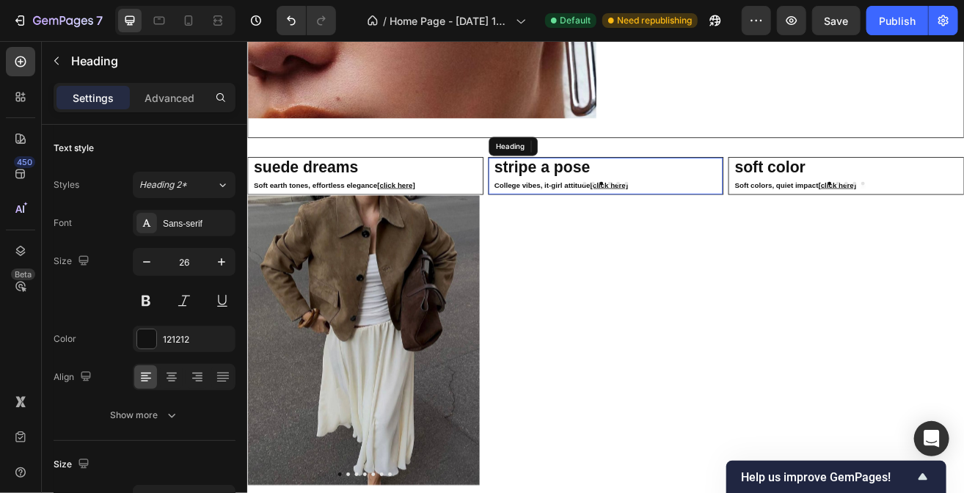
click at [594, 213] on strong "College vibes, it-girl attitude" at bounding box center [609, 217] width 118 height 10
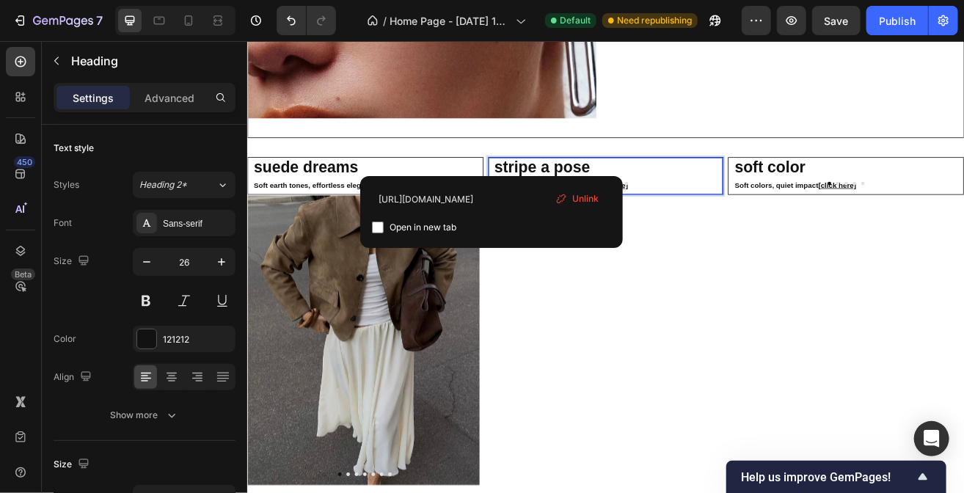
click at [718, 210] on p "stripe a pose College vibes, it-girl attitude [click here]" at bounding box center [690, 206] width 280 height 42
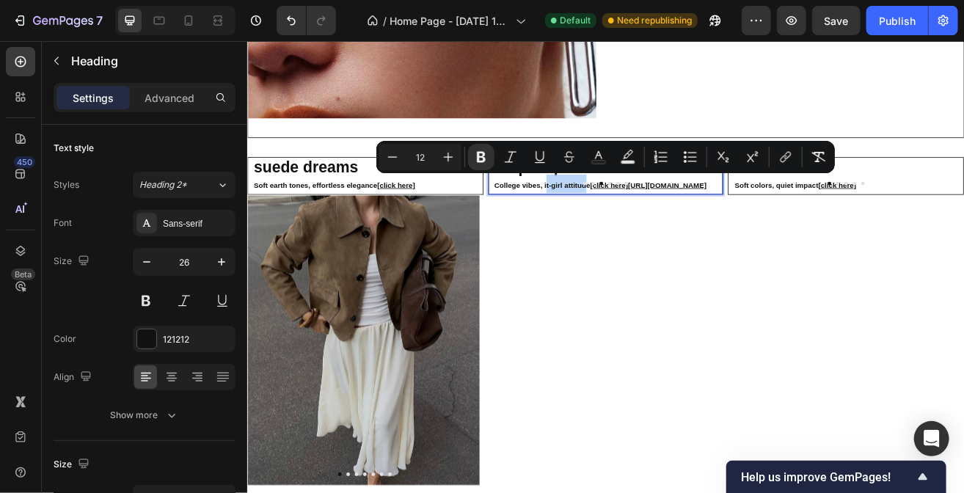
drag, startPoint x: 660, startPoint y: 211, endPoint x: 610, endPoint y: 211, distance: 49.9
click at [610, 212] on strong "College vibes, it-girl attitude" at bounding box center [609, 217] width 118 height 10
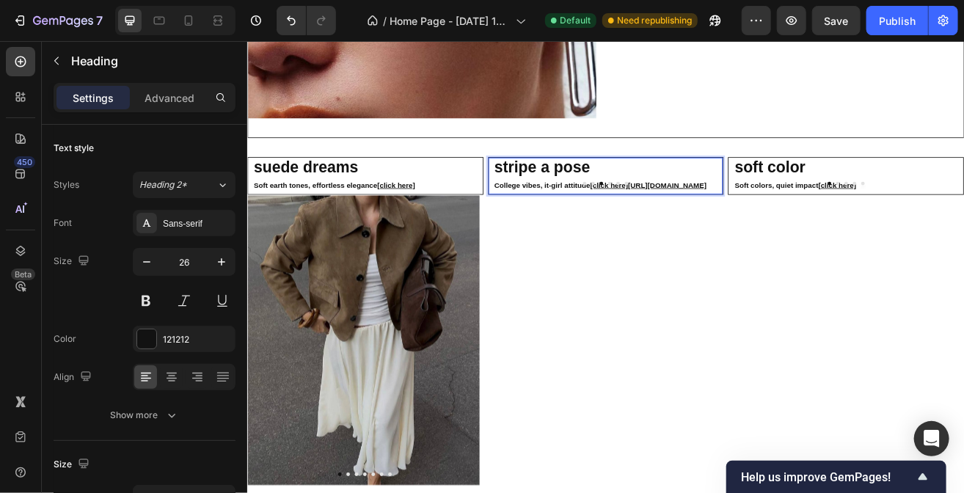
click at [610, 213] on strong "College vibes, it-girl attitude" at bounding box center [609, 217] width 118 height 10
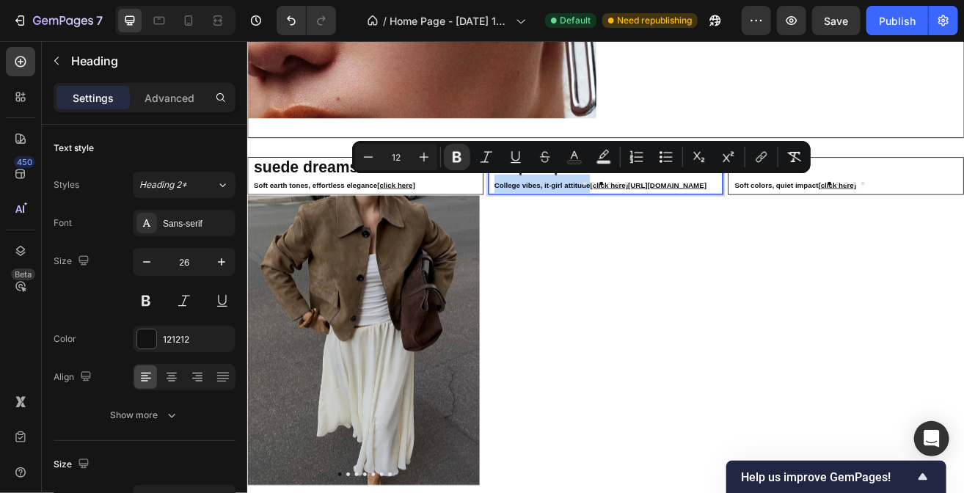
drag, startPoint x: 549, startPoint y: 211, endPoint x: 663, endPoint y: 212, distance: 113.7
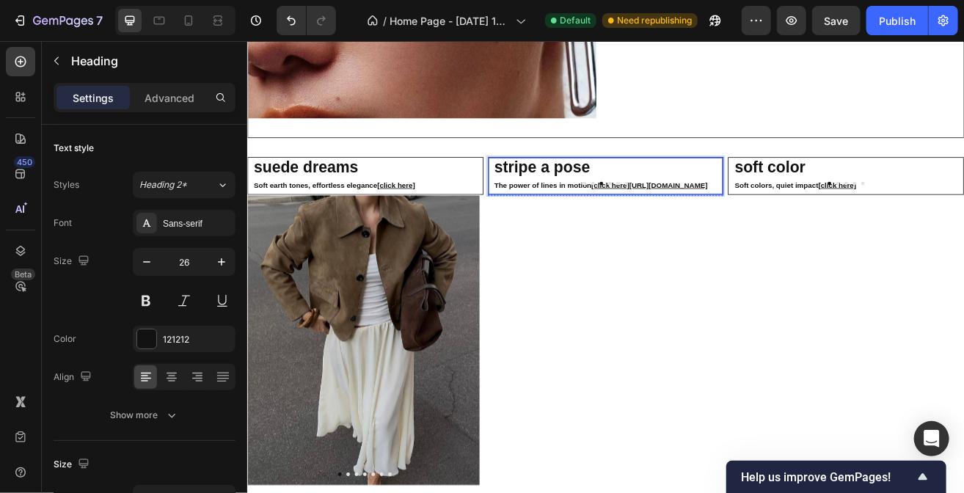
click at [695, 229] on img at bounding box center [685, 229] width 286 height 0
click at [632, 212] on strong "College vibes, it-girl attitude" at bounding box center [609, 217] width 118 height 10
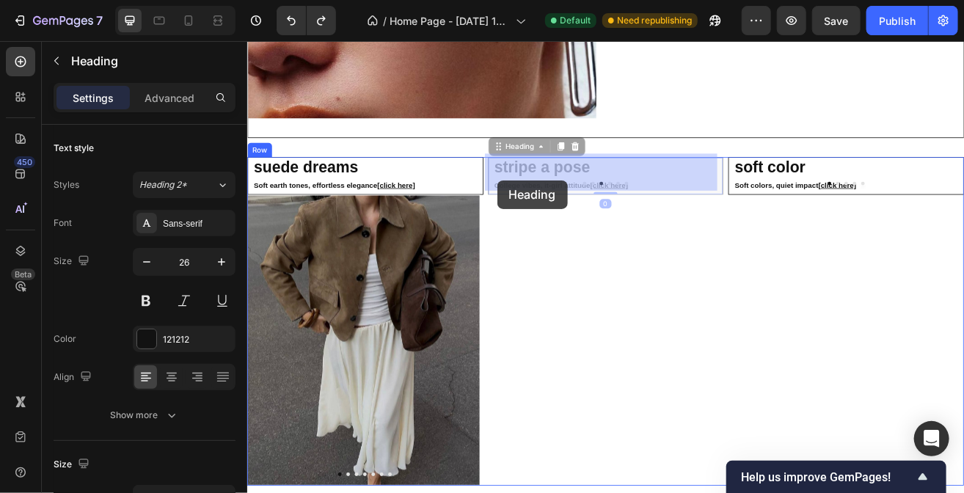
drag, startPoint x: 542, startPoint y: 211, endPoint x: 553, endPoint y: 211, distance: 11.0
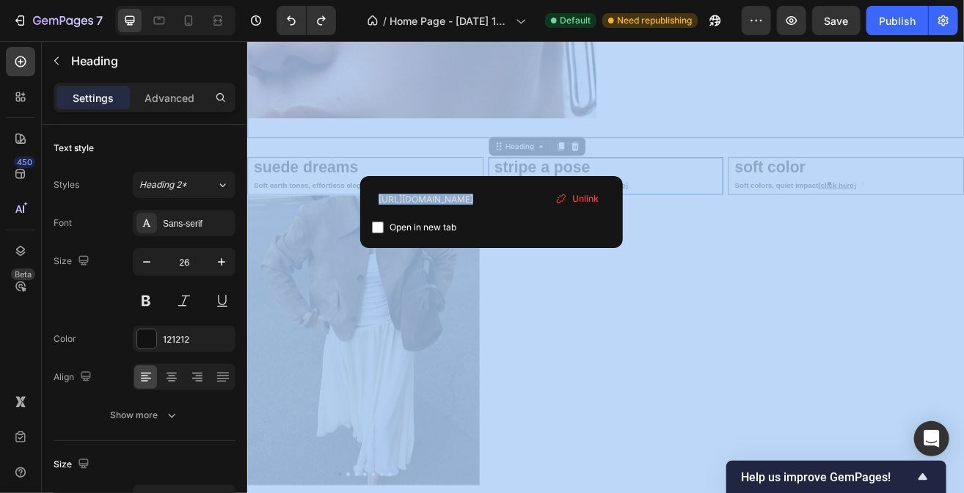
click at [494, 182] on div "https://mirandabox.it/pages/campus-crush-page Open in new tab Unlink" at bounding box center [491, 212] width 263 height 72
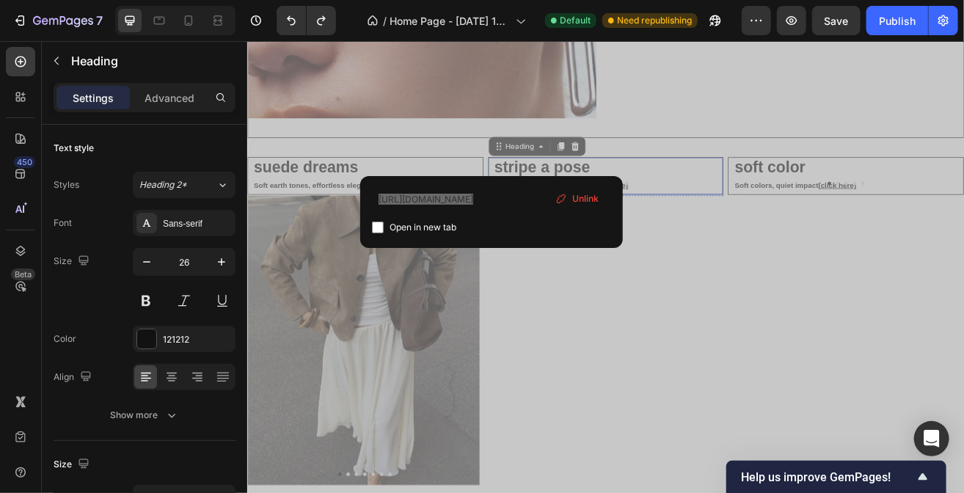
click at [792, 229] on img at bounding box center [685, 229] width 286 height 0
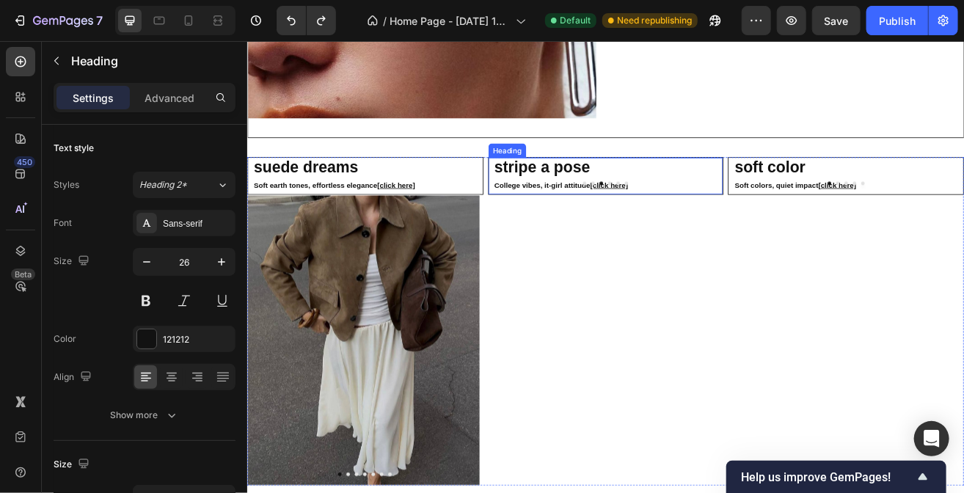
click at [621, 212] on strong "College vibes, it-girl attitude" at bounding box center [609, 217] width 118 height 10
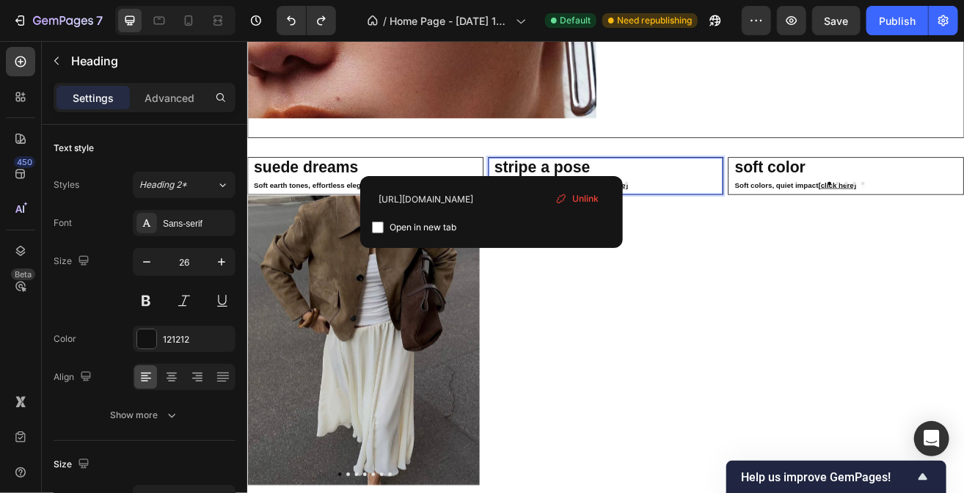
click at [610, 196] on strong "stripe a pose" at bounding box center [608, 194] width 117 height 22
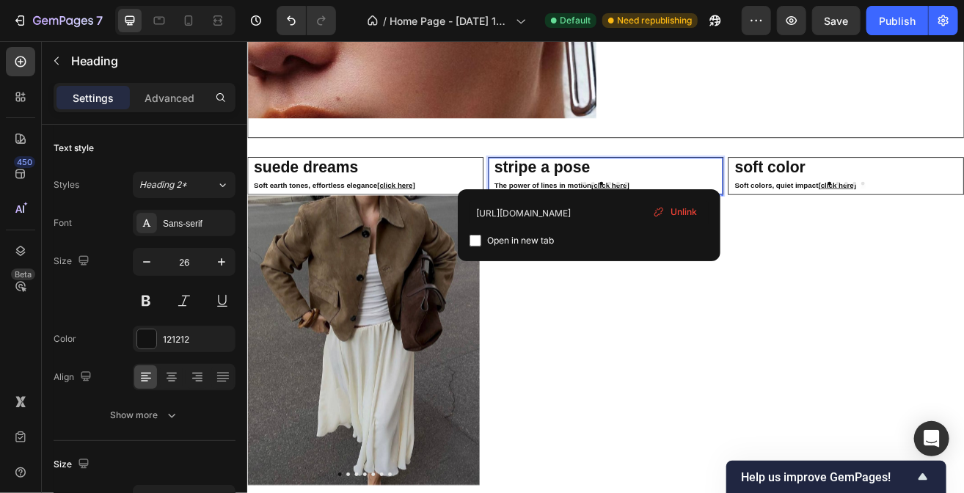
click at [657, 229] on img at bounding box center [685, 229] width 286 height 0
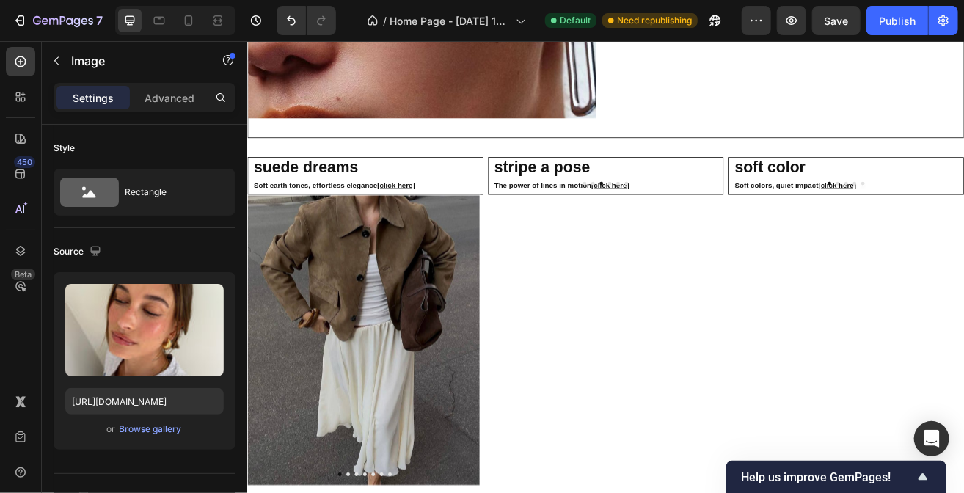
click at [789, 229] on img at bounding box center [685, 229] width 286 height 0
click at [563, 238] on icon "Carousel Back Arrow" at bounding box center [566, 229] width 18 height 18
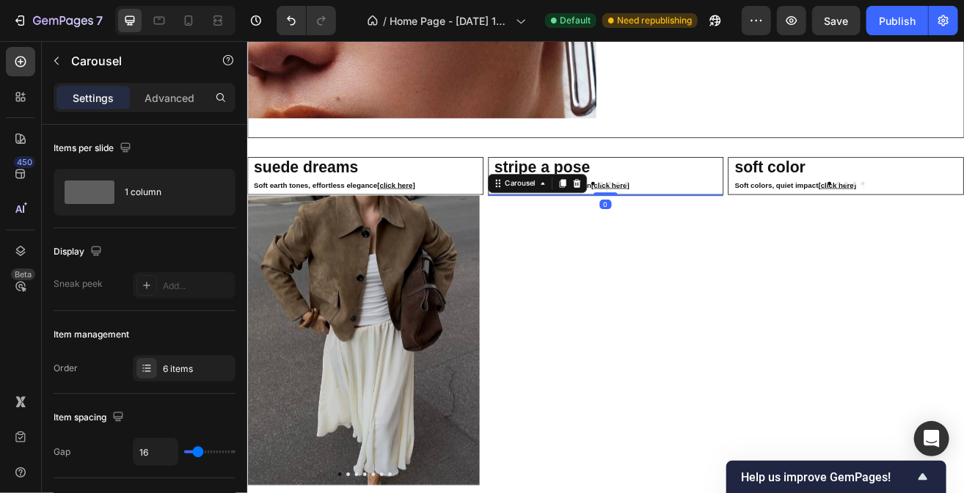
click at [565, 238] on icon "Carousel Back Arrow" at bounding box center [566, 229] width 18 height 18
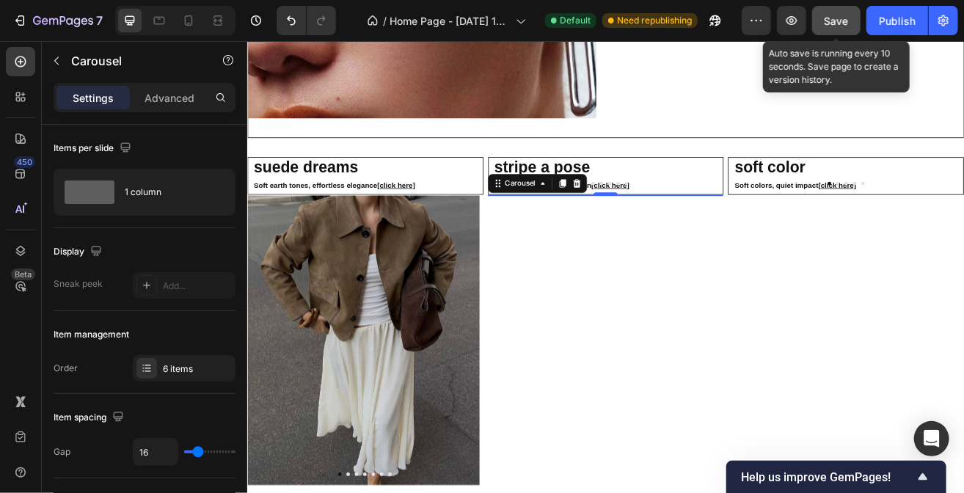
click at [834, 17] on span "Save" at bounding box center [837, 21] width 24 height 12
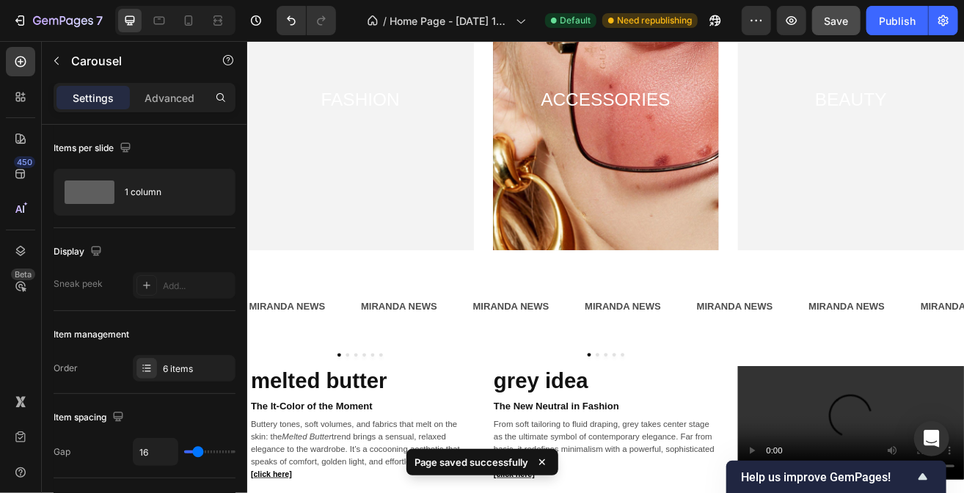
scroll to position [372, 0]
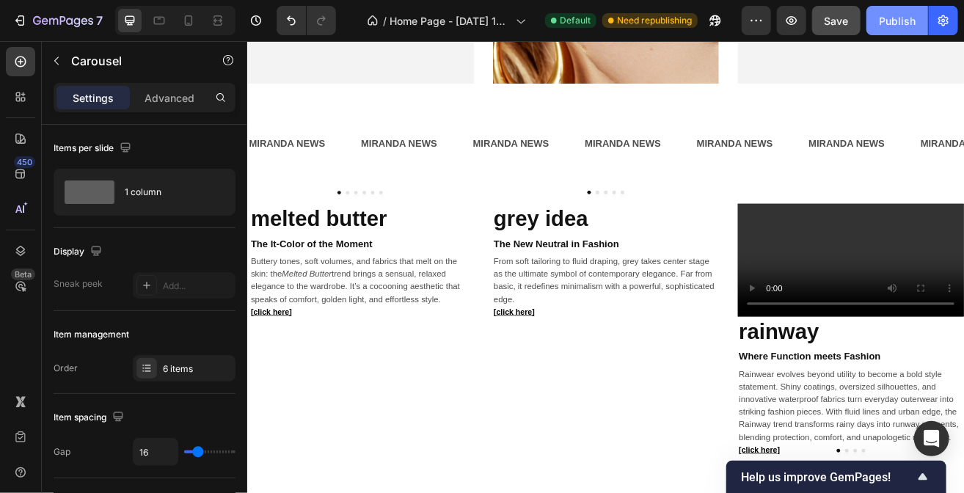
click at [895, 14] on div "Publish" at bounding box center [897, 20] width 37 height 15
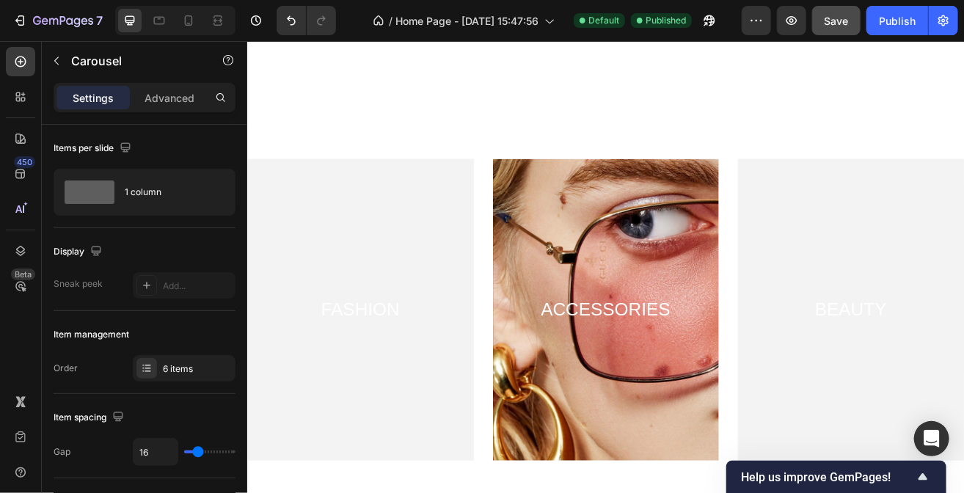
scroll to position [273, 0]
